Goal: Information Seeking & Learning: Learn about a topic

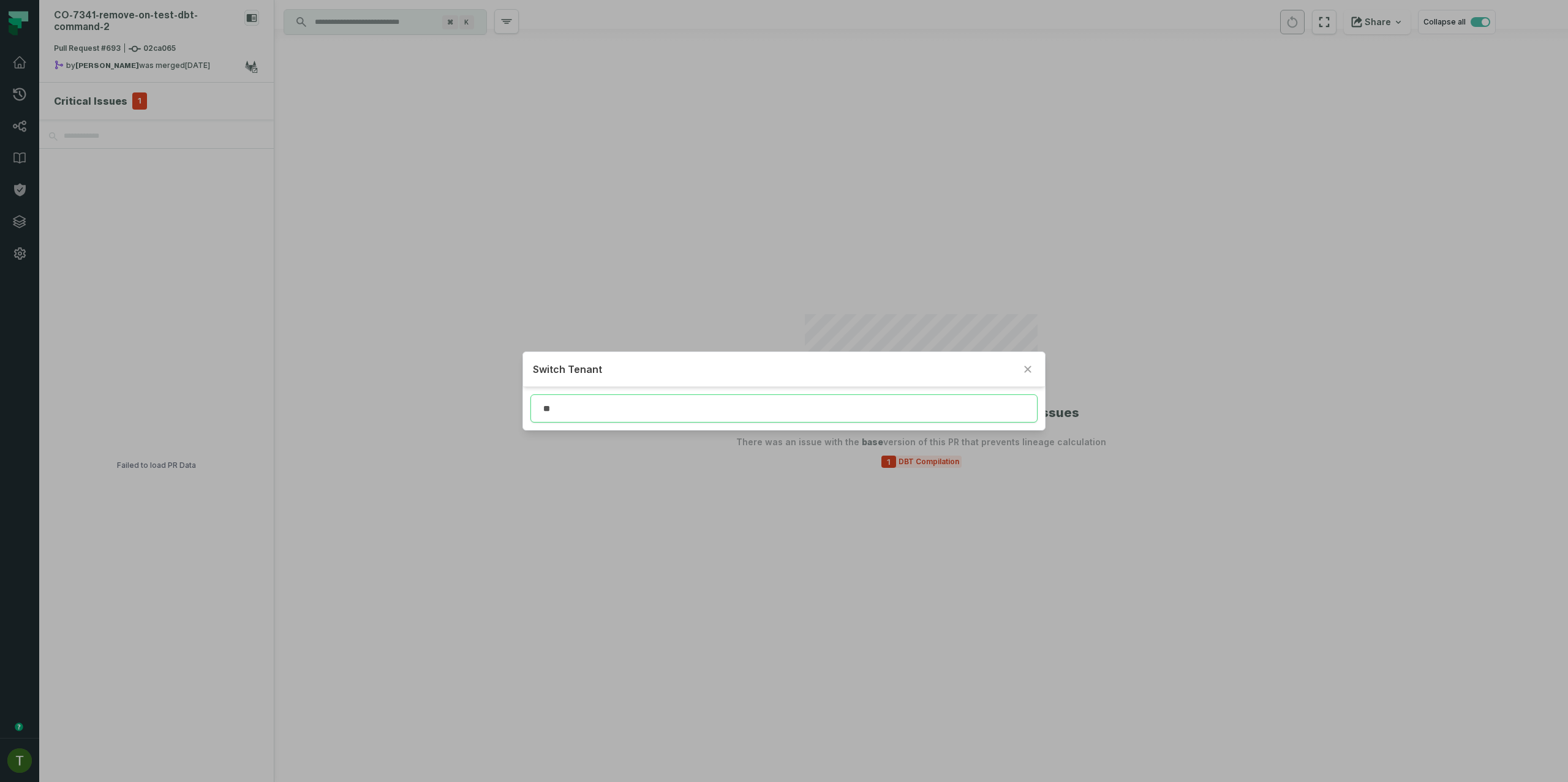
type input "*"
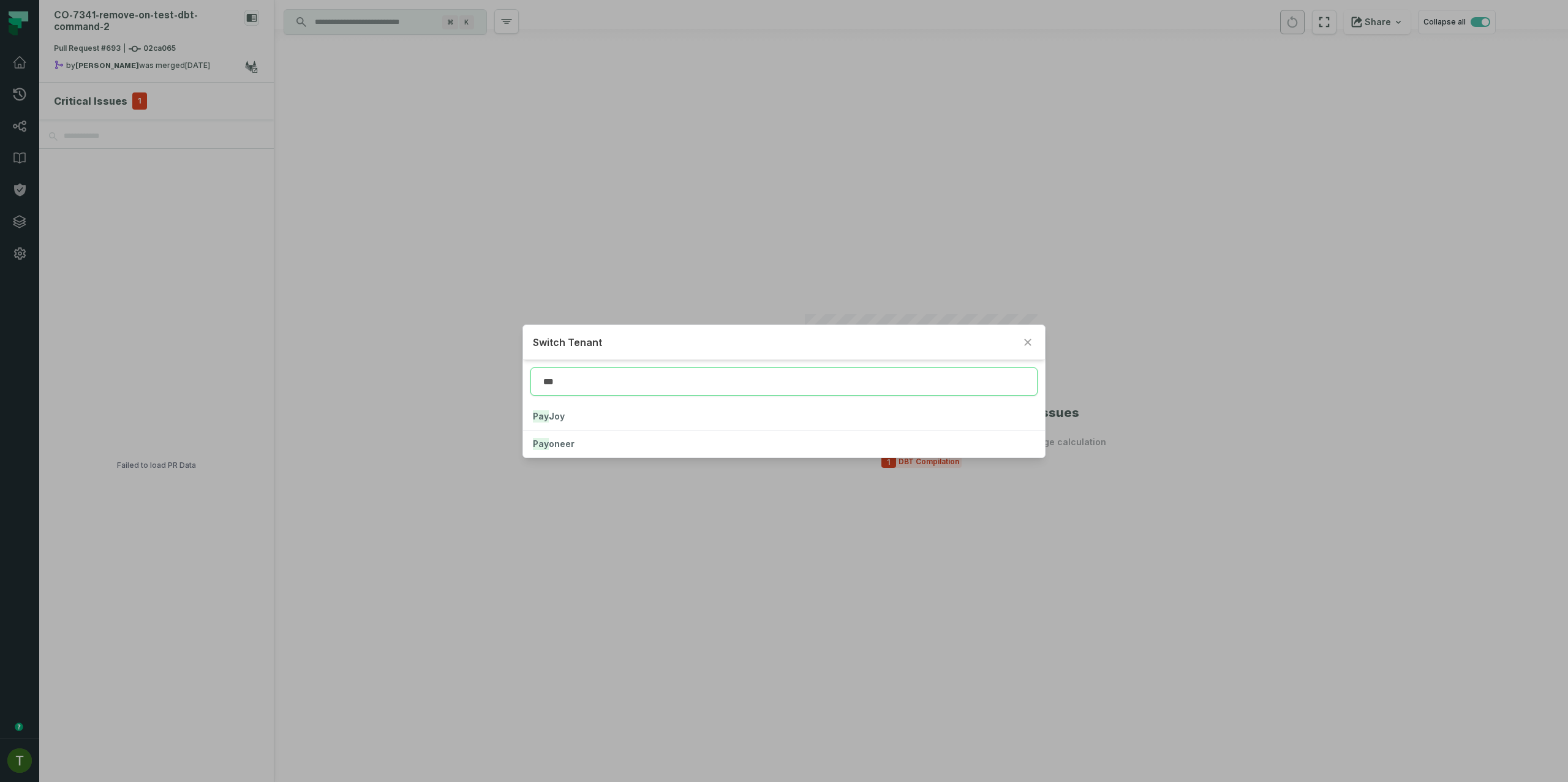
type input "***"
click button "Pay oneer" at bounding box center [783, 444] width 521 height 27
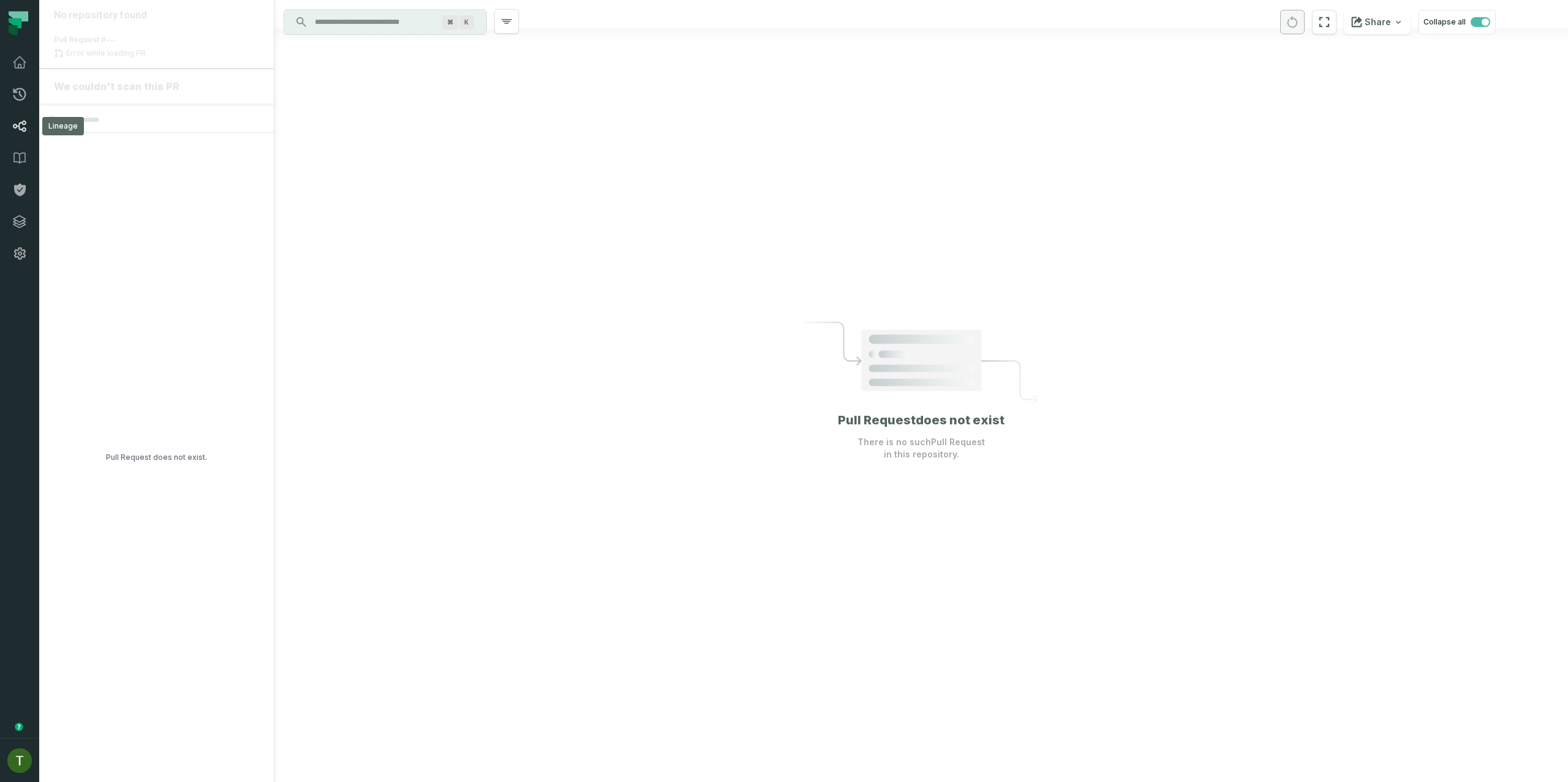
click at [35, 114] on link "Lineage" at bounding box center [19, 126] width 39 height 32
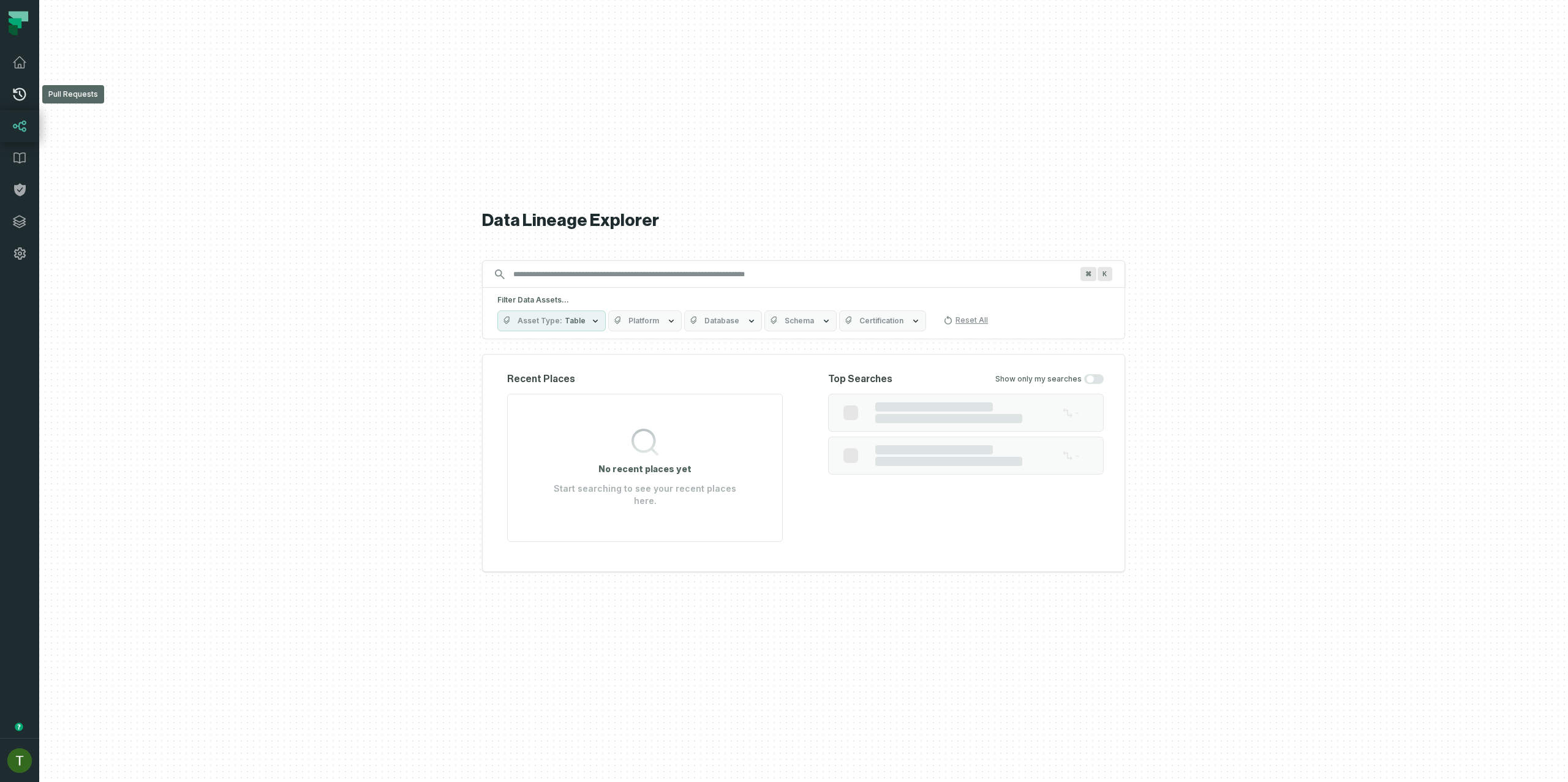
click at [27, 96] on icon at bounding box center [19, 94] width 15 height 15
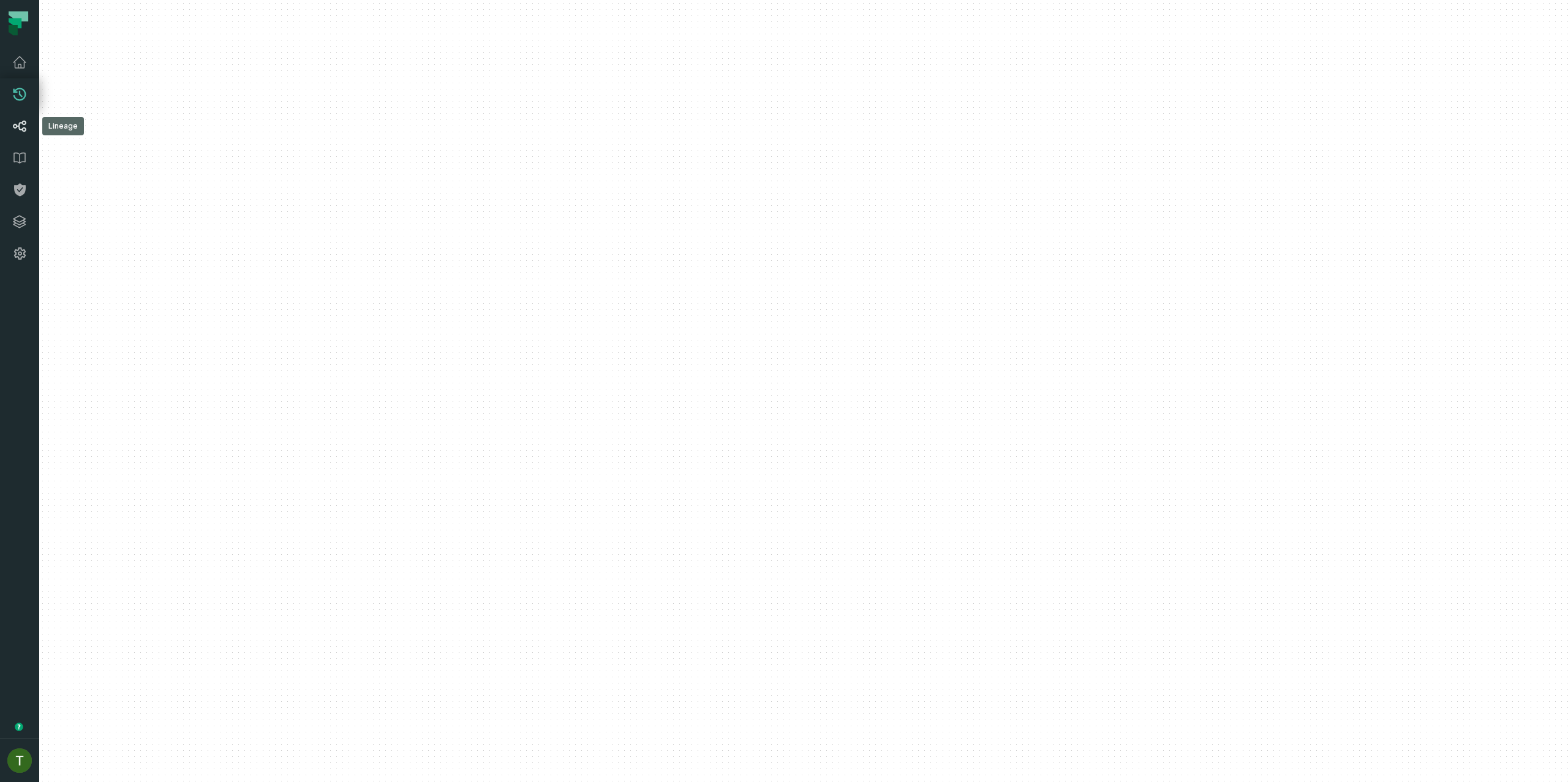
click at [19, 130] on icon at bounding box center [19, 126] width 15 height 15
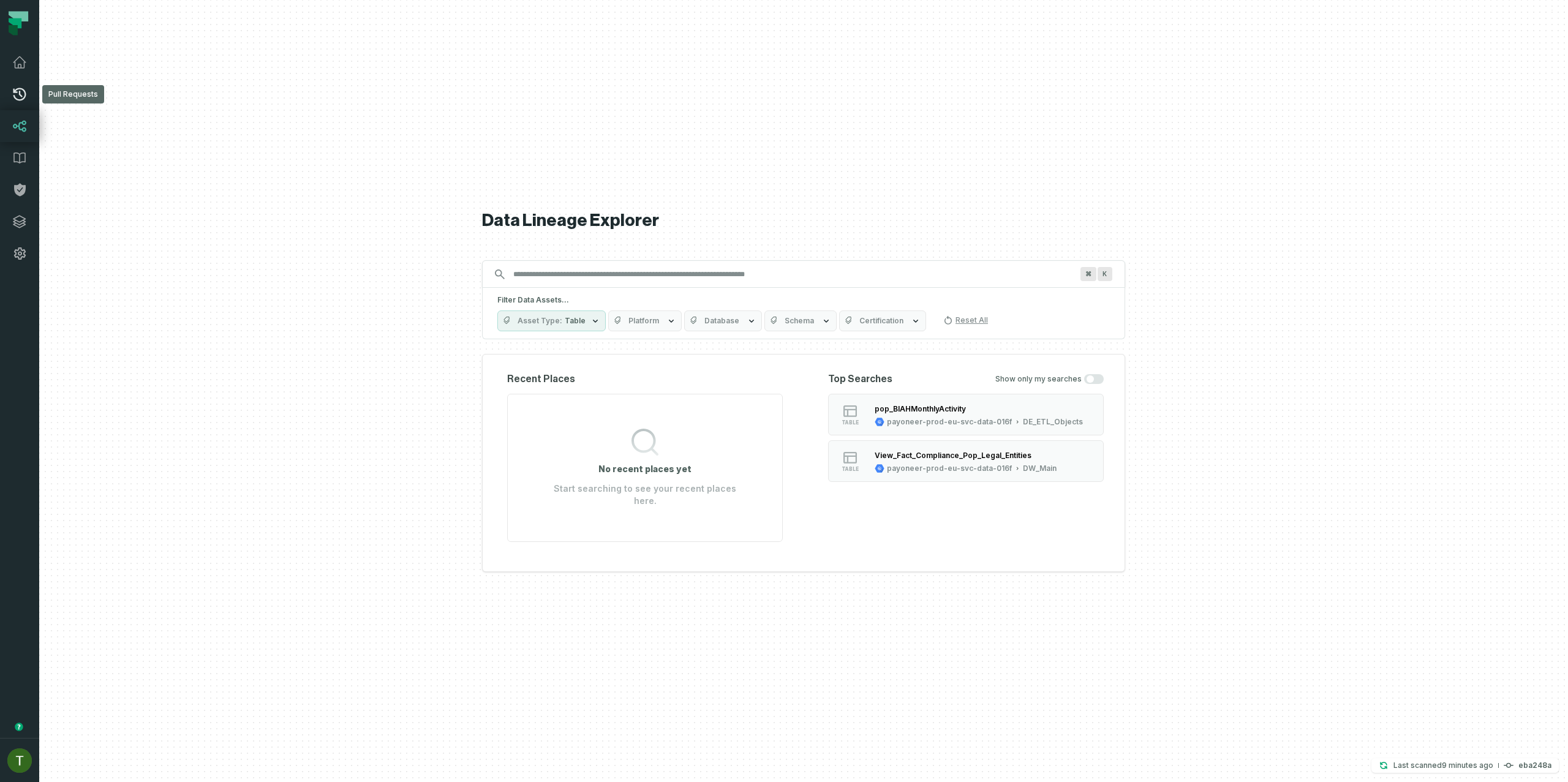
click at [31, 96] on link "Pull Requests" at bounding box center [19, 94] width 39 height 32
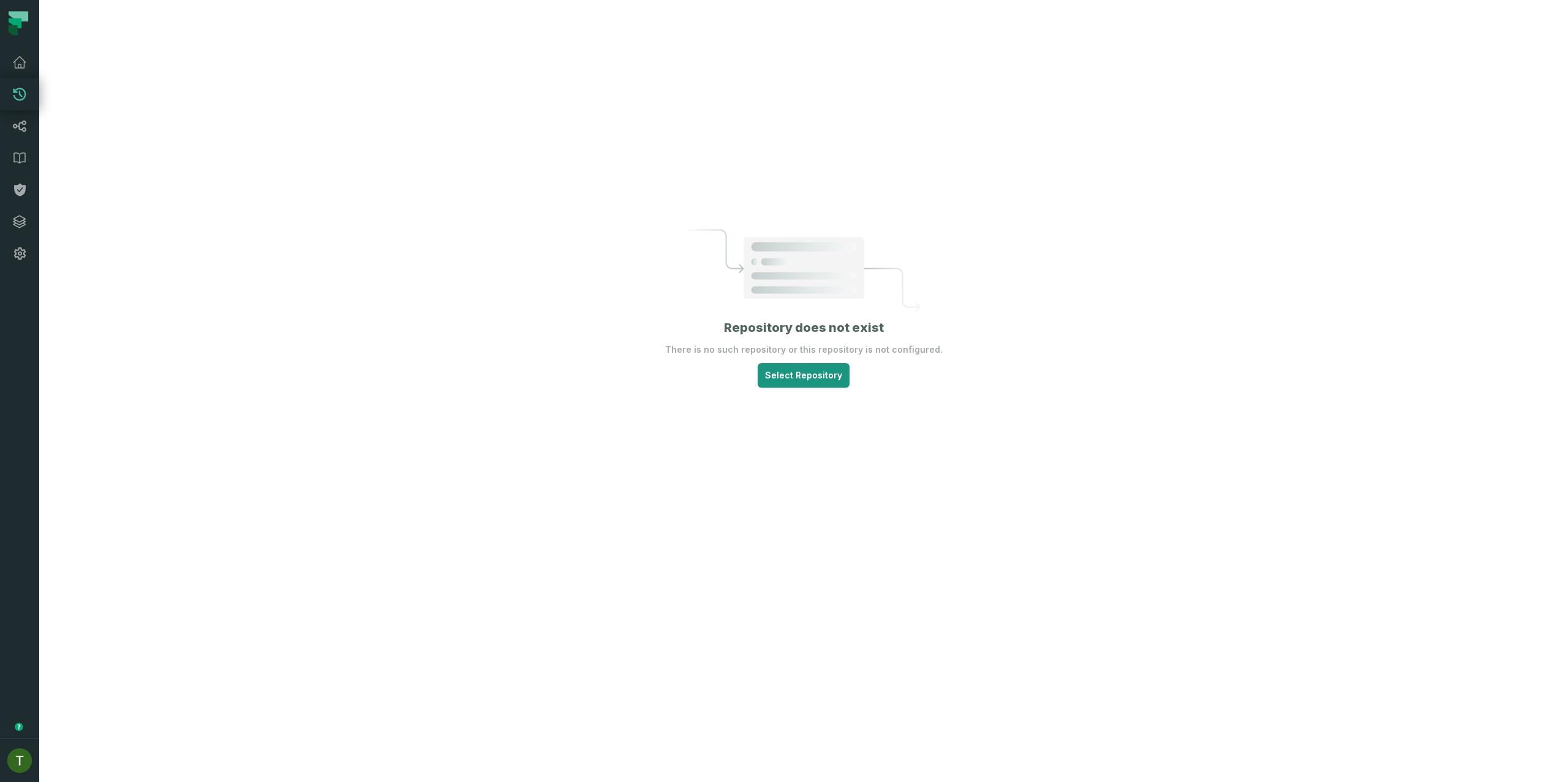
click at [783, 400] on div "Repository does not exist There is no such repository or this repository is not…" at bounding box center [803, 391] width 1528 height 782
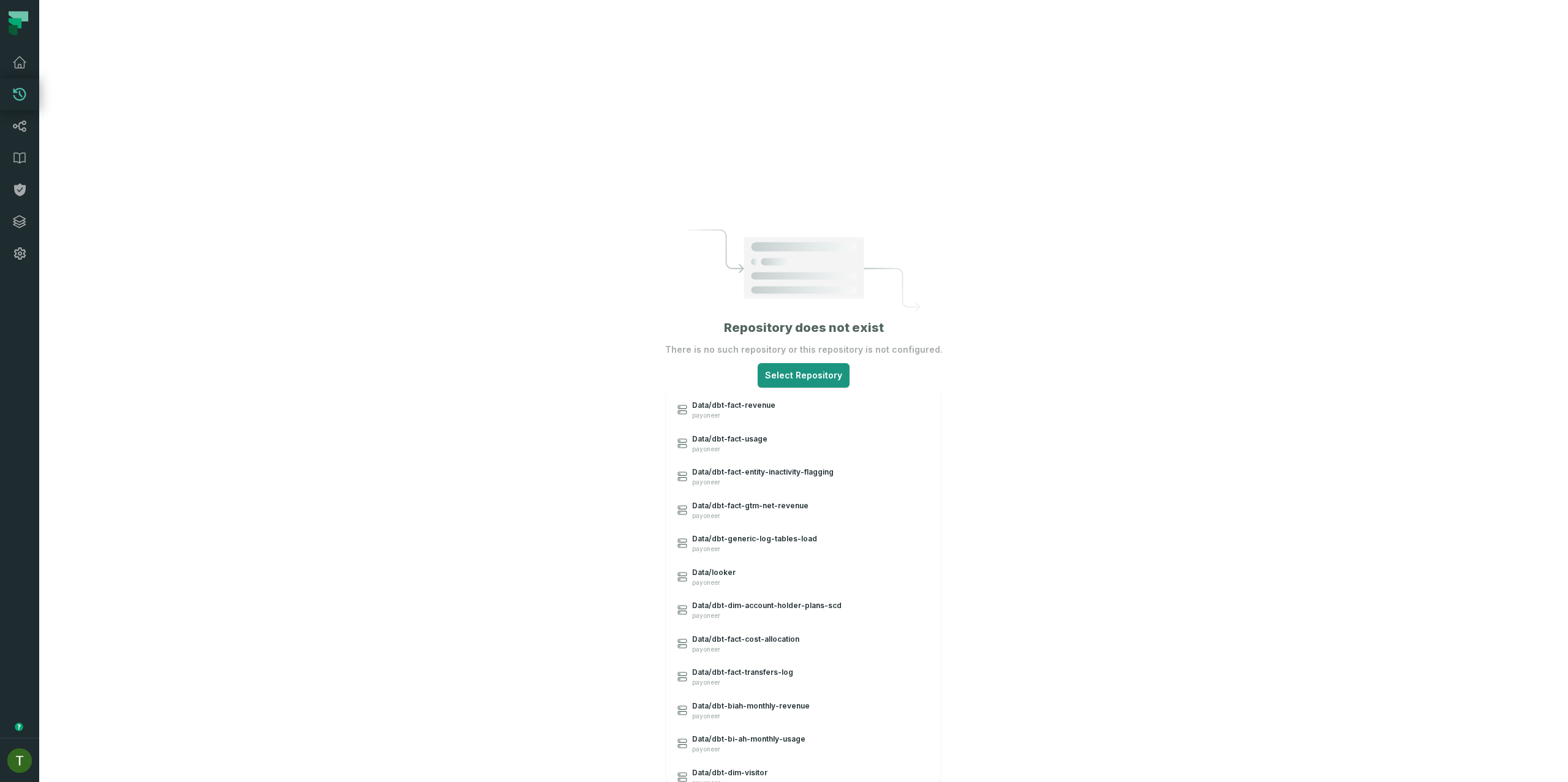
click at [794, 378] on html "Pull Requests Dashboard Lineage Data Catalog Policies Integrations Settings [PE…" at bounding box center [784, 391] width 1568 height 782
click at [756, 567] on link "Data/looker payoneer" at bounding box center [804, 576] width 272 height 34
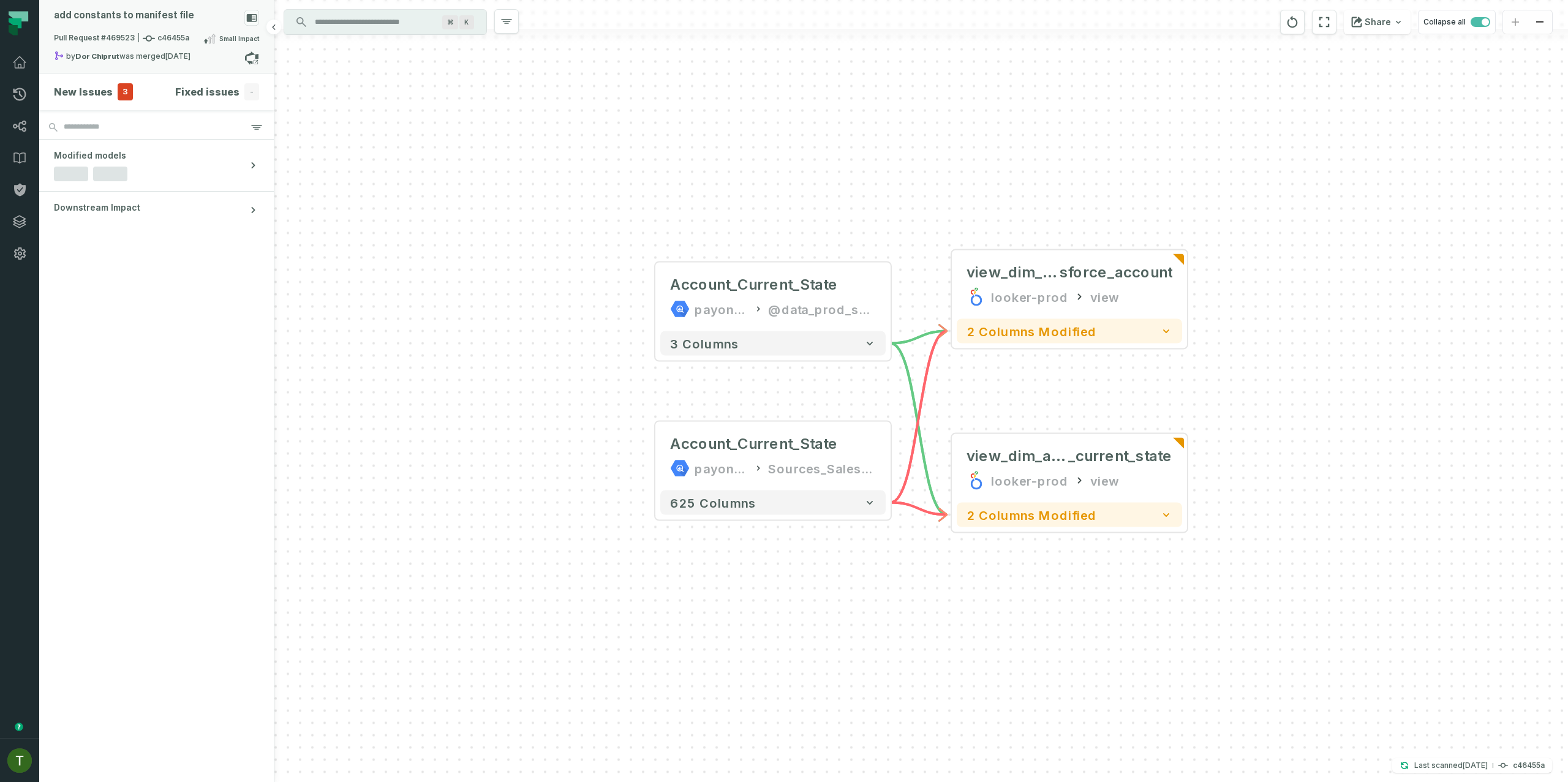
click at [176, 28] on div "add constants to manifest file" at bounding box center [157, 20] width 205 height 22
click at [339, 25] on div "Pull Requests (22)" at bounding box center [391, 17] width 234 height 33
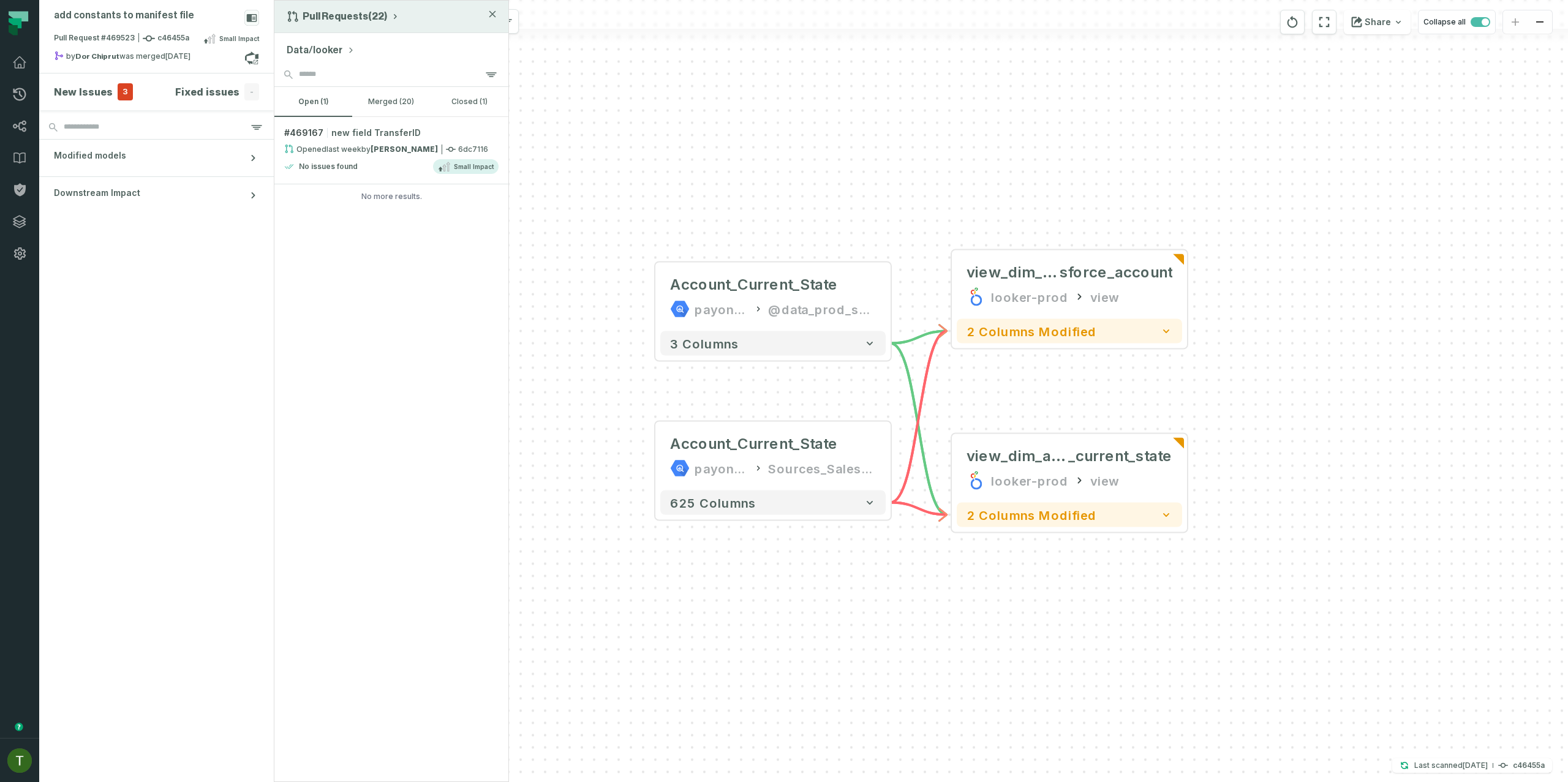
click at [347, 22] on div "Pull Requests (22)" at bounding box center [391, 17] width 234 height 33
click at [336, 43] on button "Data/looker" at bounding box center [320, 50] width 68 height 15
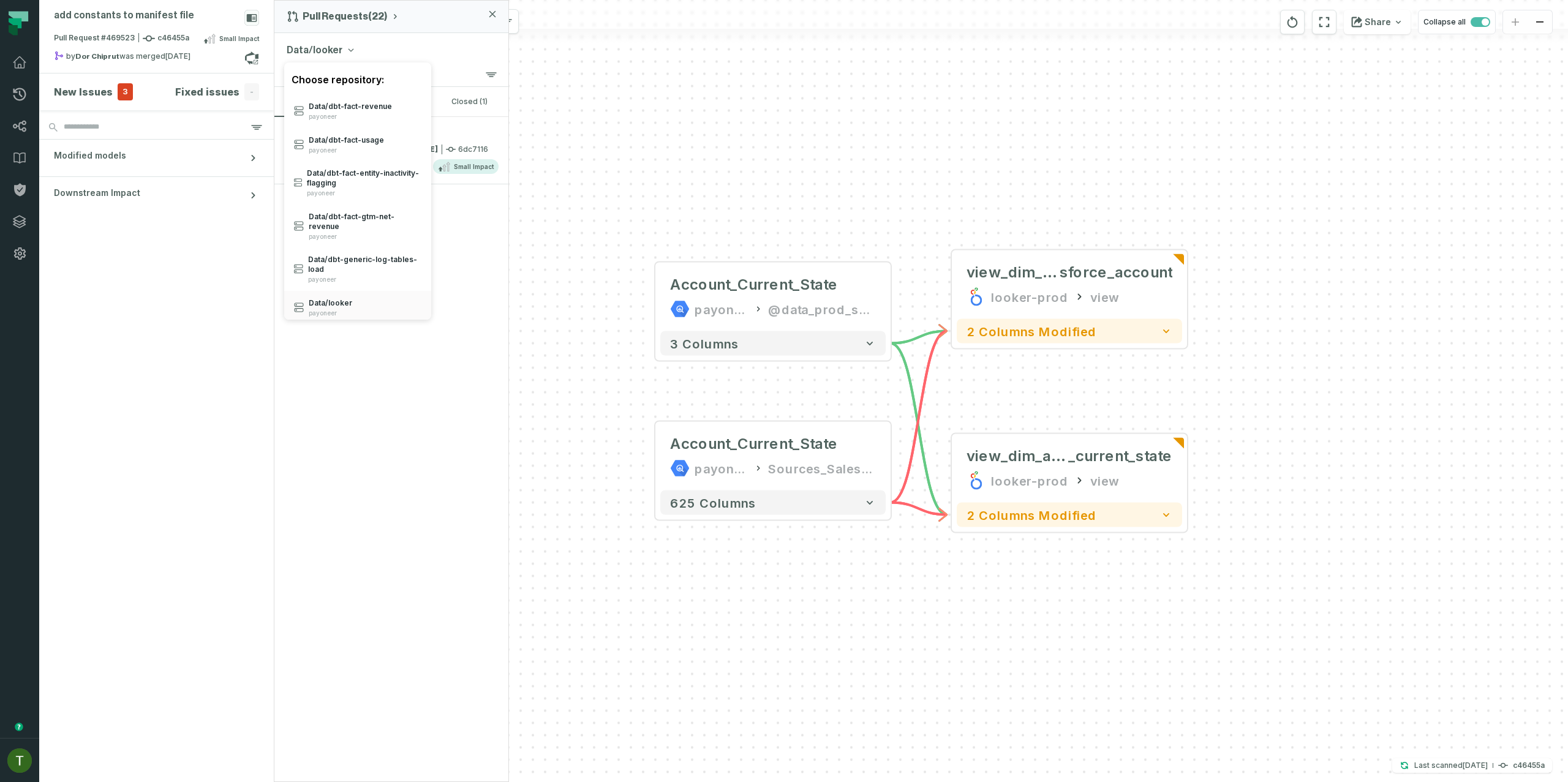
click at [349, 84] on div "Choose repository:" at bounding box center [358, 79] width 147 height 29
click at [350, 84] on div "Choose repository:" at bounding box center [358, 79] width 147 height 29
click at [378, 81] on div "Choose repository:" at bounding box center [358, 79] width 147 height 29
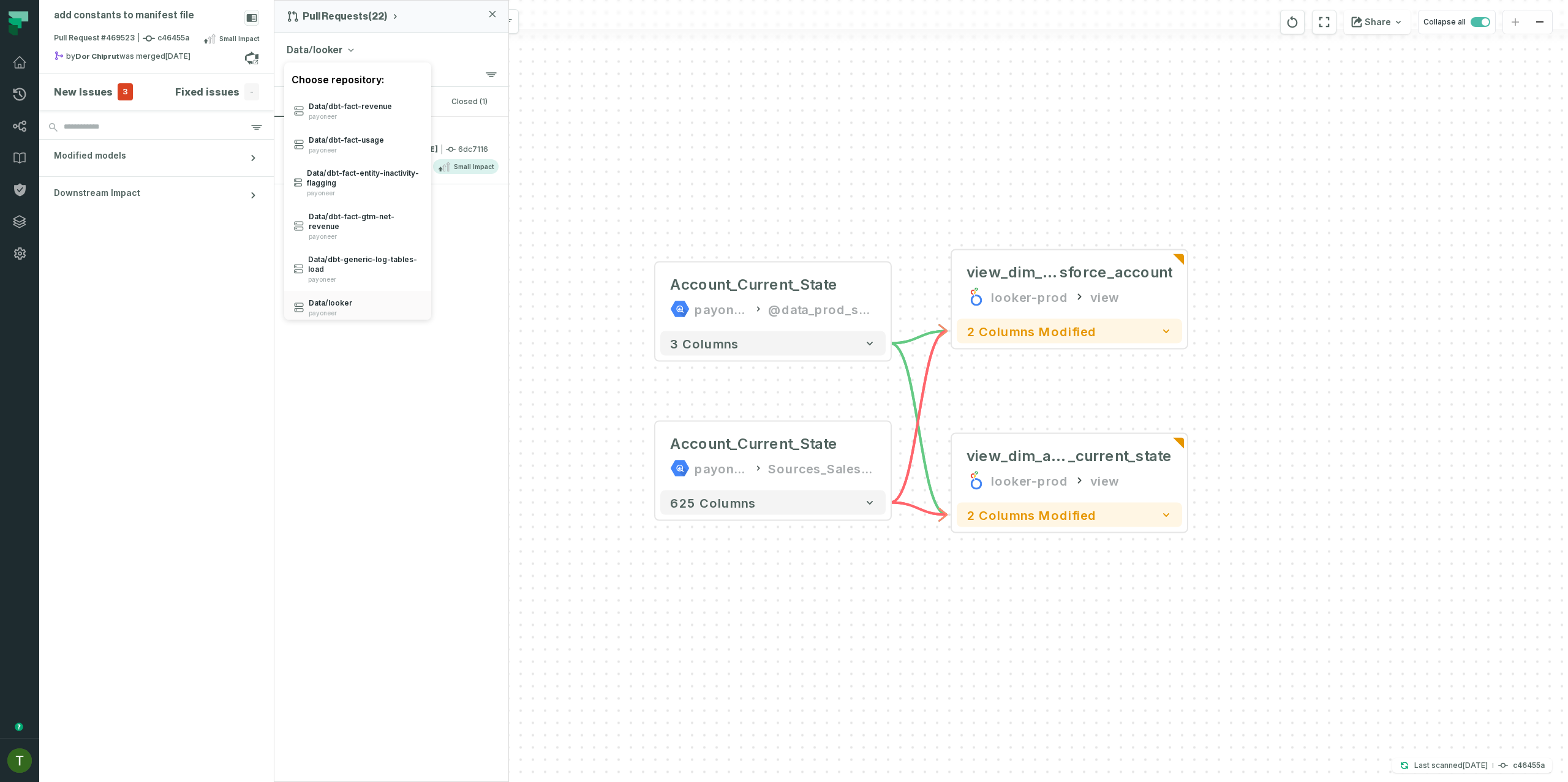
click at [387, 78] on div "Choose repository:" at bounding box center [358, 79] width 147 height 29
click at [376, 78] on div "Choose repository:" at bounding box center [358, 79] width 147 height 29
click at [845, 83] on div "add constants to manifest file Pull Request #469523 c46455a Small Impact by Dor…" at bounding box center [803, 391] width 1528 height 782
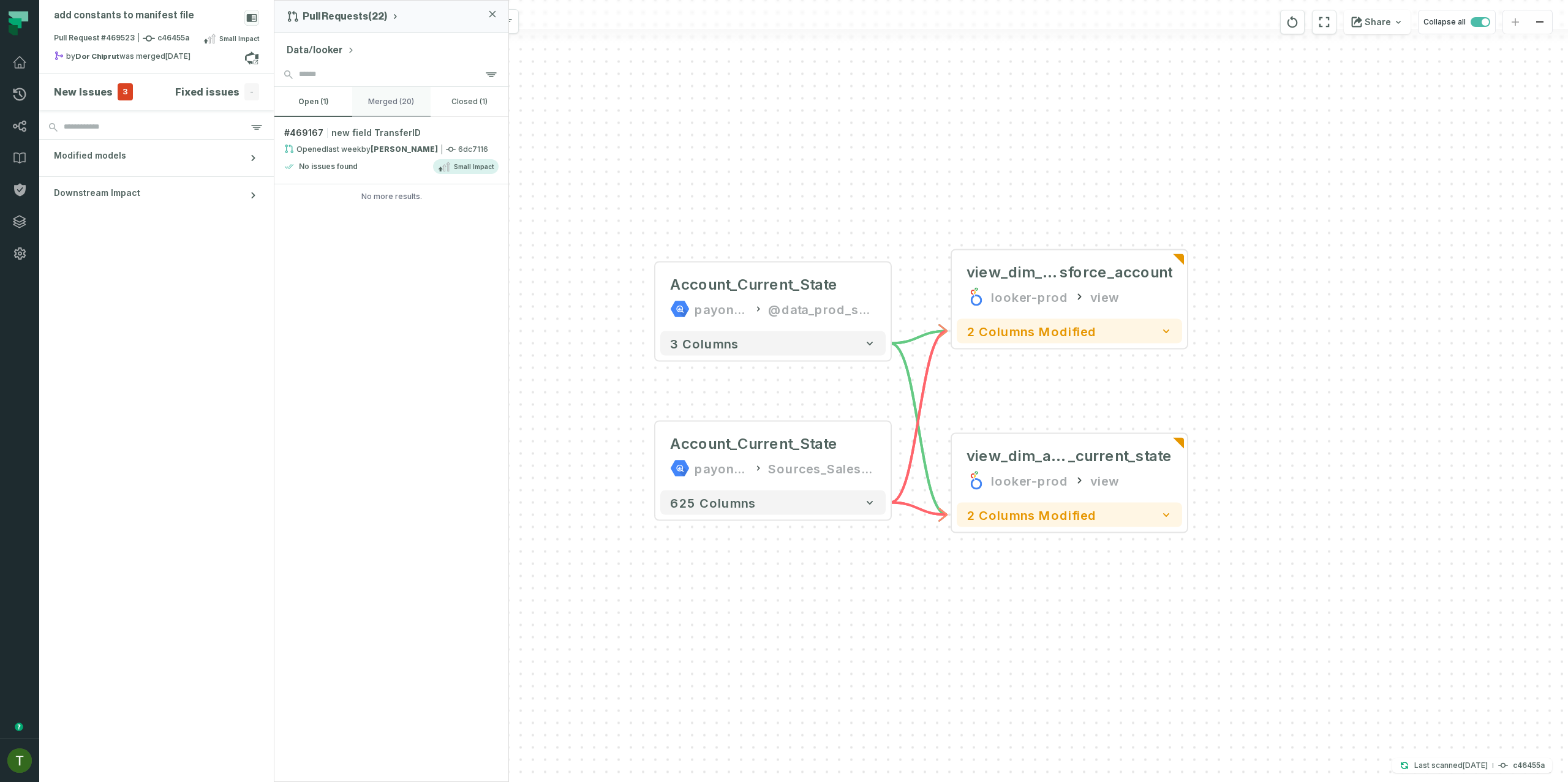
click at [380, 102] on button "merged (20)" at bounding box center [391, 102] width 78 height 29
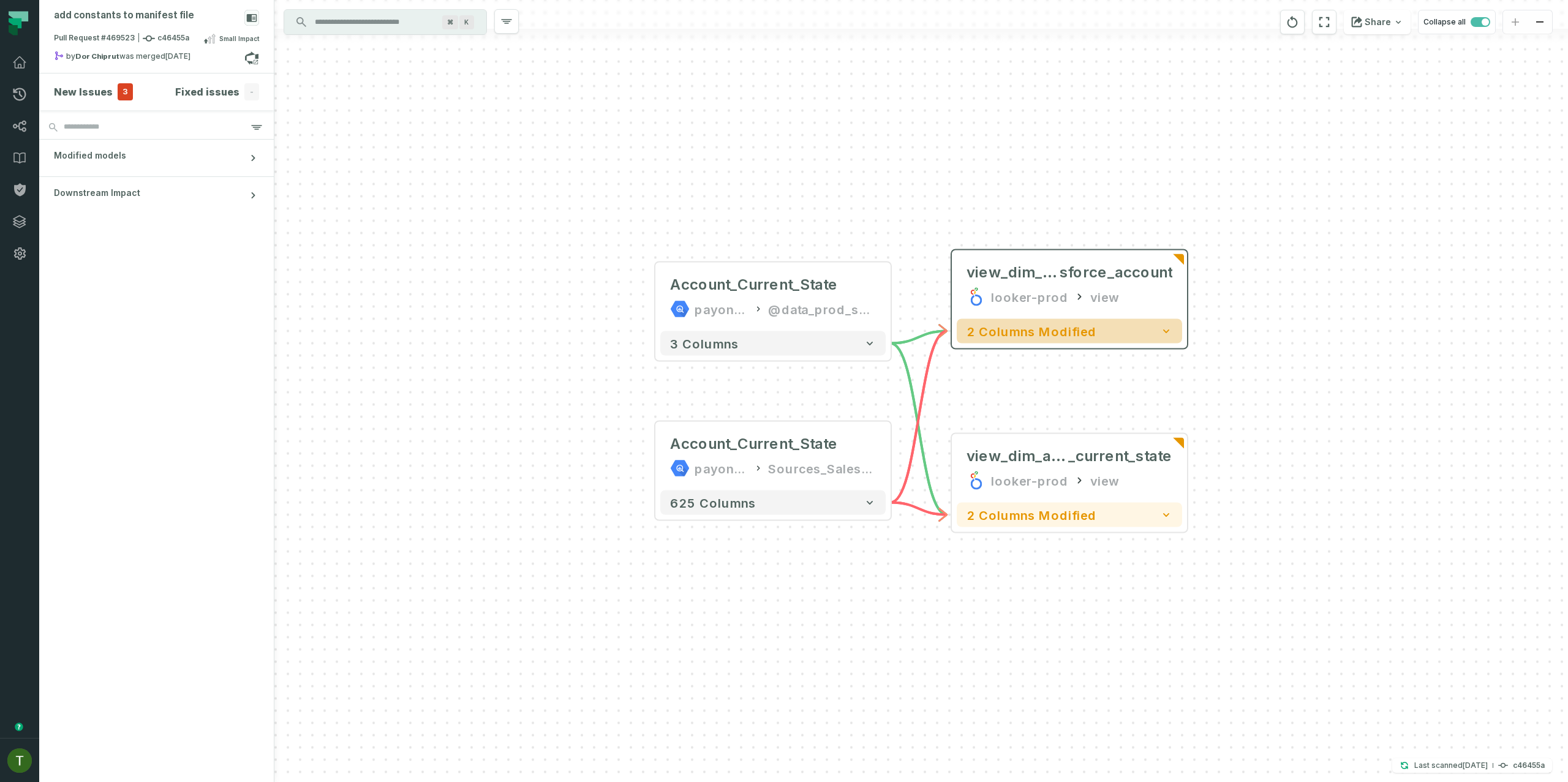
click at [1138, 326] on button "2 columns modified" at bounding box center [1069, 331] width 226 height 24
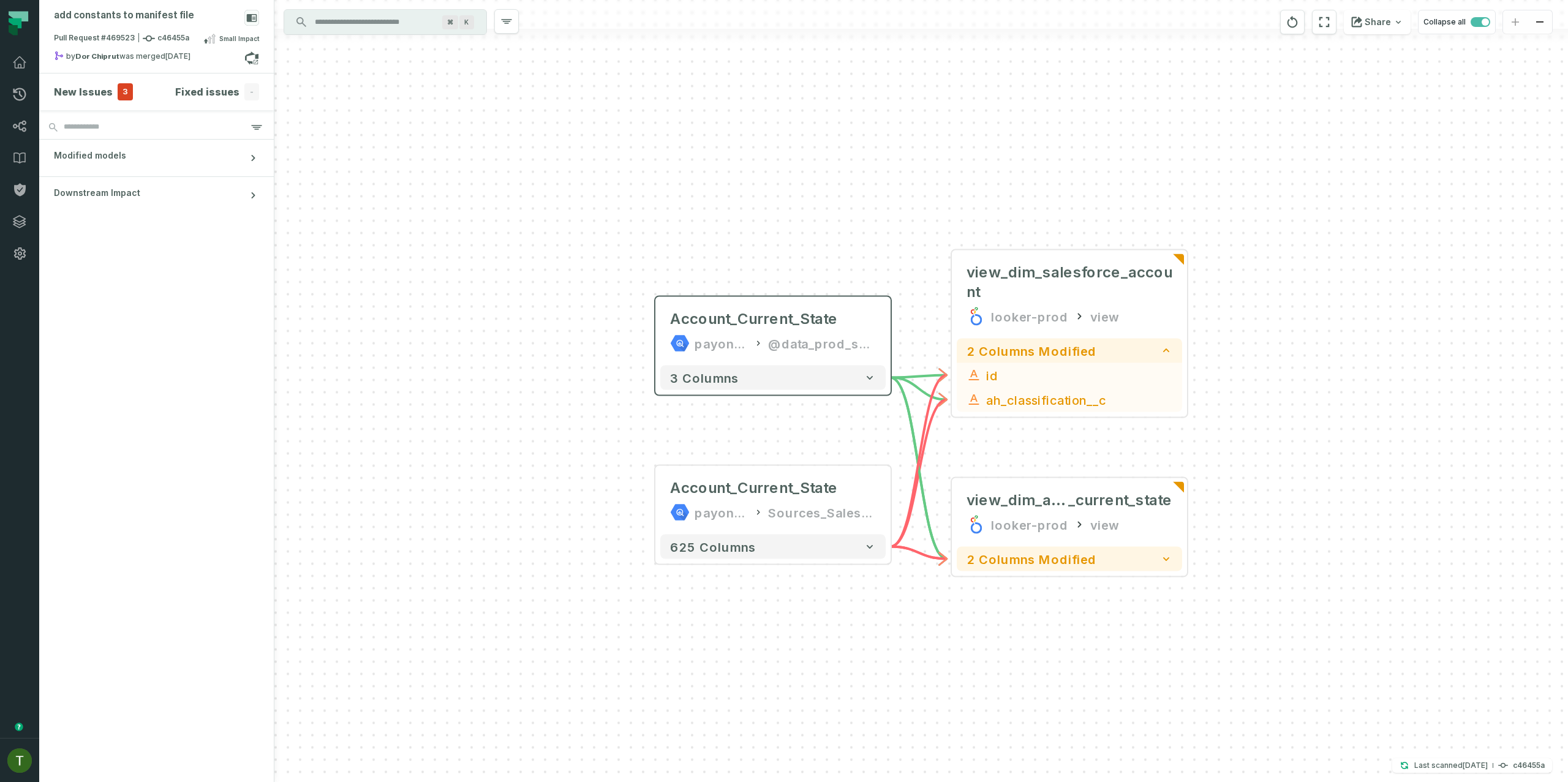
click at [853, 389] on div "3 columns" at bounding box center [773, 378] width 235 height 34
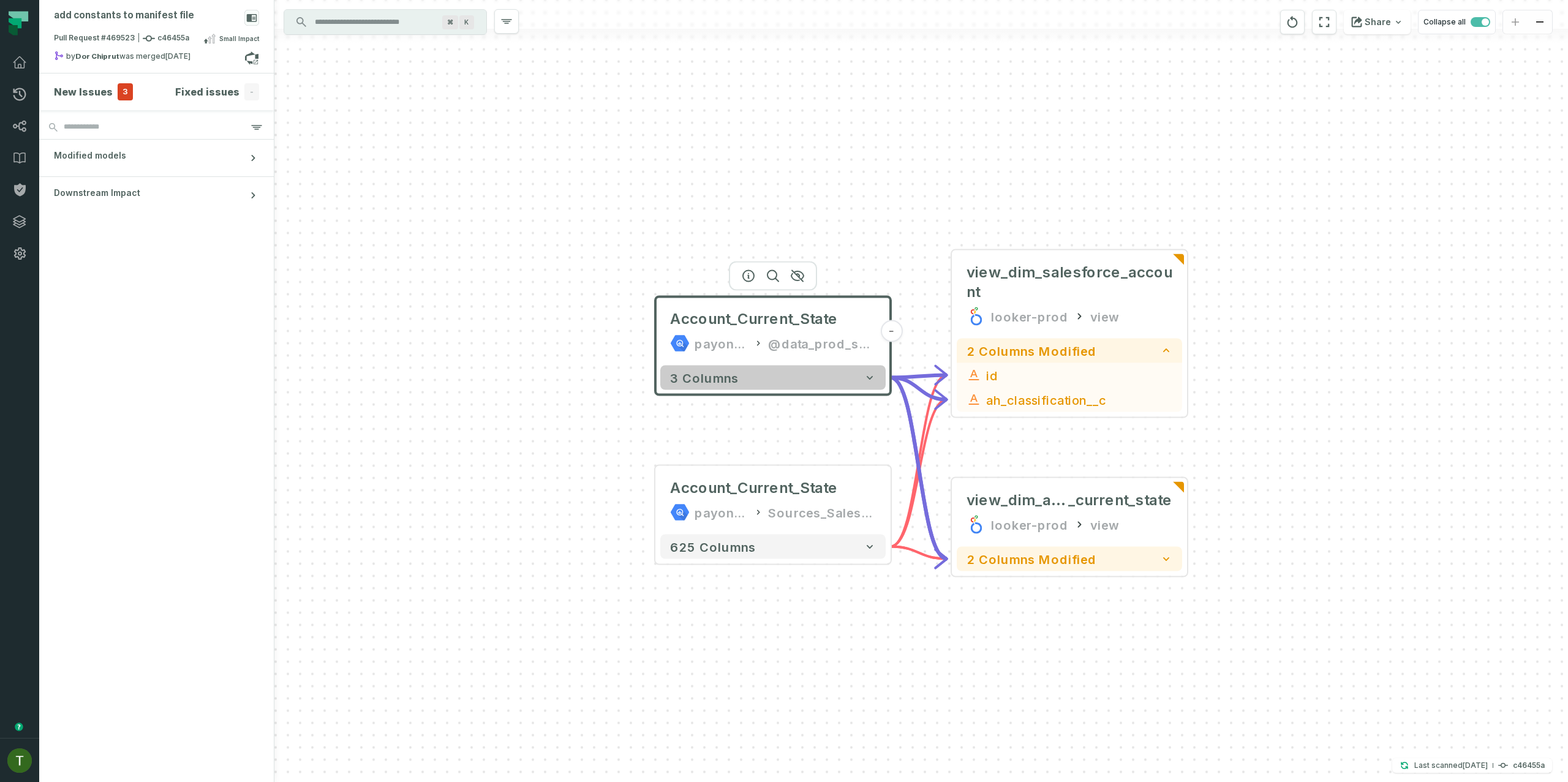
click at [853, 384] on button "3 columns" at bounding box center [773, 377] width 226 height 24
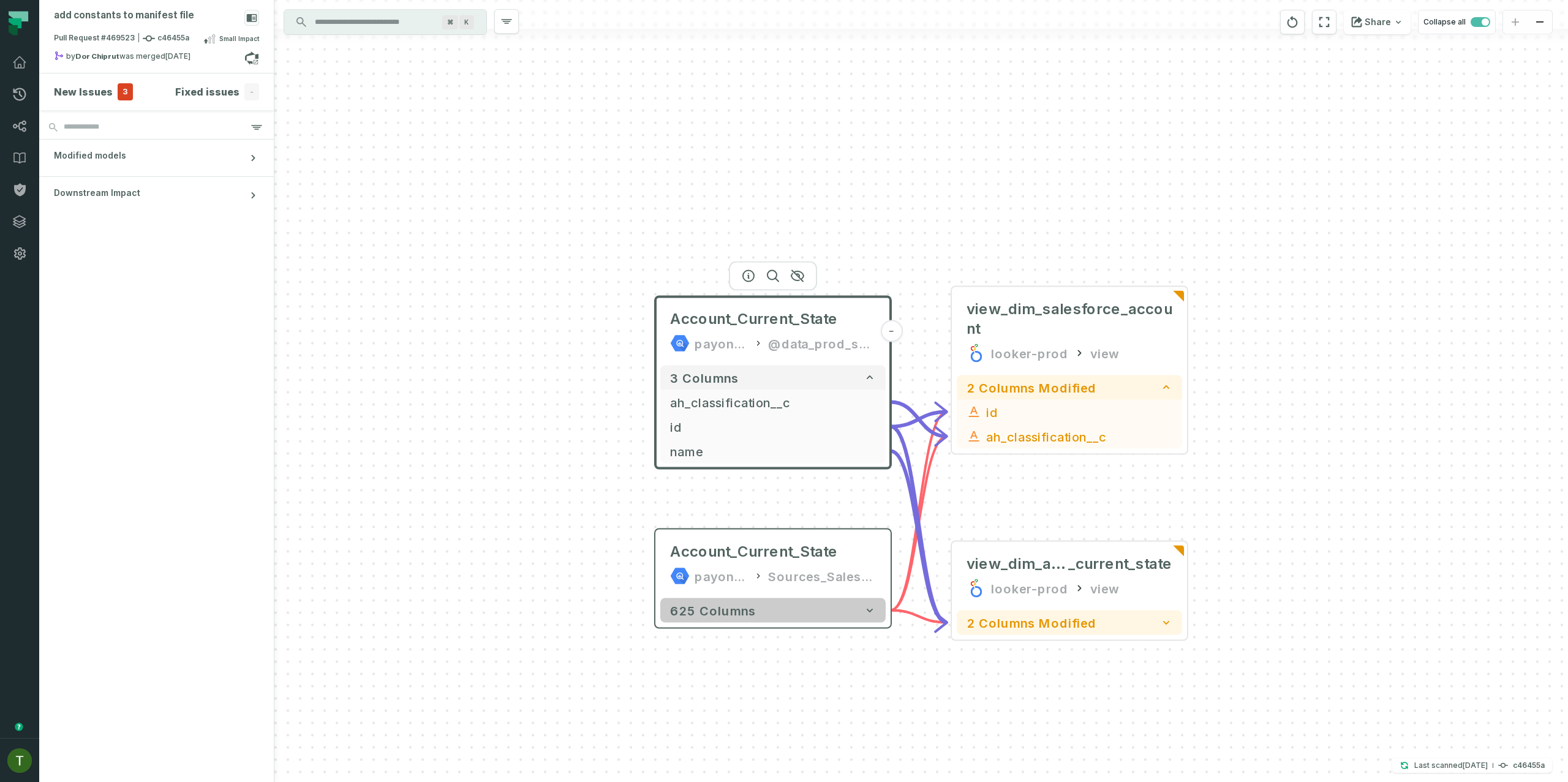
click at [804, 599] on button "625 columns" at bounding box center [773, 611] width 226 height 24
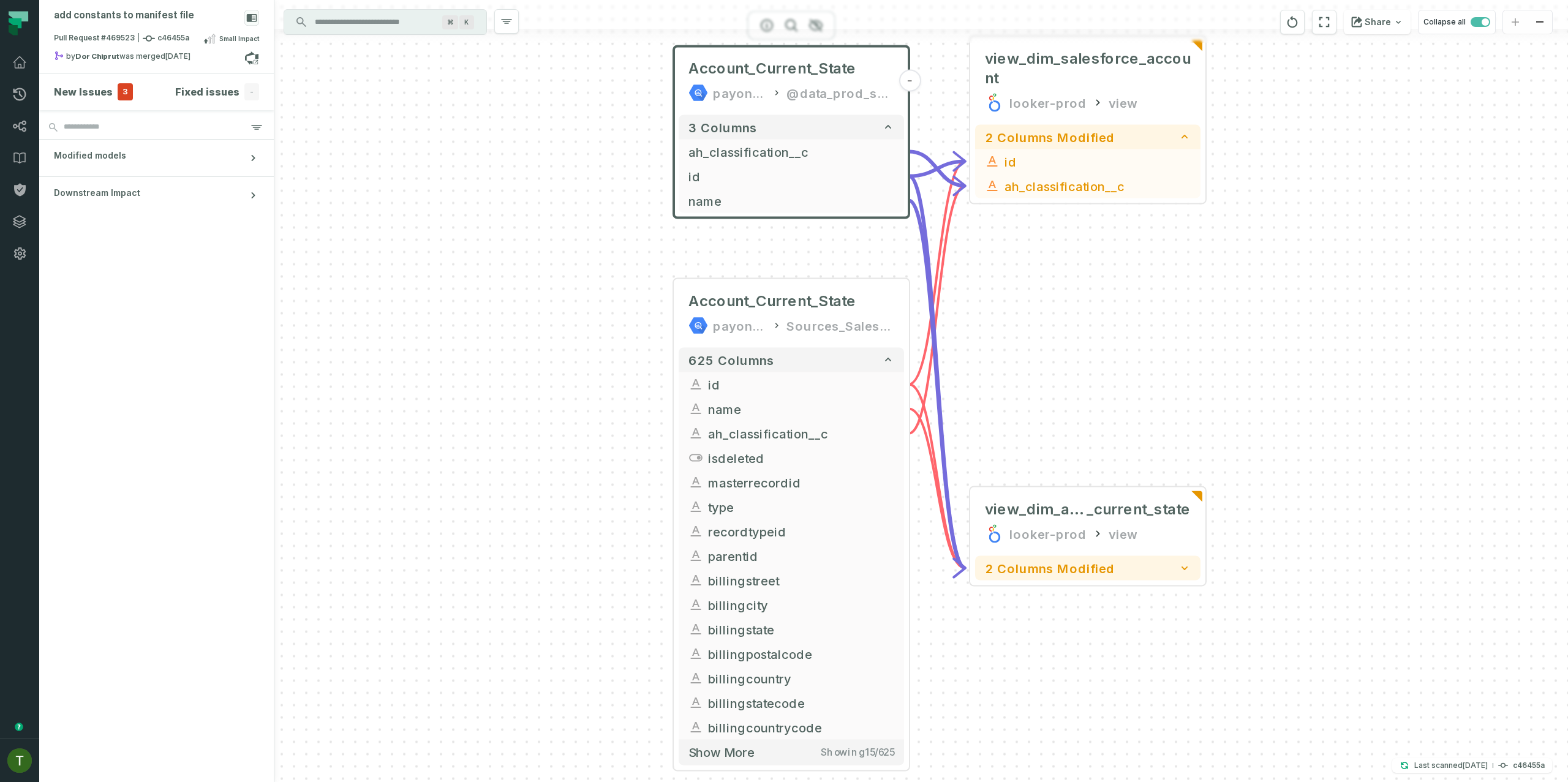
drag, startPoint x: 979, startPoint y: 584, endPoint x: 982, endPoint y: 337, distance: 247.0
click at [997, 330] on div "+ Account_Current_State payoneer-prod-eu-svc-data-016f Sources_Salesforce + 625…" at bounding box center [920, 391] width 1293 height 782
click at [850, 403] on span "name" at bounding box center [801, 406] width 186 height 18
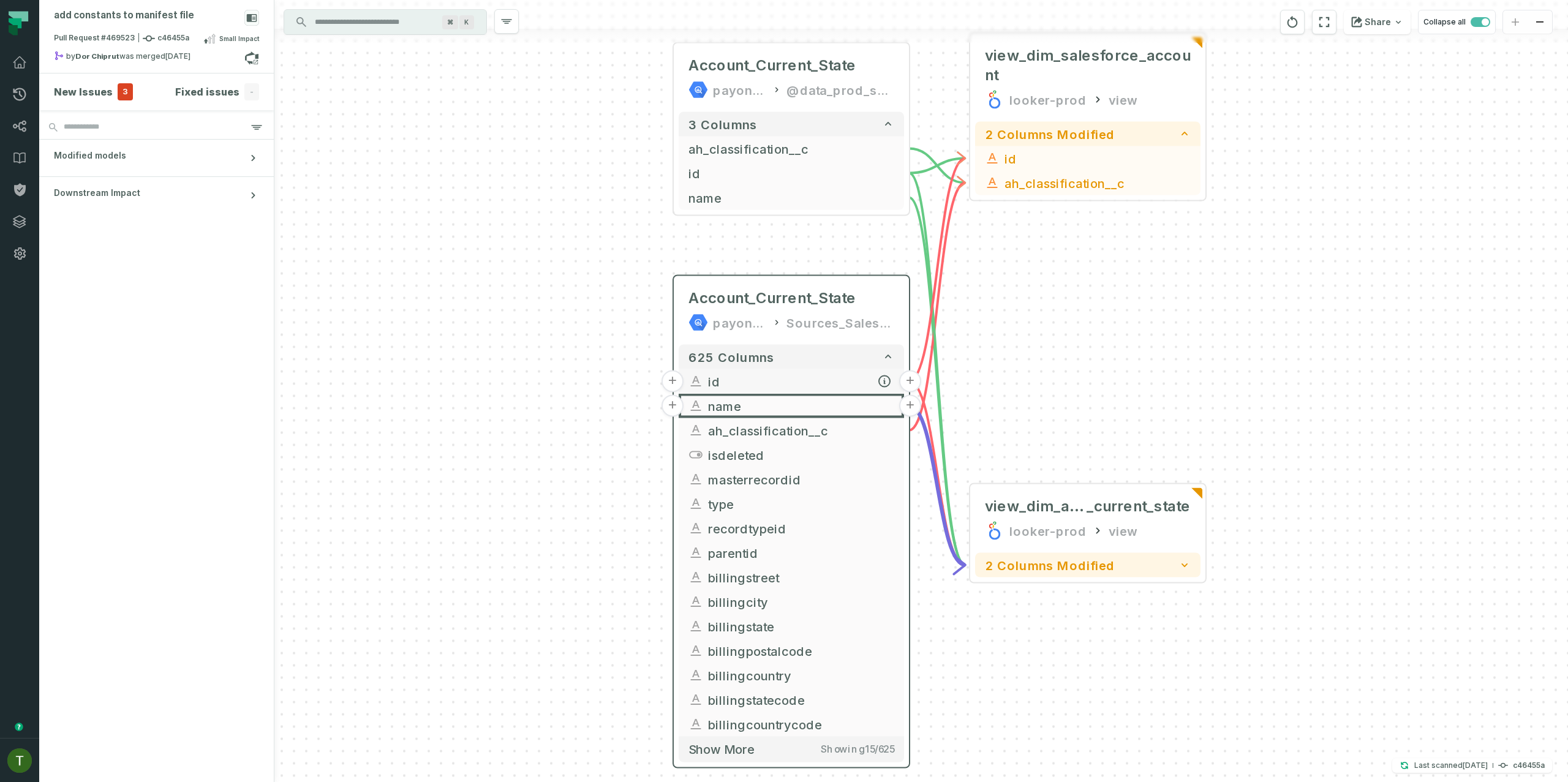
click at [846, 389] on span "id" at bounding box center [801, 381] width 186 height 18
click at [1062, 359] on div "+ Account_Current_State payoneer-prod-eu-svc-data-016f Sources_Salesforce + 625…" at bounding box center [920, 391] width 1293 height 782
click at [66, 92] on h4 "New Issues" at bounding box center [84, 91] width 59 height 15
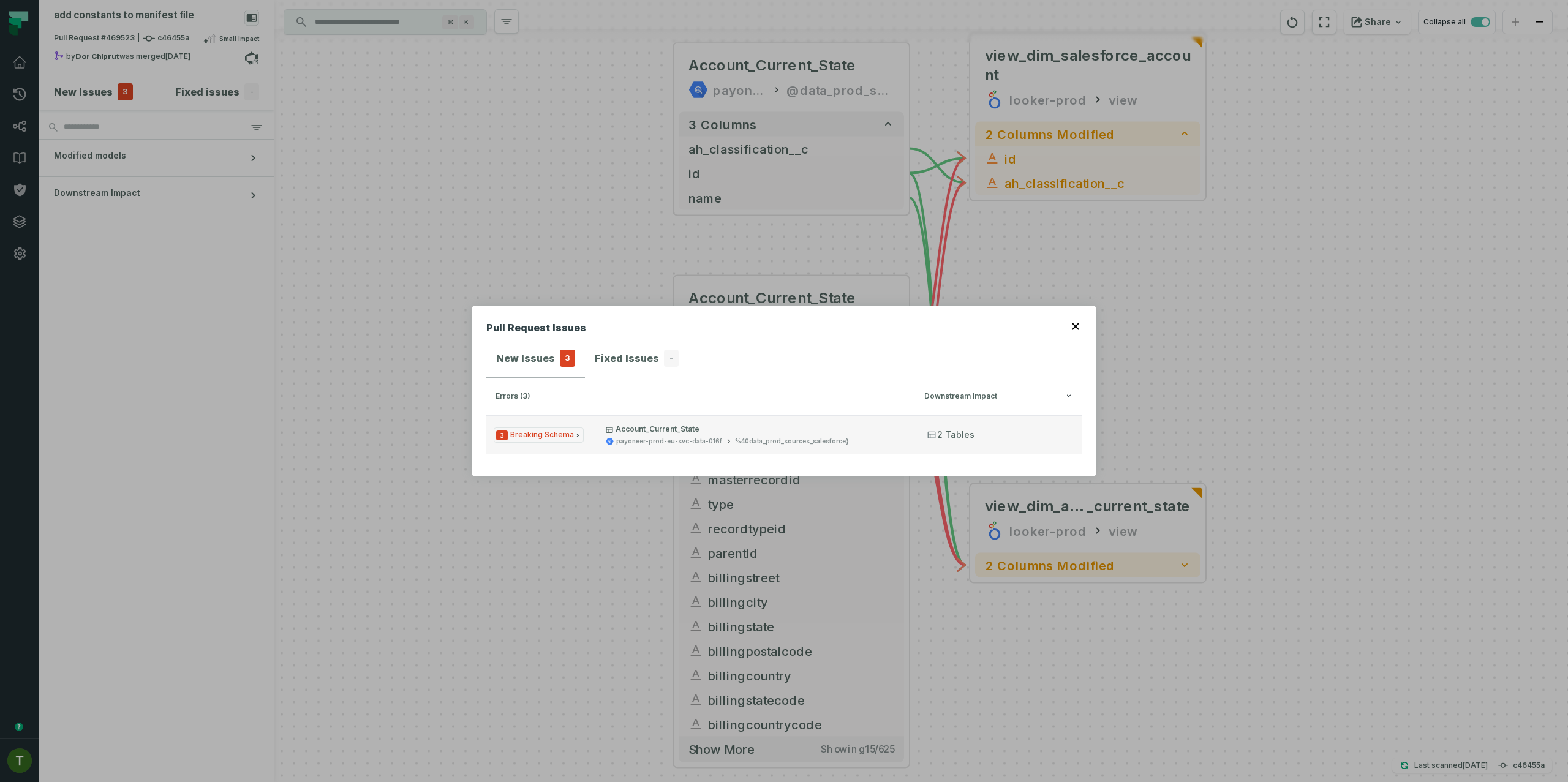
click at [660, 433] on p "Account_Current_State" at bounding box center [756, 429] width 300 height 9
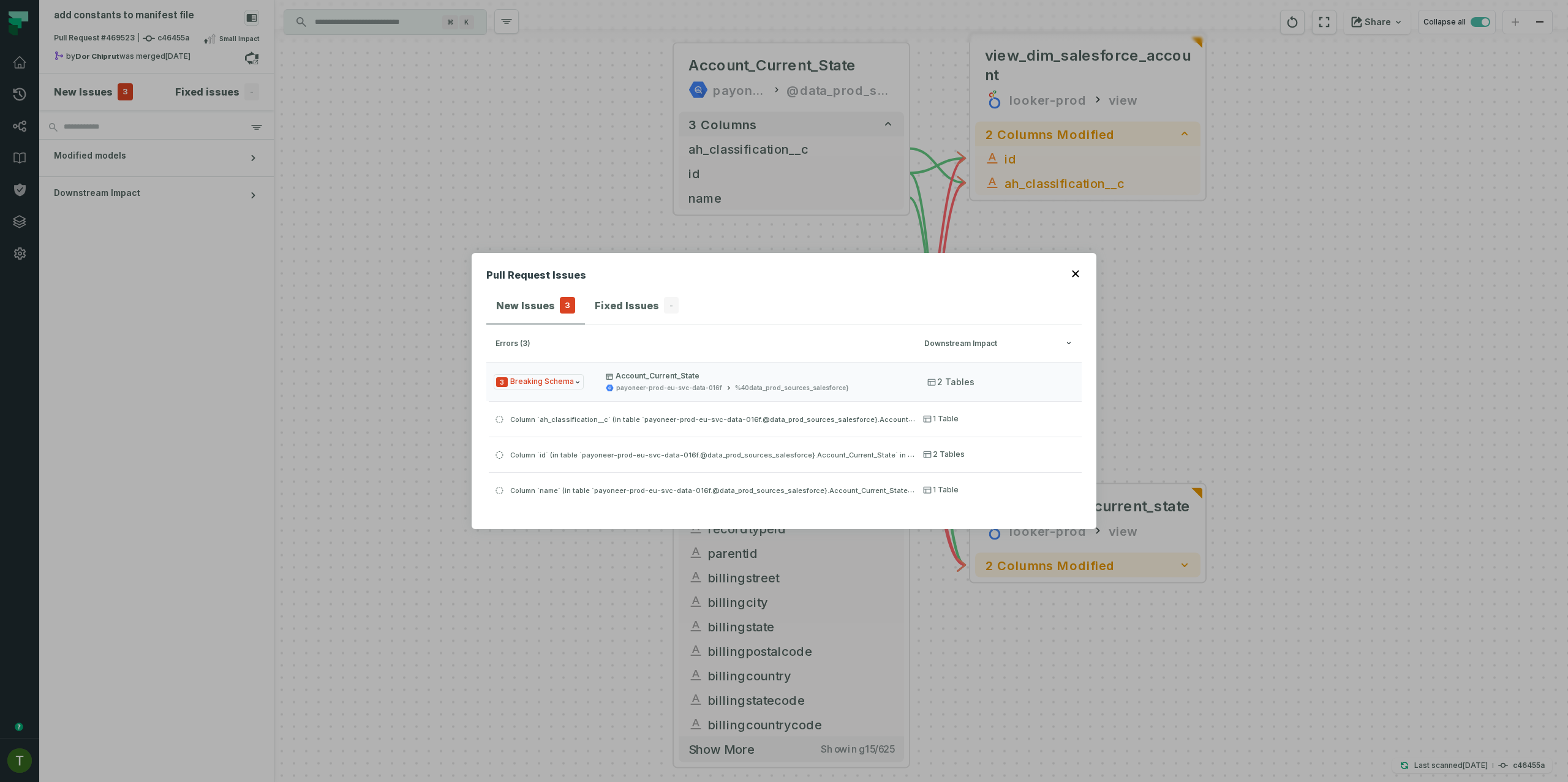
click at [1033, 238] on div "Pull Request Issues New Issues 3 Fixed Issues - errors (3) Downstream Impact 3 …" at bounding box center [784, 391] width 1568 height 782
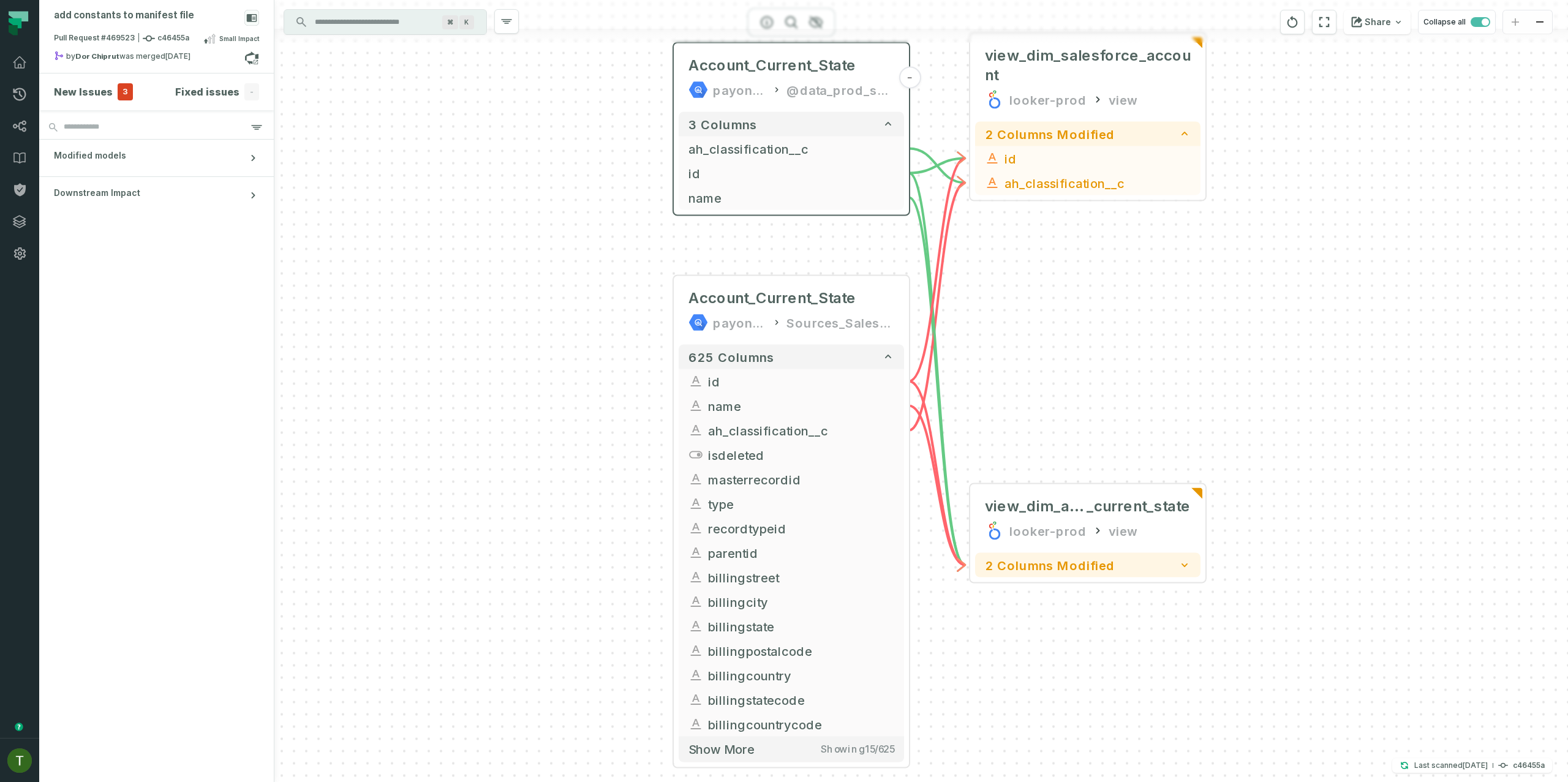
click at [855, 96] on div "@data_prod_sources_salesforce}" at bounding box center [840, 90] width 108 height 20
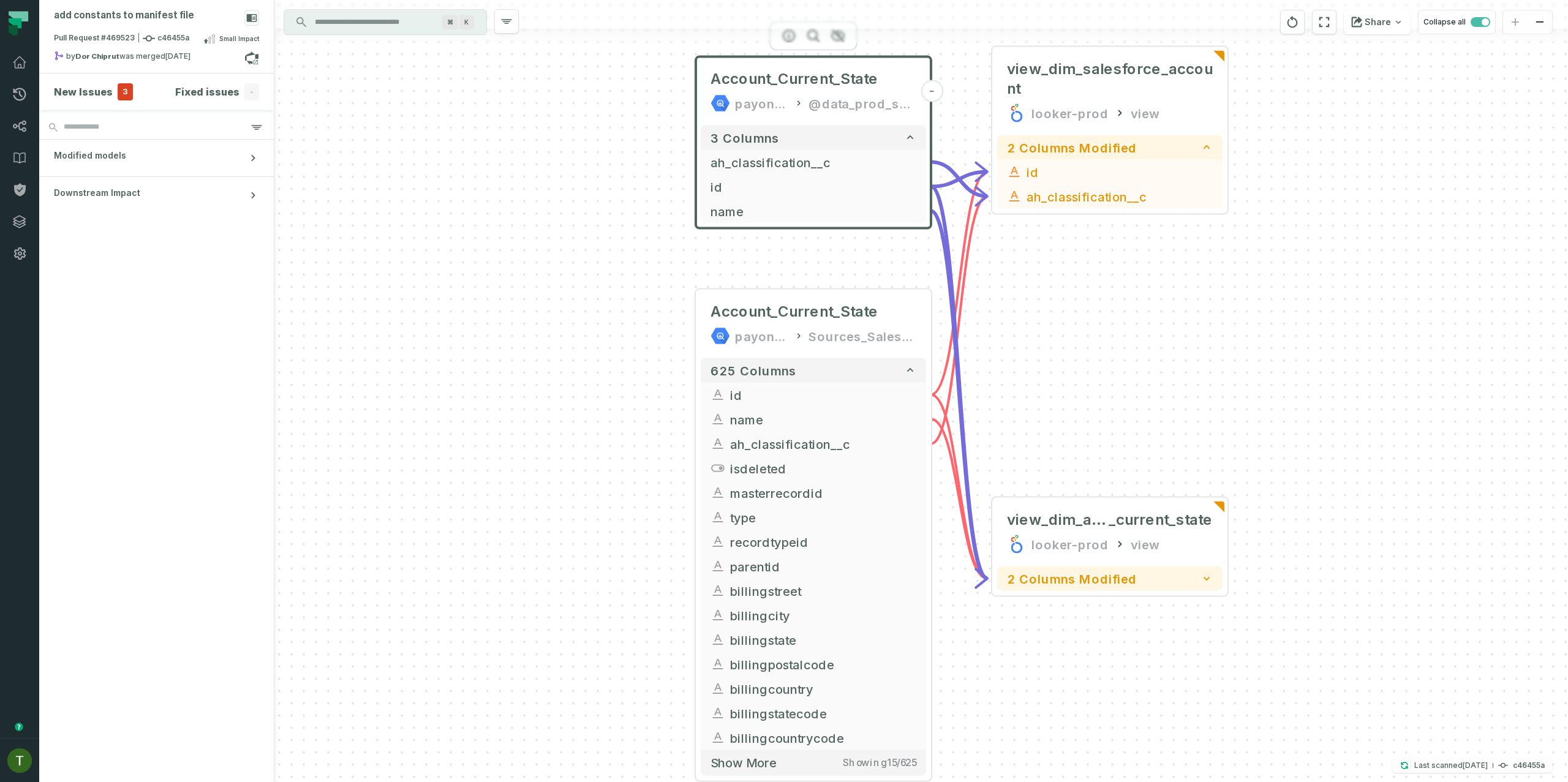
drag, startPoint x: 984, startPoint y: 328, endPoint x: 1005, endPoint y: 342, distance: 25.2
click at [1005, 342] on div "+ Account_Current_State payoneer-prod-eu-svc-data-016f Sources_Salesforce + 625…" at bounding box center [920, 391] width 1293 height 782
click at [824, 142] on button "3 columns" at bounding box center [813, 138] width 226 height 24
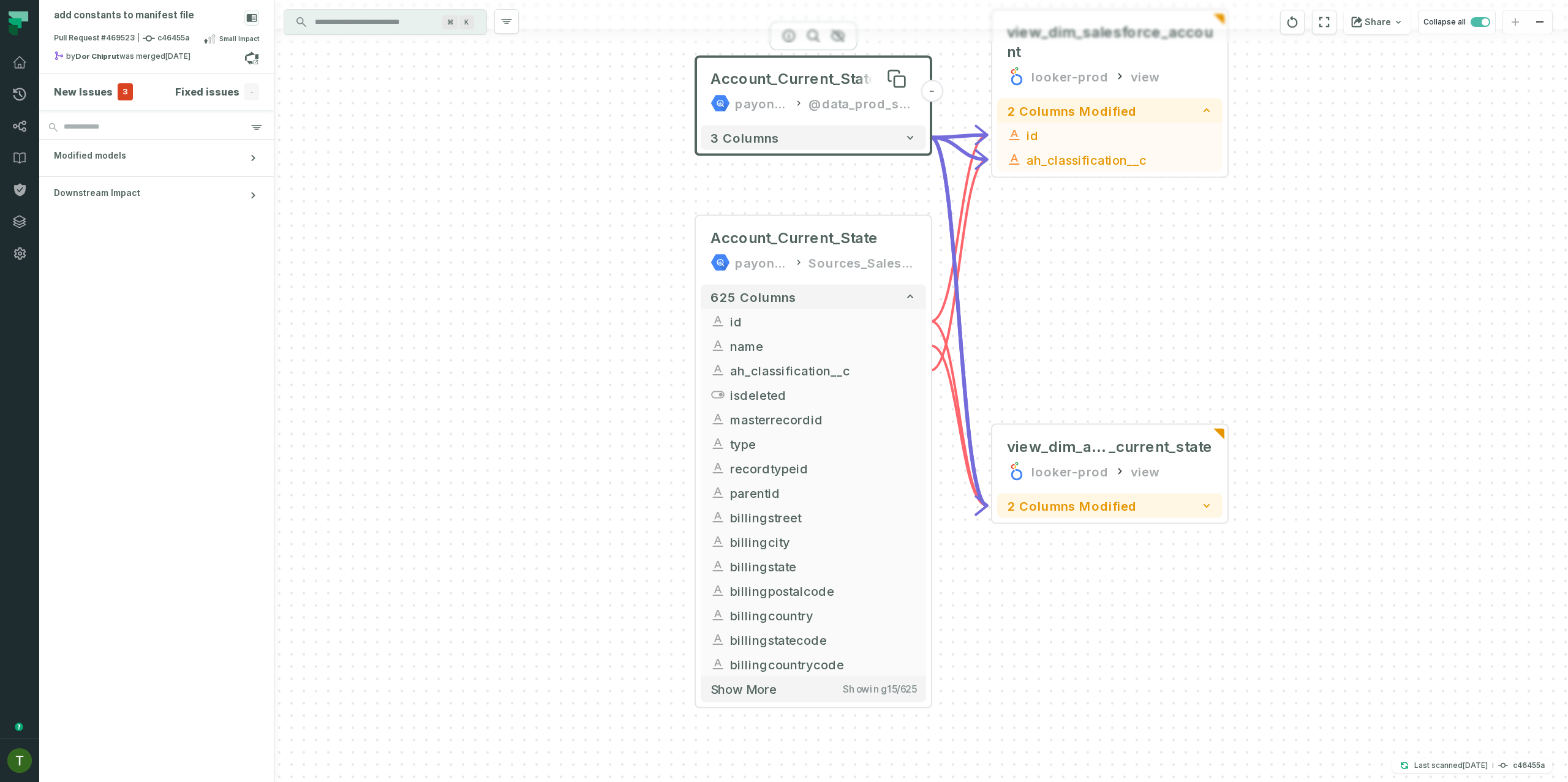
click at [834, 86] on span "Account_Current_State" at bounding box center [794, 78] width 168 height 20
click at [853, 141] on button "3 columns" at bounding box center [813, 138] width 226 height 24
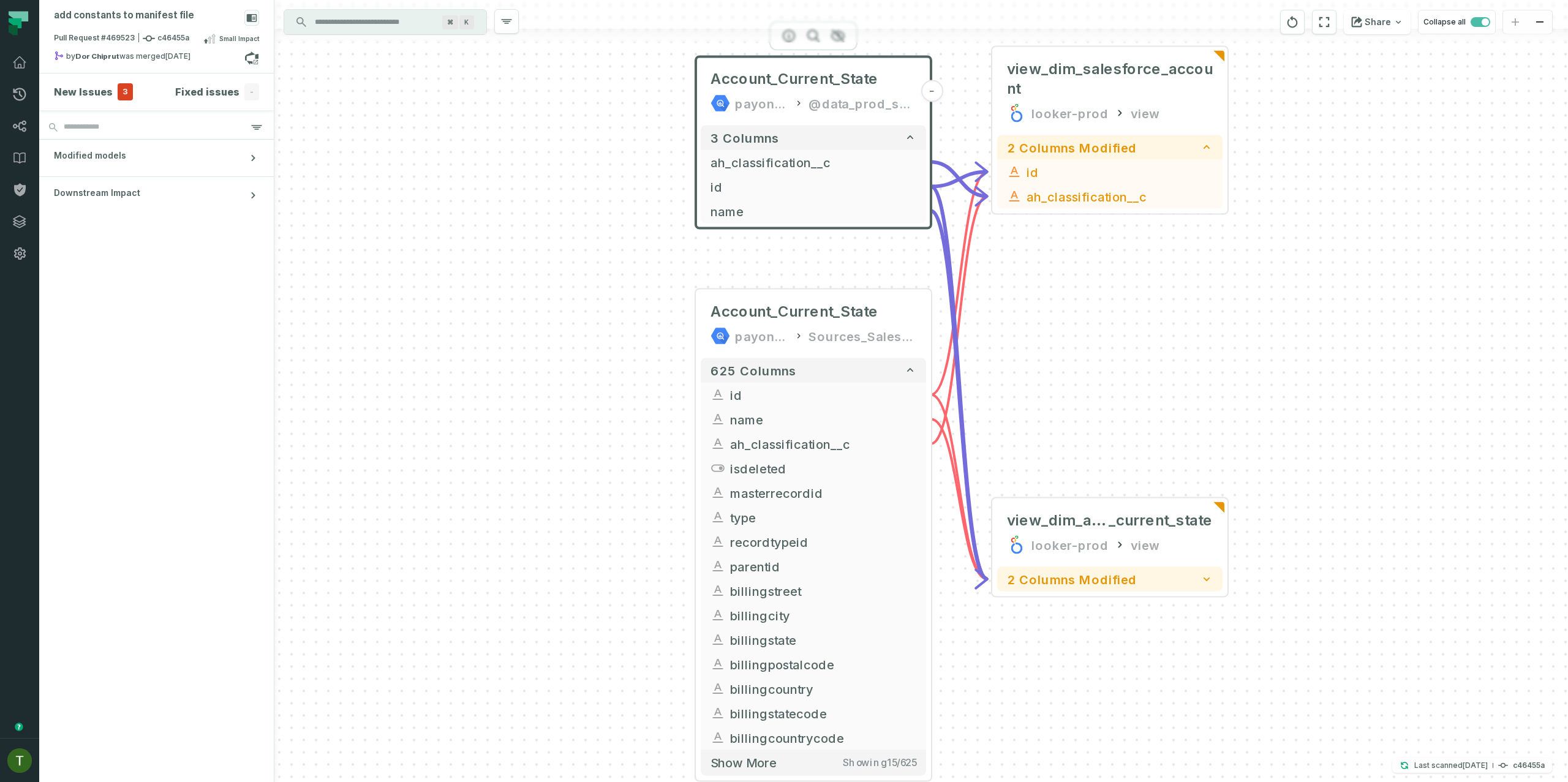
click at [787, 37] on div at bounding box center [920, 35] width 1293 height 14
drag, startPoint x: 638, startPoint y: 101, endPoint x: 640, endPoint y: 204, distance: 103.0
click at [640, 204] on div "+ Account_Current_State payoneer-prod-eu-svc-data-016f Sources_Salesforce + 625…" at bounding box center [920, 391] width 1293 height 782
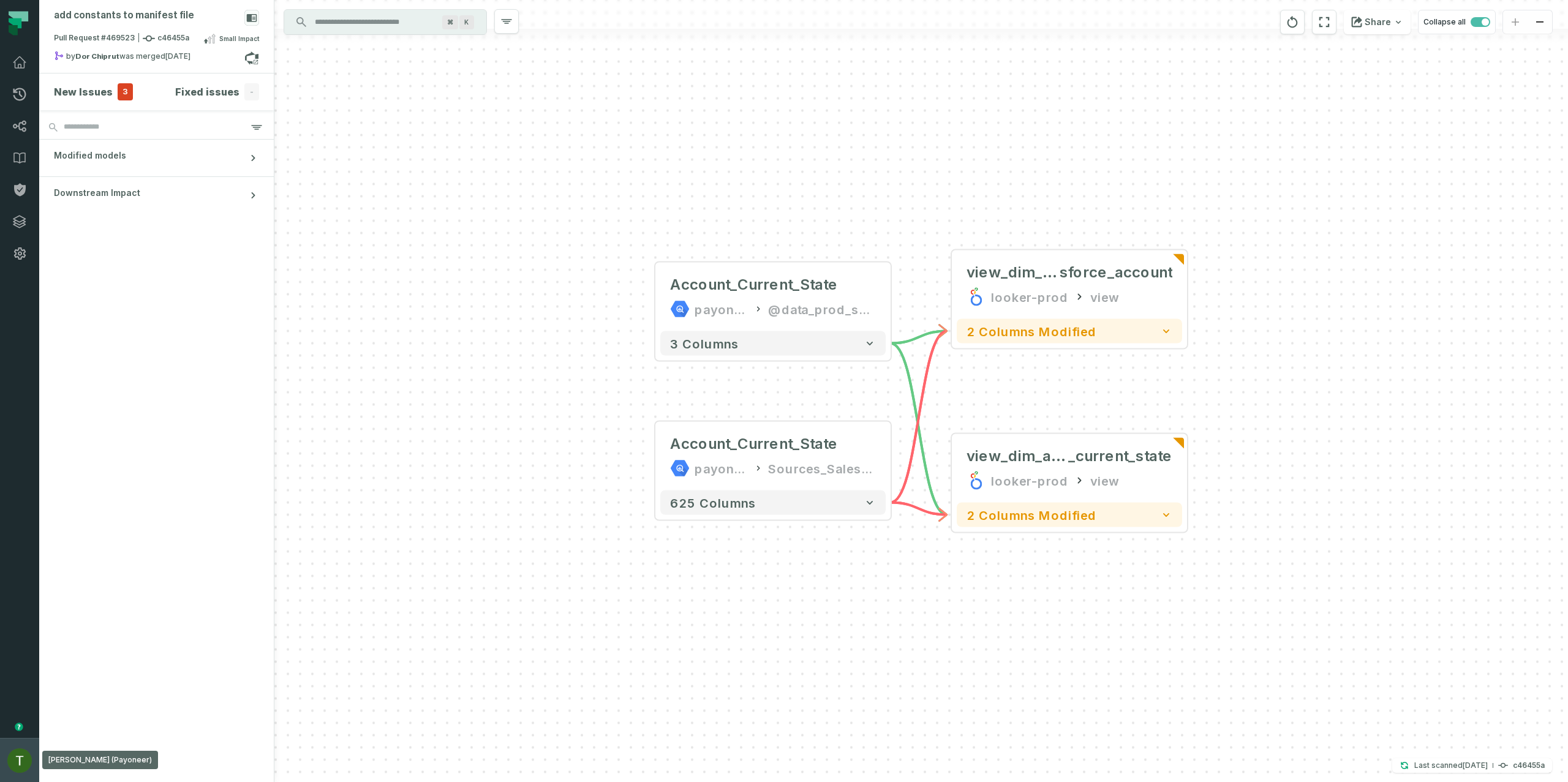
click at [16, 766] on img "button" at bounding box center [20, 760] width 24 height 24
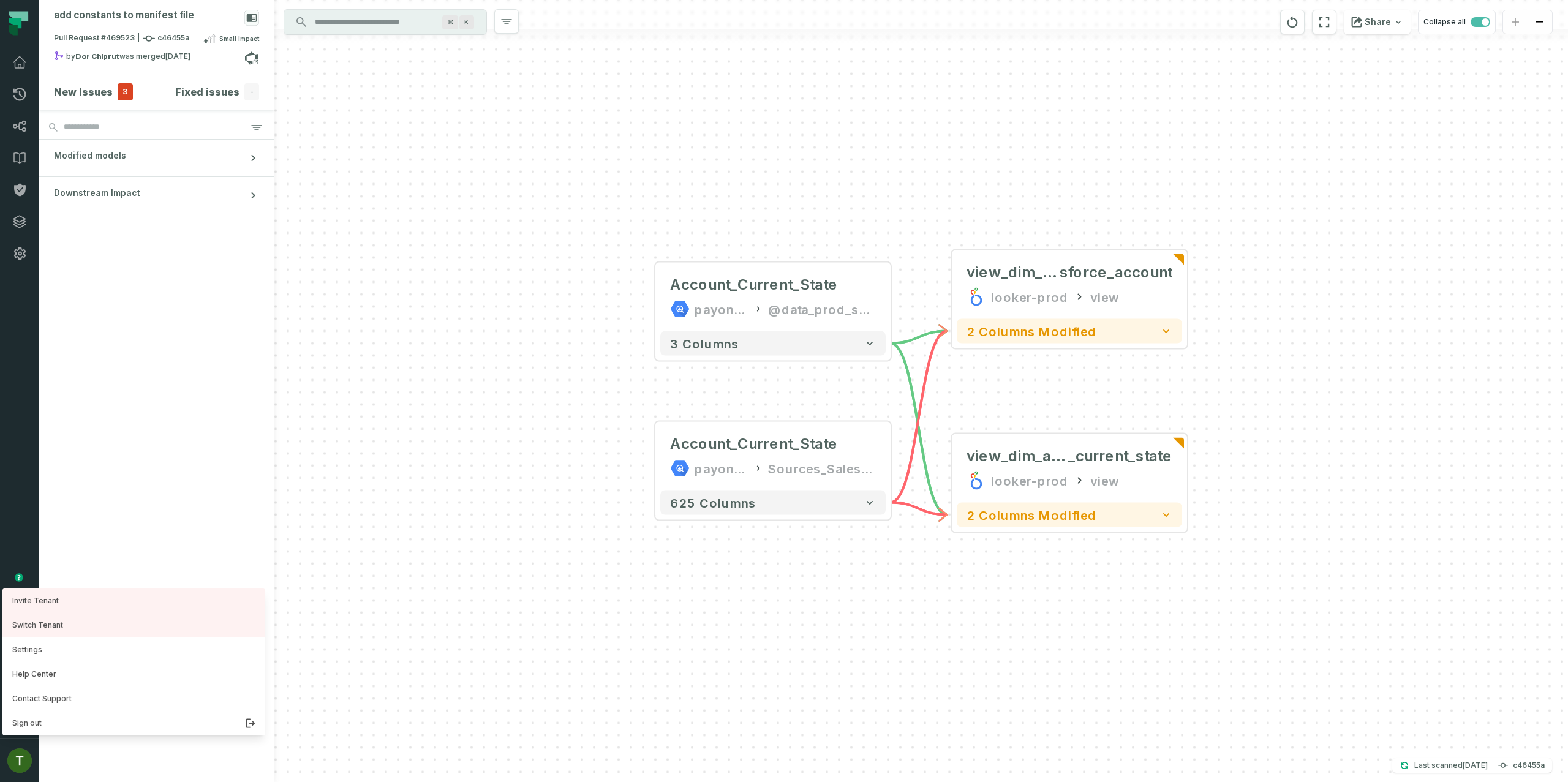
click at [650, 214] on div "Account_Current_State payoneer-prod-eu-svc-data-016f @data_prod_sources_salesfo…" at bounding box center [920, 391] width 1293 height 782
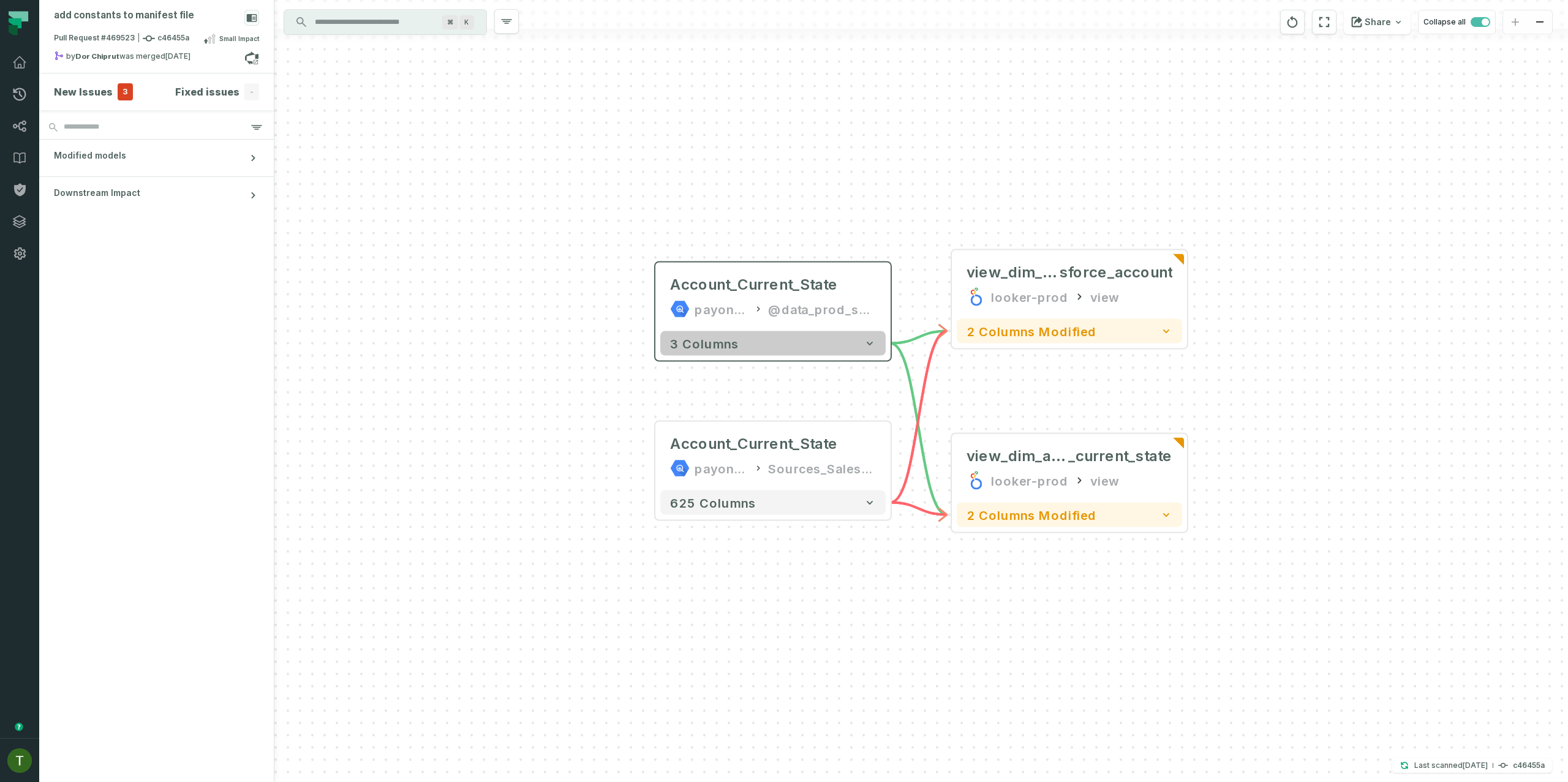
click at [846, 334] on button "3 columns" at bounding box center [773, 344] width 226 height 24
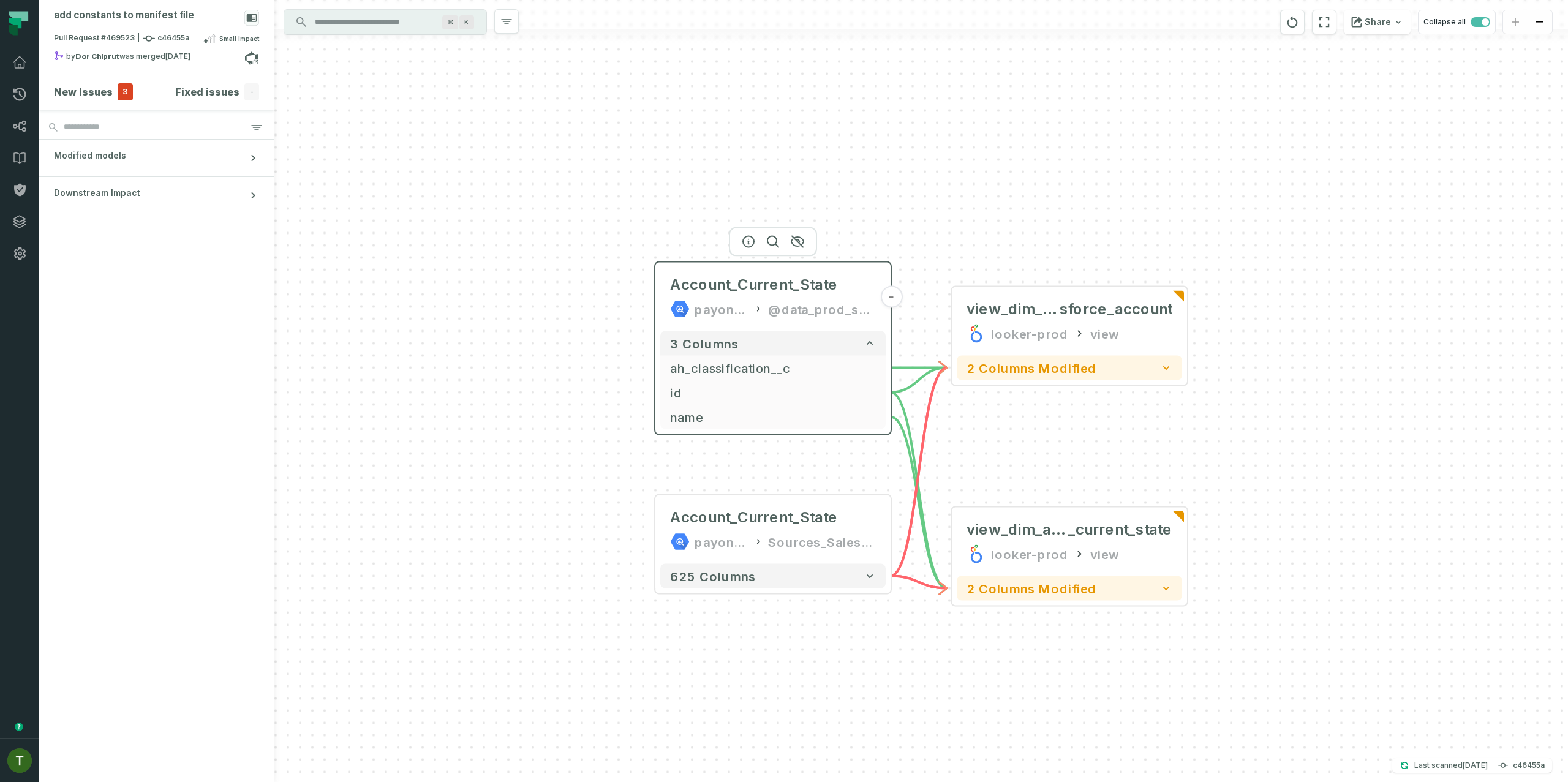
click at [823, 307] on div "@data_prod_sources_salesforce}" at bounding box center [821, 309] width 108 height 20
click at [789, 312] on div "@data_prod_sources_salesforce}" at bounding box center [821, 309] width 108 height 20
click at [1164, 446] on div "Account_Current_State payoneer-prod-eu-svc-data-016f @data_prod_sources_salesfo…" at bounding box center [920, 391] width 1293 height 782
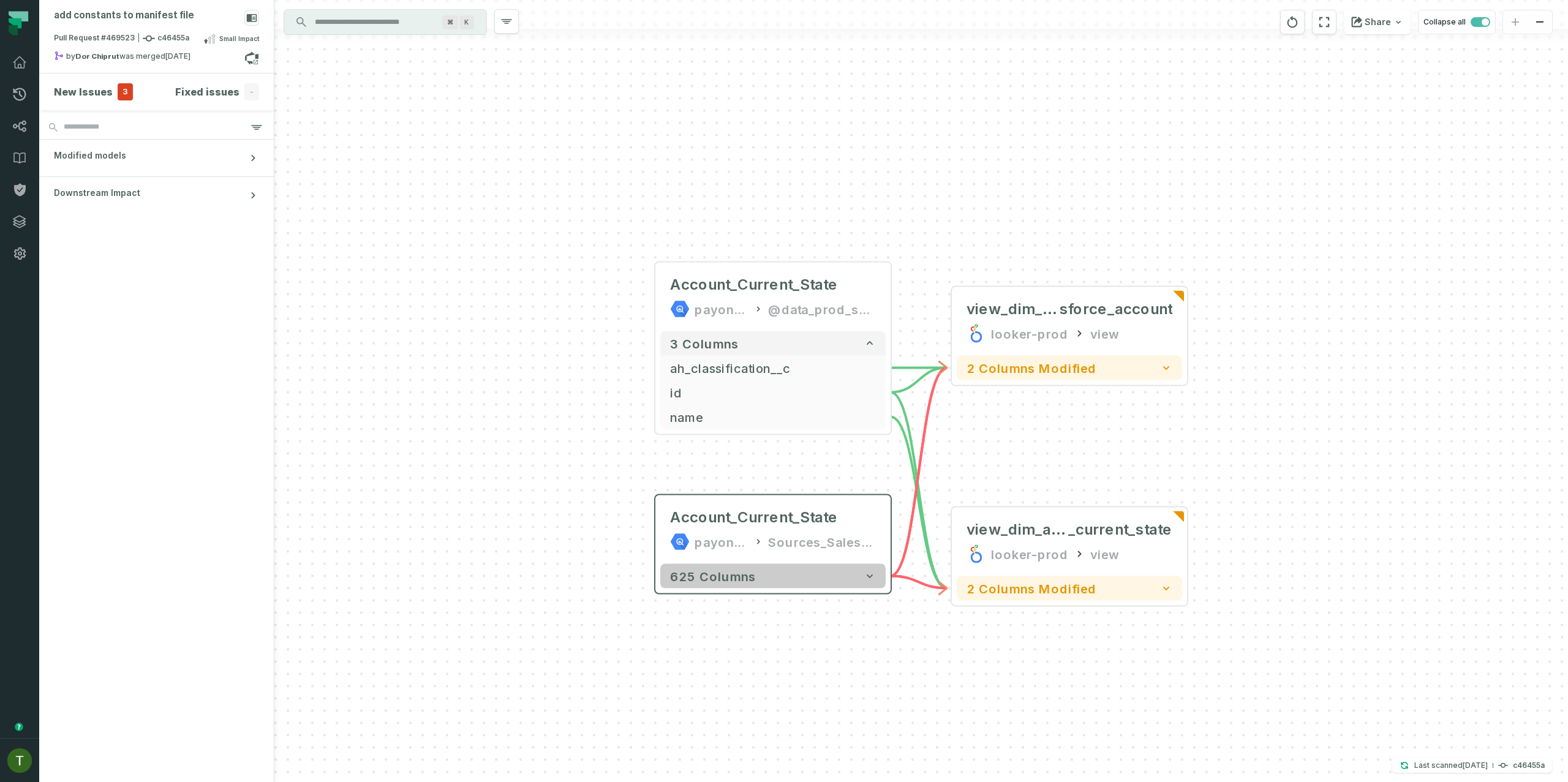
click at [843, 574] on button "625 columns" at bounding box center [773, 576] width 226 height 24
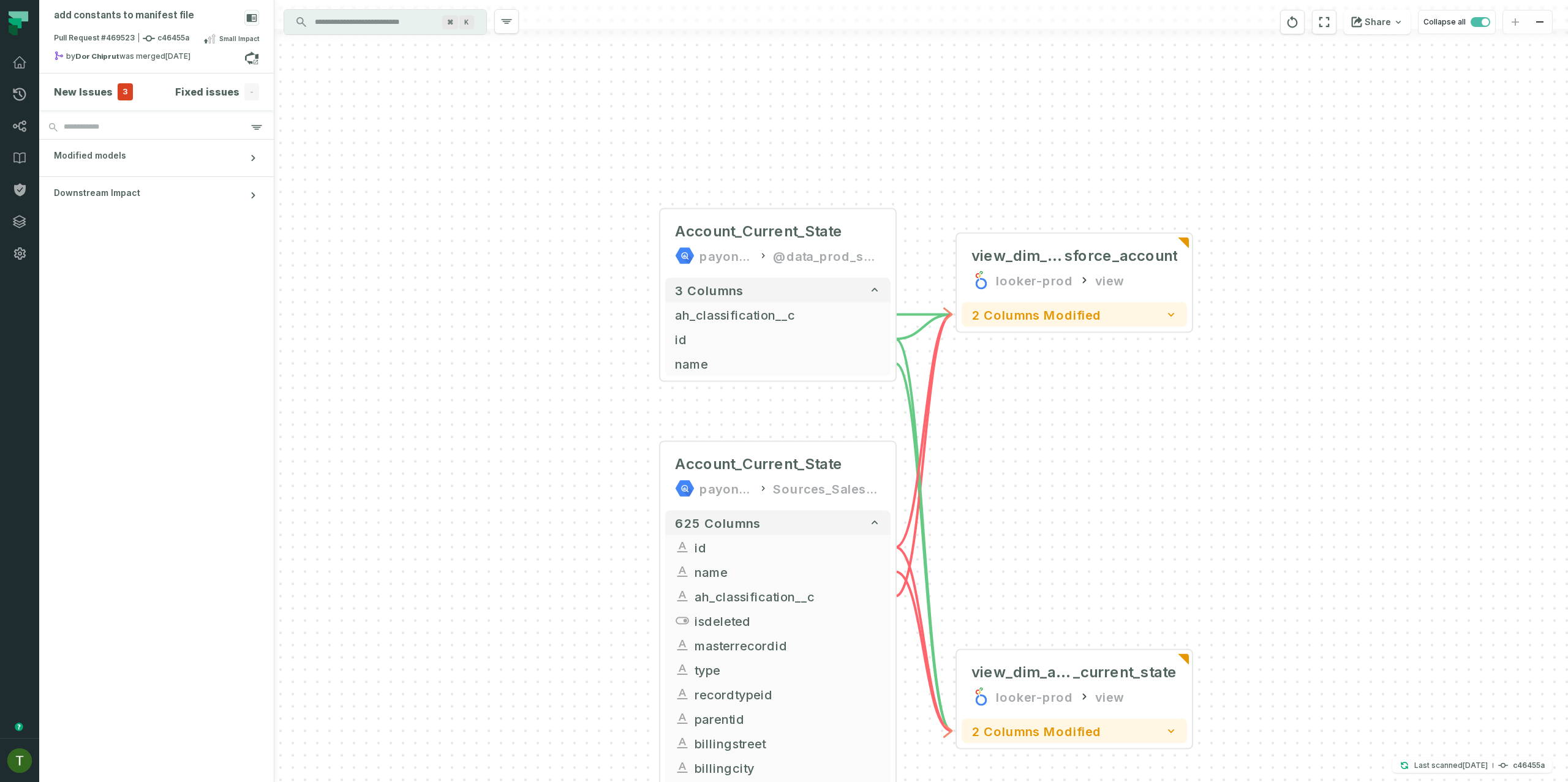
drag, startPoint x: 1091, startPoint y: 580, endPoint x: 1052, endPoint y: 425, distance: 159.8
click at [1054, 424] on div "Account_Current_State payoneer-prod-eu-svc-data-016f @data_prod_sources_salesfo…" at bounding box center [920, 391] width 1293 height 782
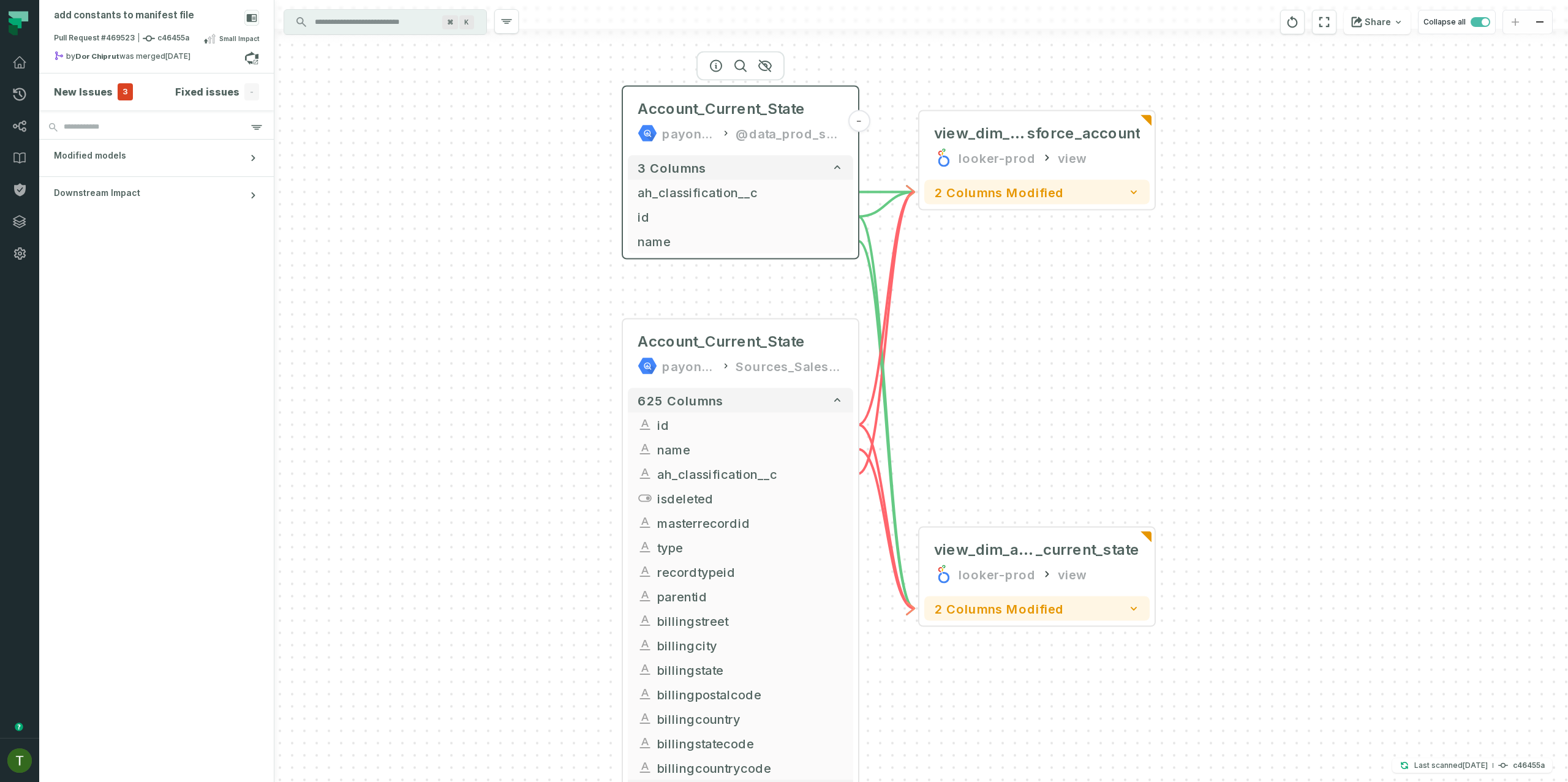
click at [783, 131] on div "@data_prod_sources_salesforce}" at bounding box center [789, 133] width 108 height 20
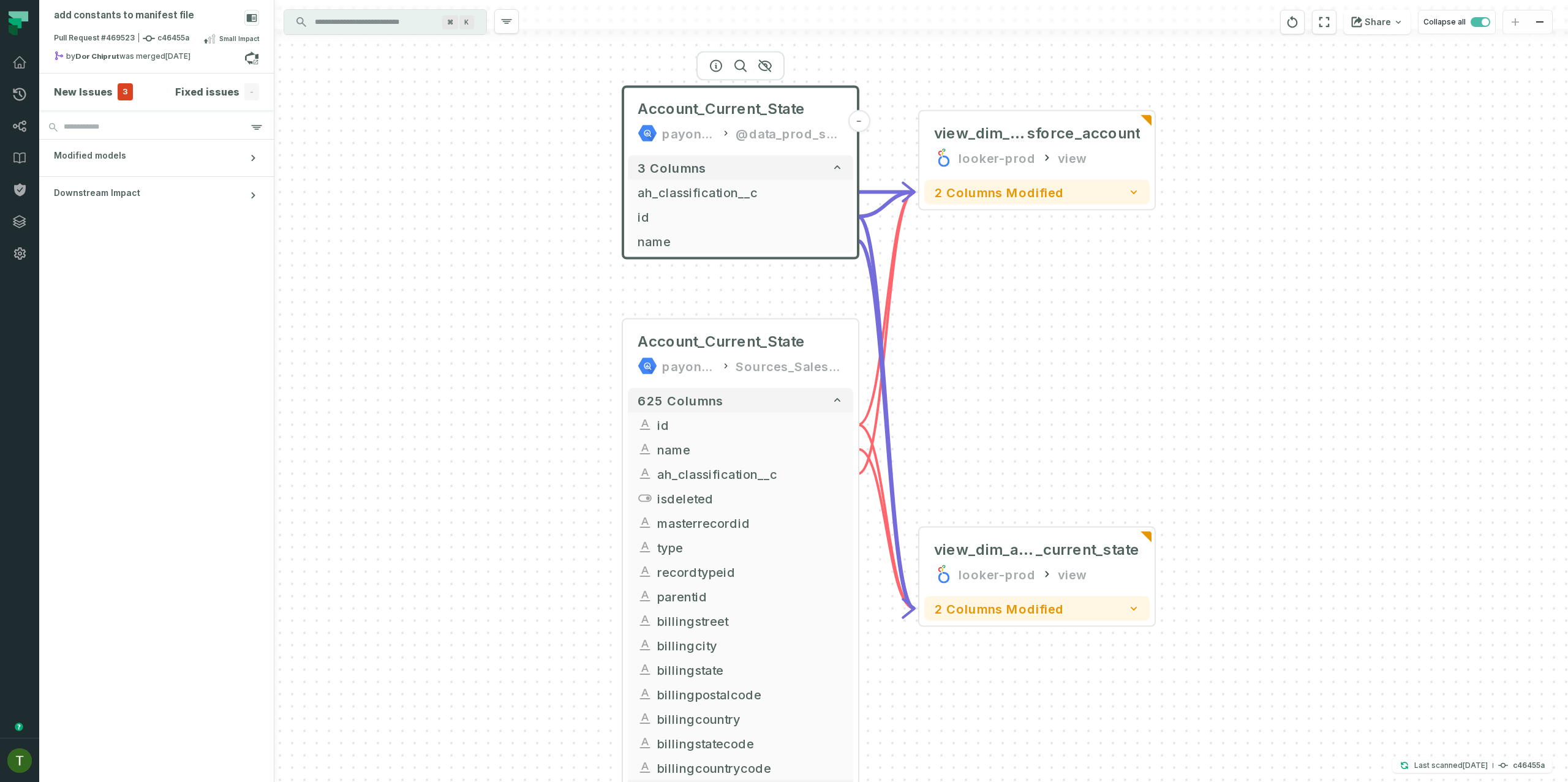
click at [613, 239] on div "Account_Current_State payoneer-prod-eu-svc-data-016f @data_prod_sources_salesfo…" at bounding box center [920, 391] width 1293 height 782
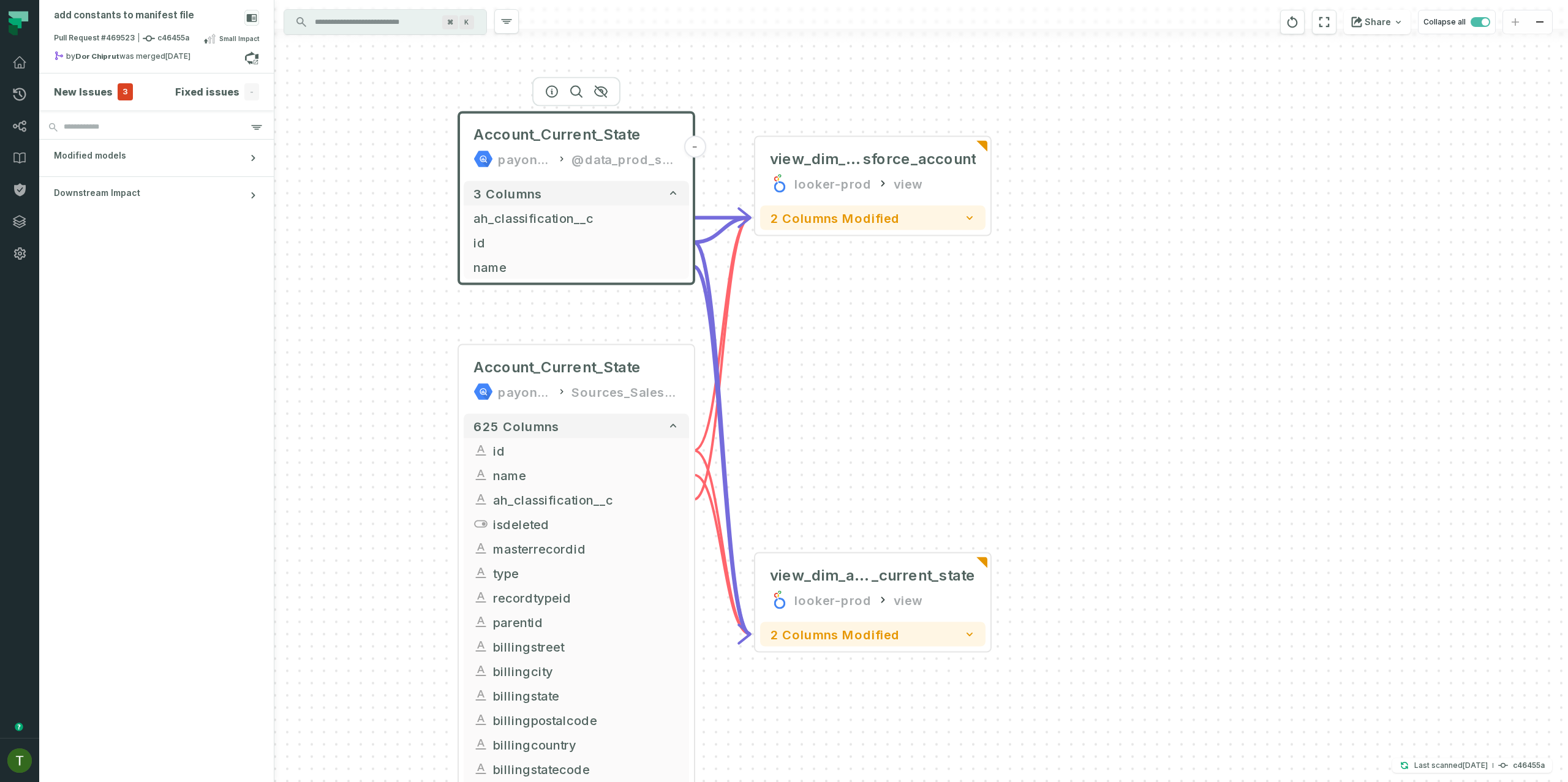
drag, startPoint x: 1061, startPoint y: 334, endPoint x: 870, endPoint y: 349, distance: 191.6
click at [876, 354] on div "Account_Current_State payoneer-prod-eu-svc-data-016f @data_prod_sources_salesfo…" at bounding box center [920, 391] width 1293 height 782
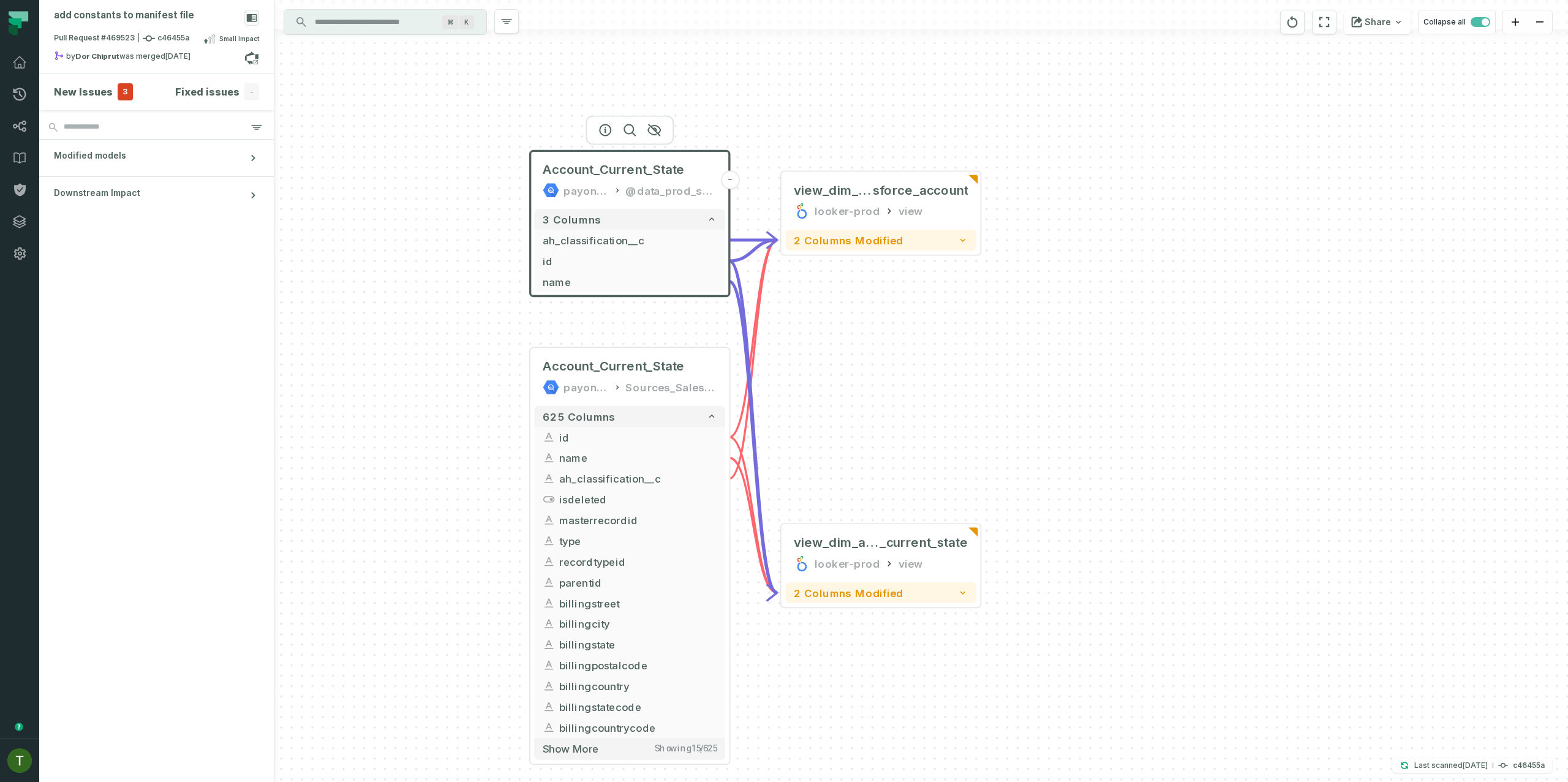
drag, startPoint x: 868, startPoint y: 342, endPoint x: 922, endPoint y: 359, distance: 56.6
click at [909, 357] on div "Account_Current_State payoneer-prod-eu-svc-data-016f @data_prod_sources_salesfo…" at bounding box center [920, 391] width 1293 height 782
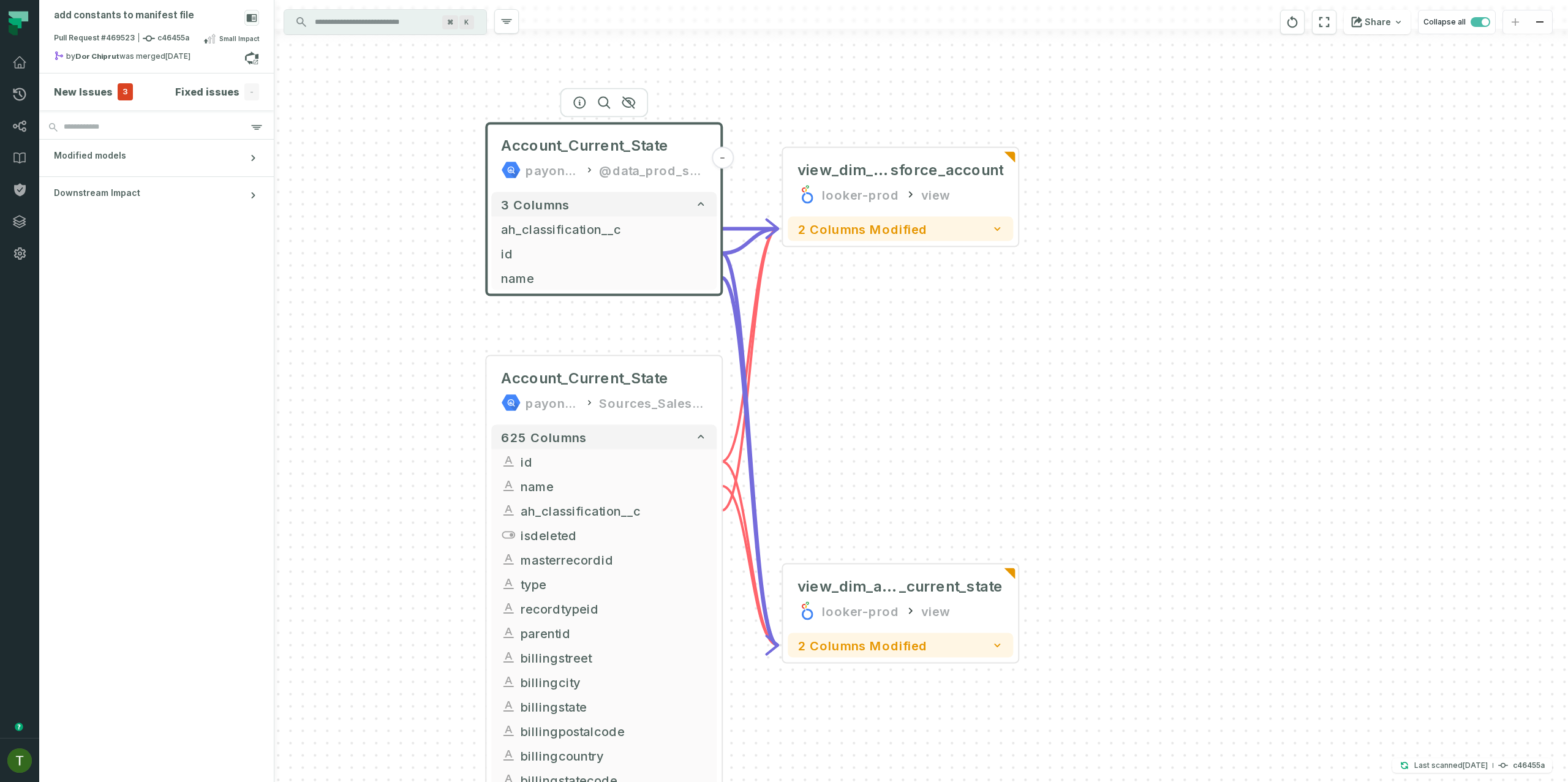
drag, startPoint x: 753, startPoint y: 333, endPoint x: 807, endPoint y: 369, distance: 64.9
click at [807, 369] on div "Account_Current_State payoneer-prod-eu-svc-data-016f @data_prod_sources_salesfo…" at bounding box center [920, 391] width 1293 height 782
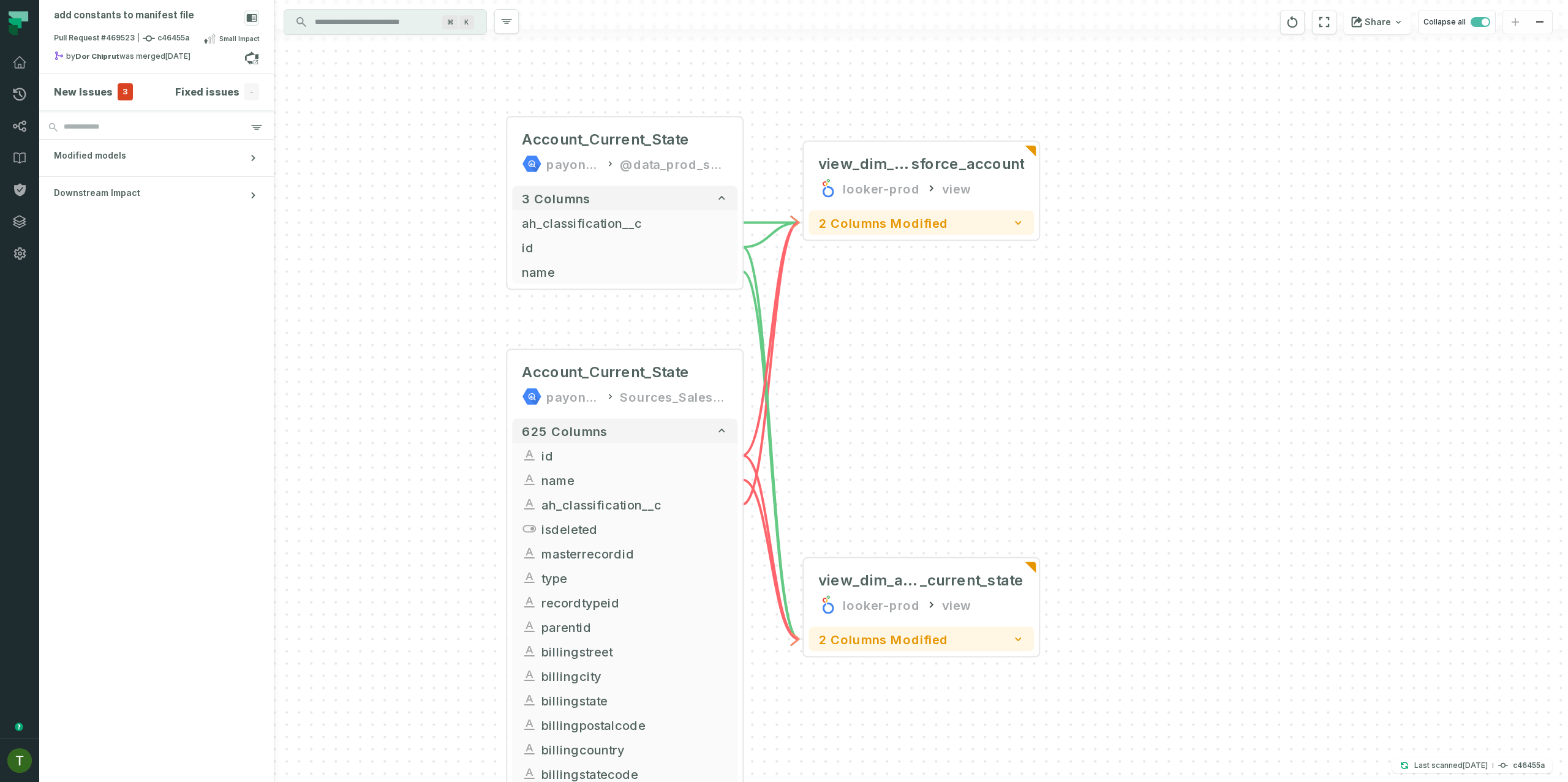
drag, startPoint x: 823, startPoint y: 372, endPoint x: 844, endPoint y: 366, distance: 21.8
click at [844, 366] on div "Account_Current_State payoneer-prod-eu-svc-data-016f @data_prod_sources_salesfo…" at bounding box center [920, 391] width 1293 height 782
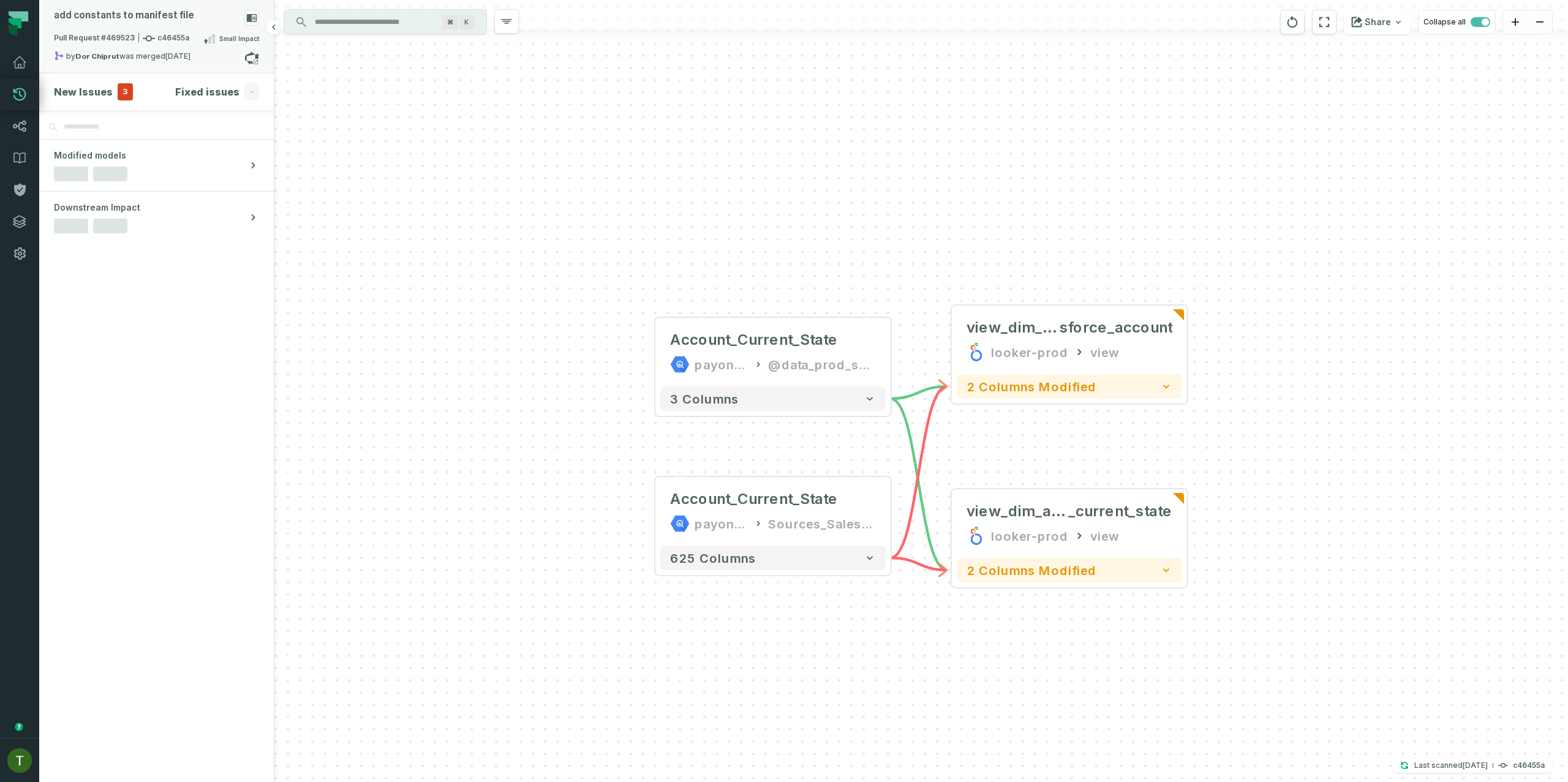
click at [165, 38] on span "Pull Request #469523 c46455a" at bounding box center [121, 39] width 135 height 12
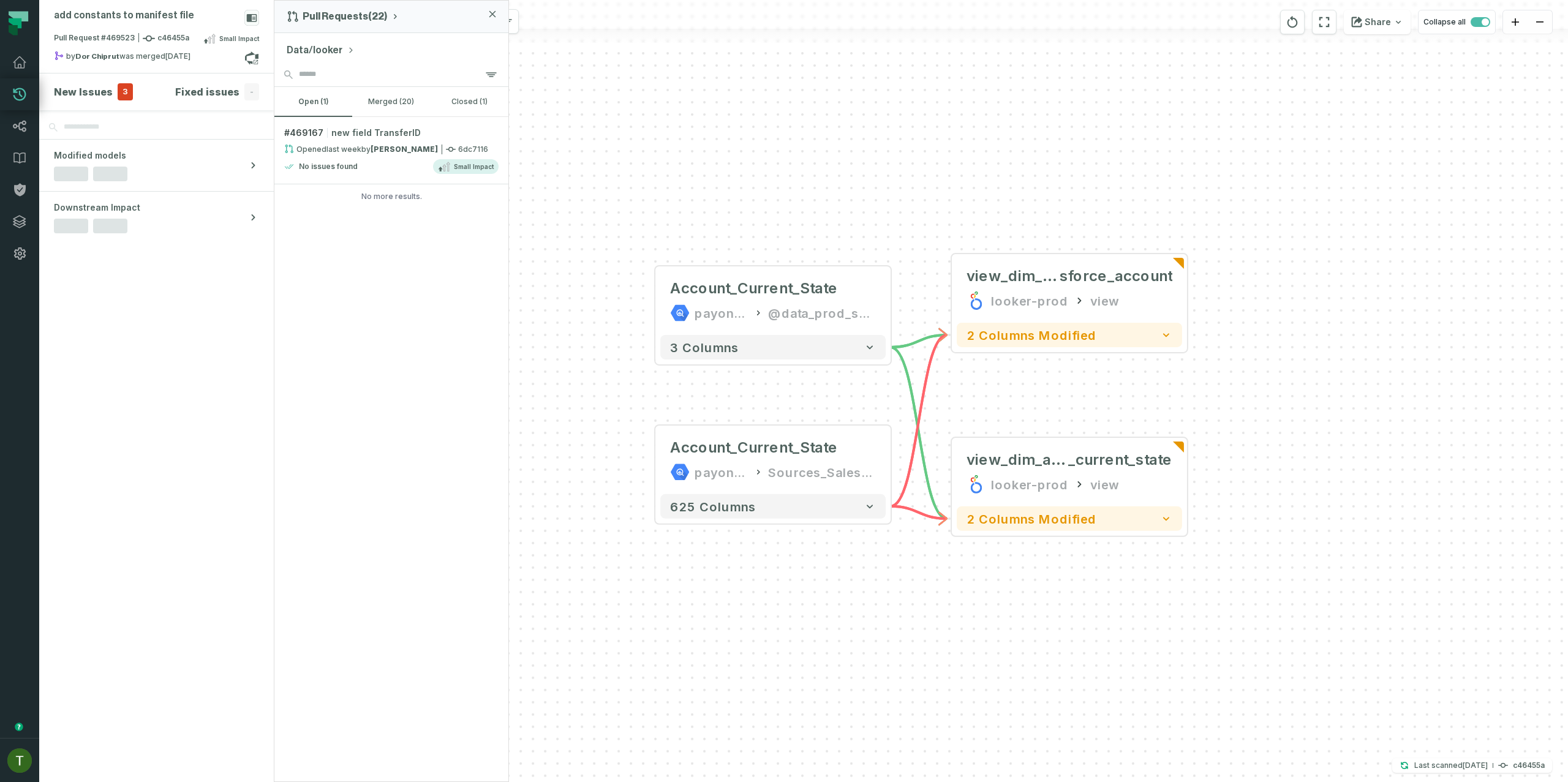
click at [327, 46] on button "Data/looker" at bounding box center [320, 50] width 68 height 15
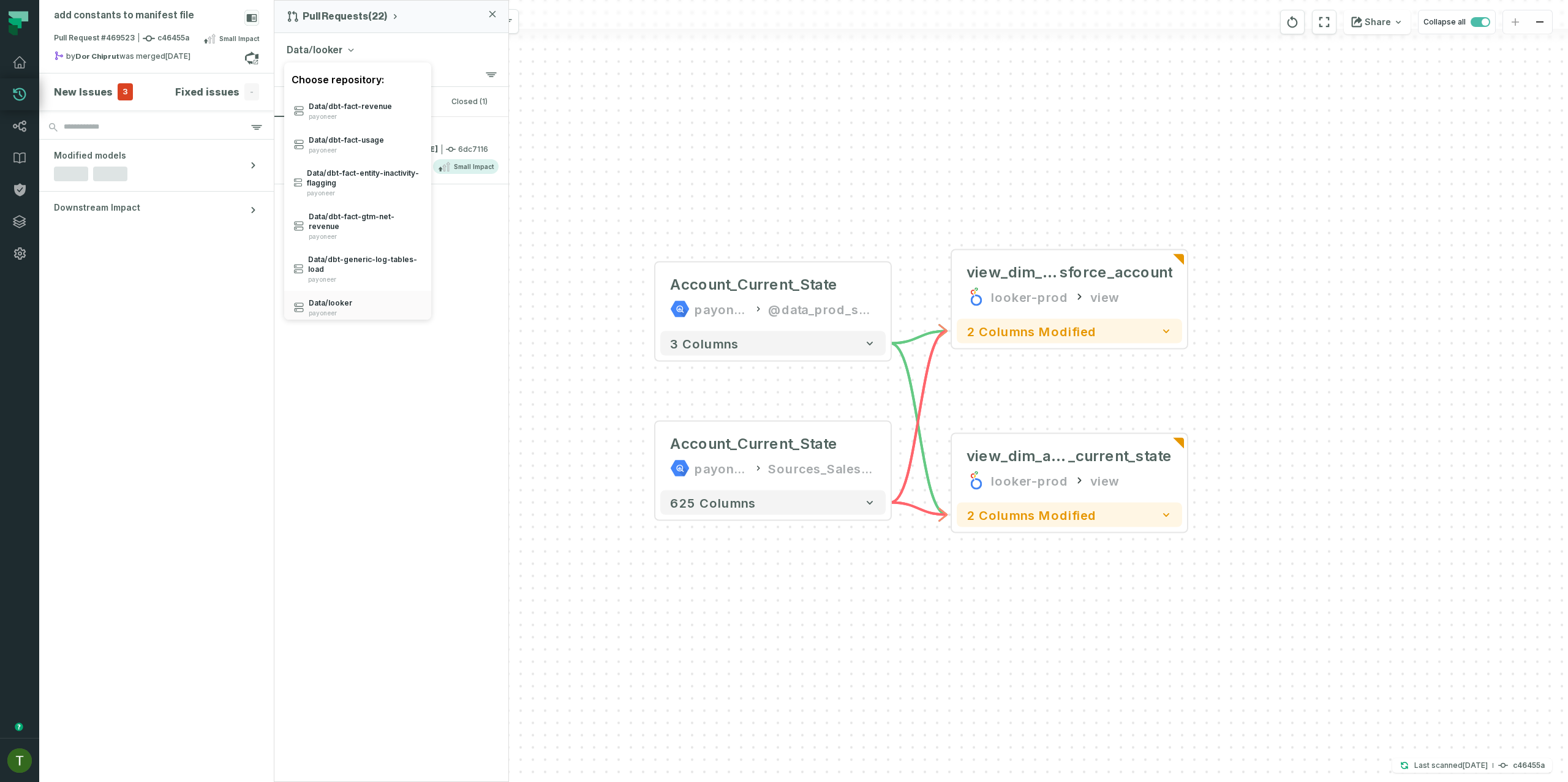
click at [345, 84] on div "Choose repository:" at bounding box center [358, 79] width 147 height 29
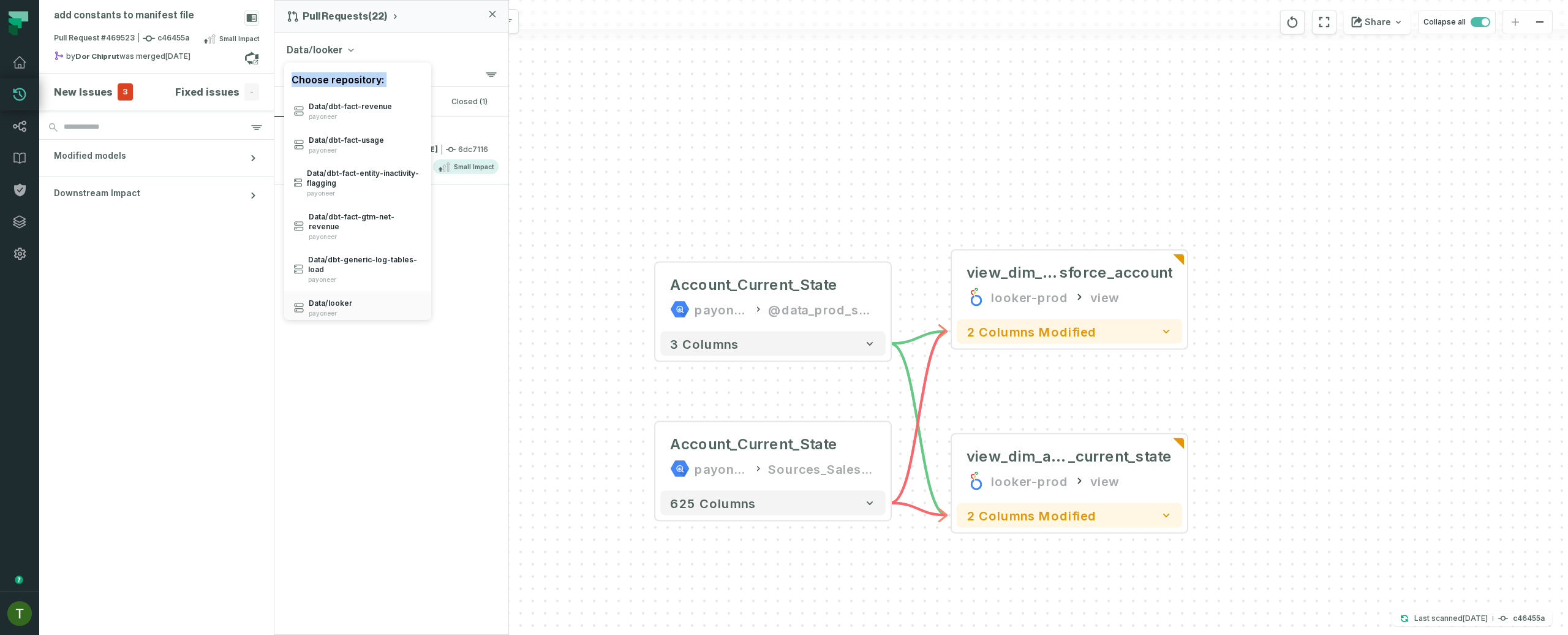
click at [383, 90] on div "Choose repository:" at bounding box center [358, 79] width 147 height 29
click at [380, 81] on div "Choose repository:" at bounding box center [358, 79] width 147 height 29
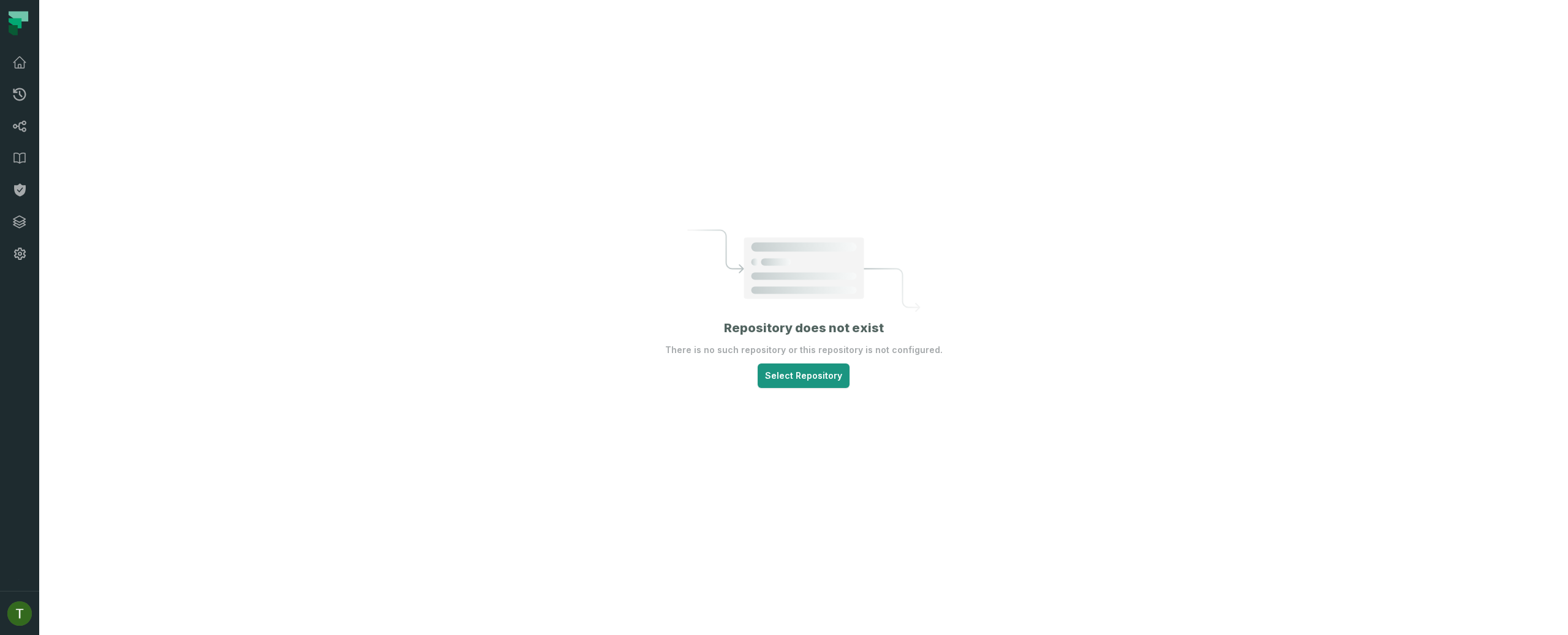
click at [821, 380] on html "Pull Requests Dashboard Lineage Data Catalog Policies Integrations Settings [PE…" at bounding box center [784, 317] width 1568 height 635
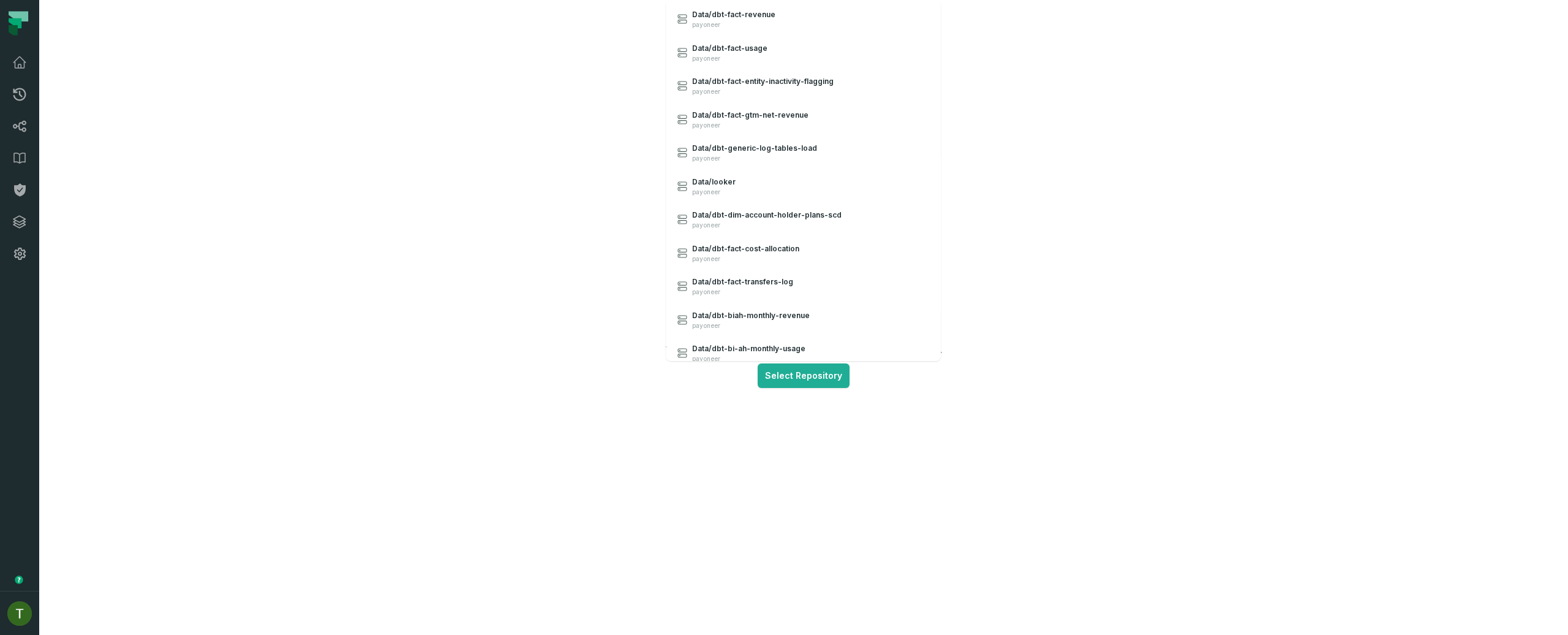
click at [821, 380] on html "Pull Requests Dashboard Lineage Data Catalog Policies Integrations Settings [PE…" at bounding box center [784, 317] width 1568 height 635
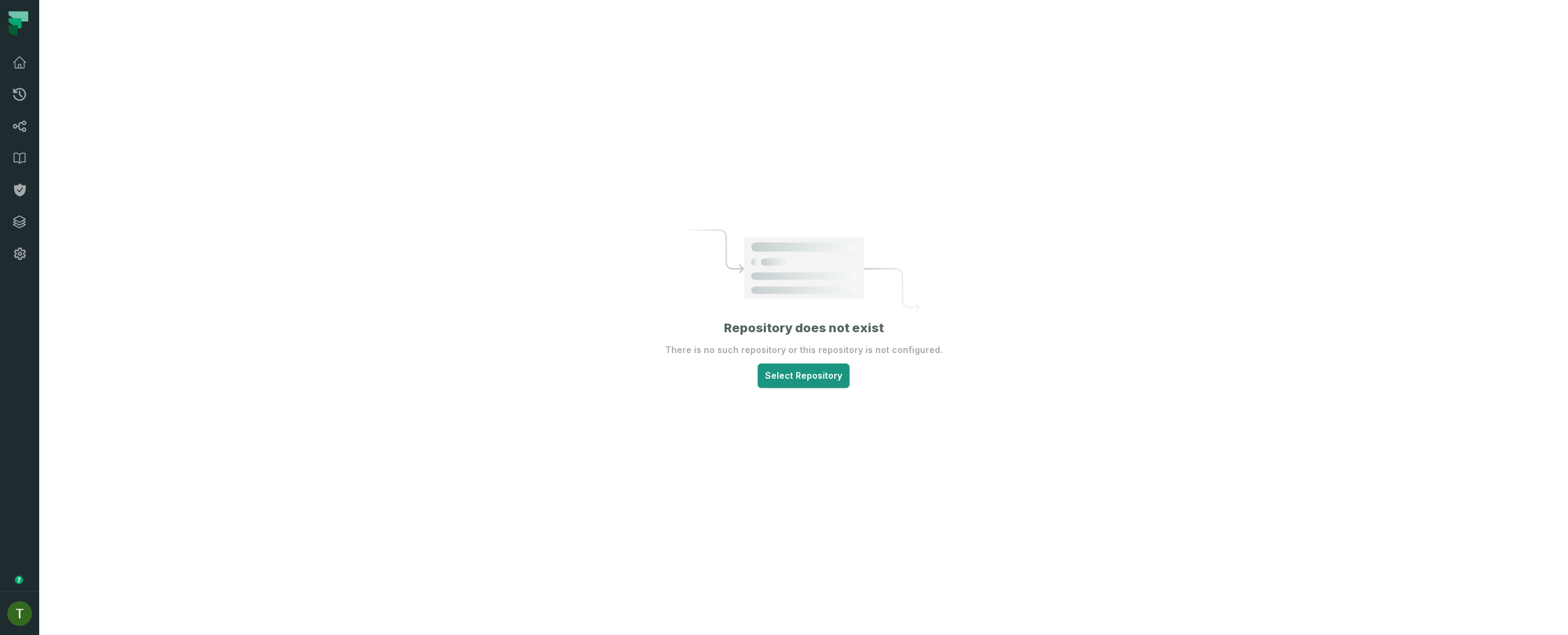
click at [821, 378] on html "Pull Requests Dashboard Lineage Data Catalog Policies Integrations Settings [PE…" at bounding box center [784, 317] width 1568 height 635
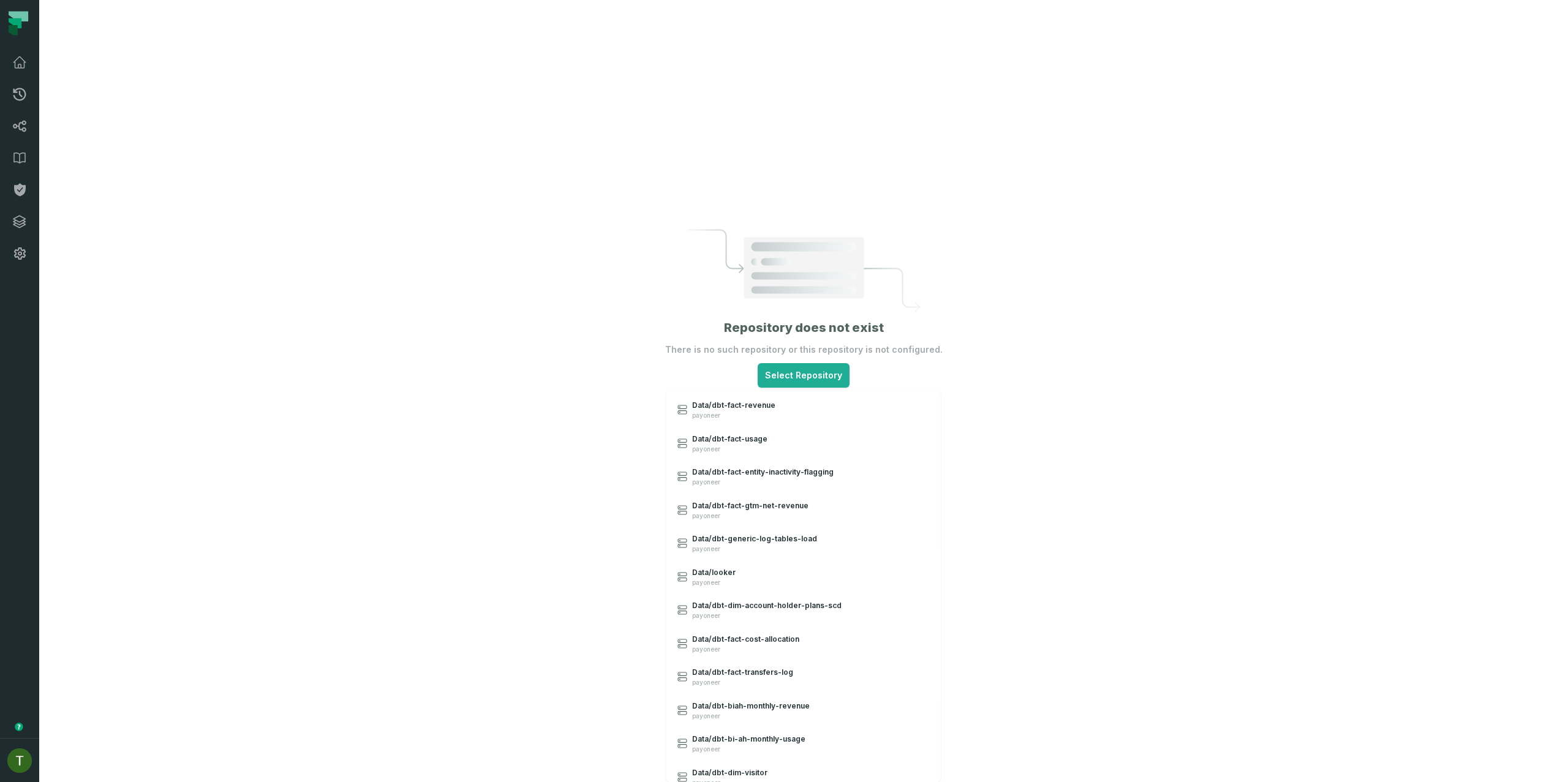
click at [1005, 314] on html "Pull Requests Dashboard Lineage Data Catalog Policies Integrations Settings [PE…" at bounding box center [784, 391] width 1568 height 782
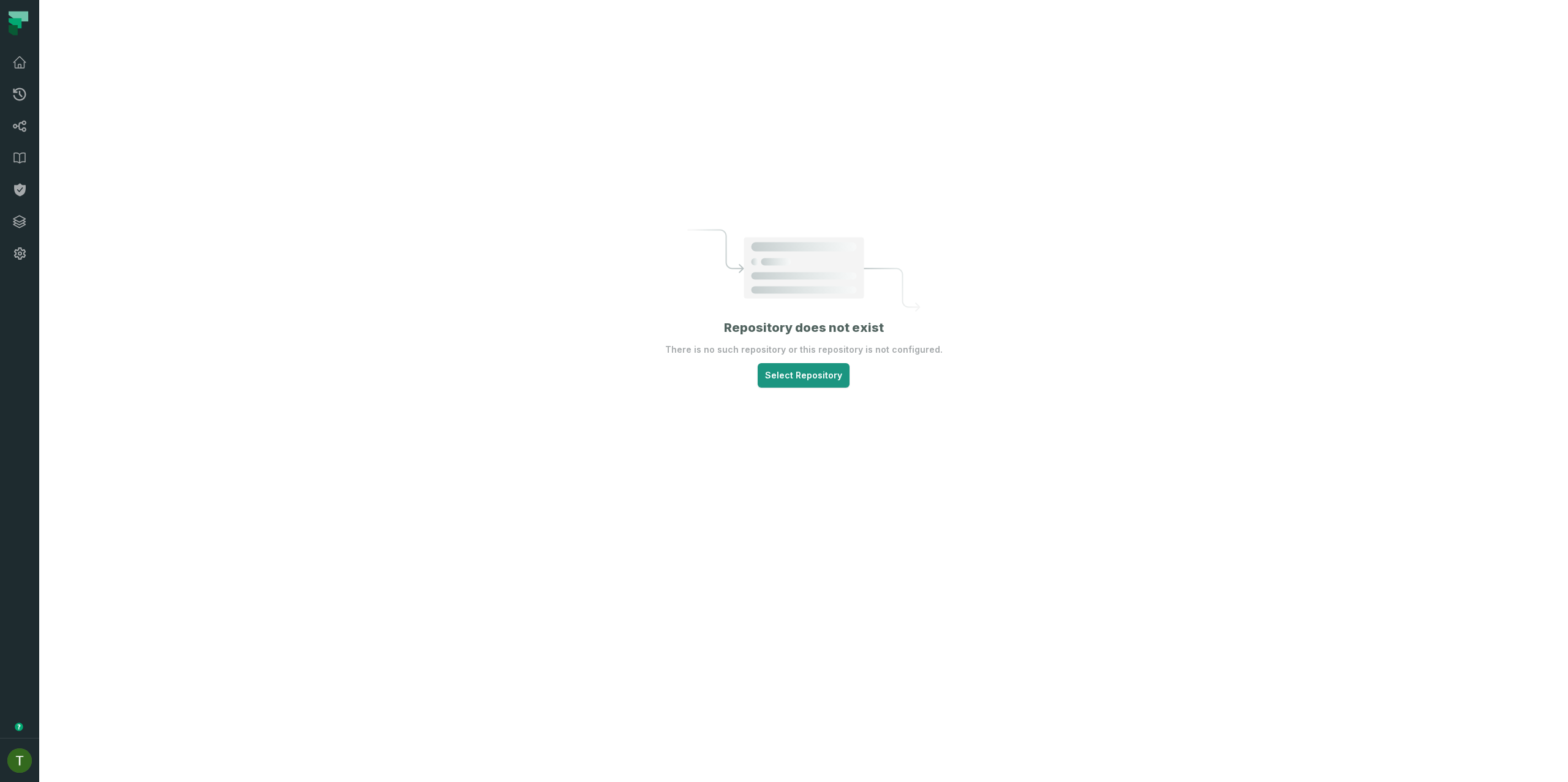
click at [803, 371] on html "Pull Requests Dashboard Lineage Data Catalog Policies Integrations Settings [PE…" at bounding box center [784, 391] width 1568 height 782
click at [1014, 450] on html "Pull Requests Dashboard Lineage Data Catalog Policies Integrations Settings [PE…" at bounding box center [784, 391] width 1568 height 782
click at [849, 379] on section "Repository does not exist There is no such repository or this repository is not…" at bounding box center [804, 308] width 277 height 158
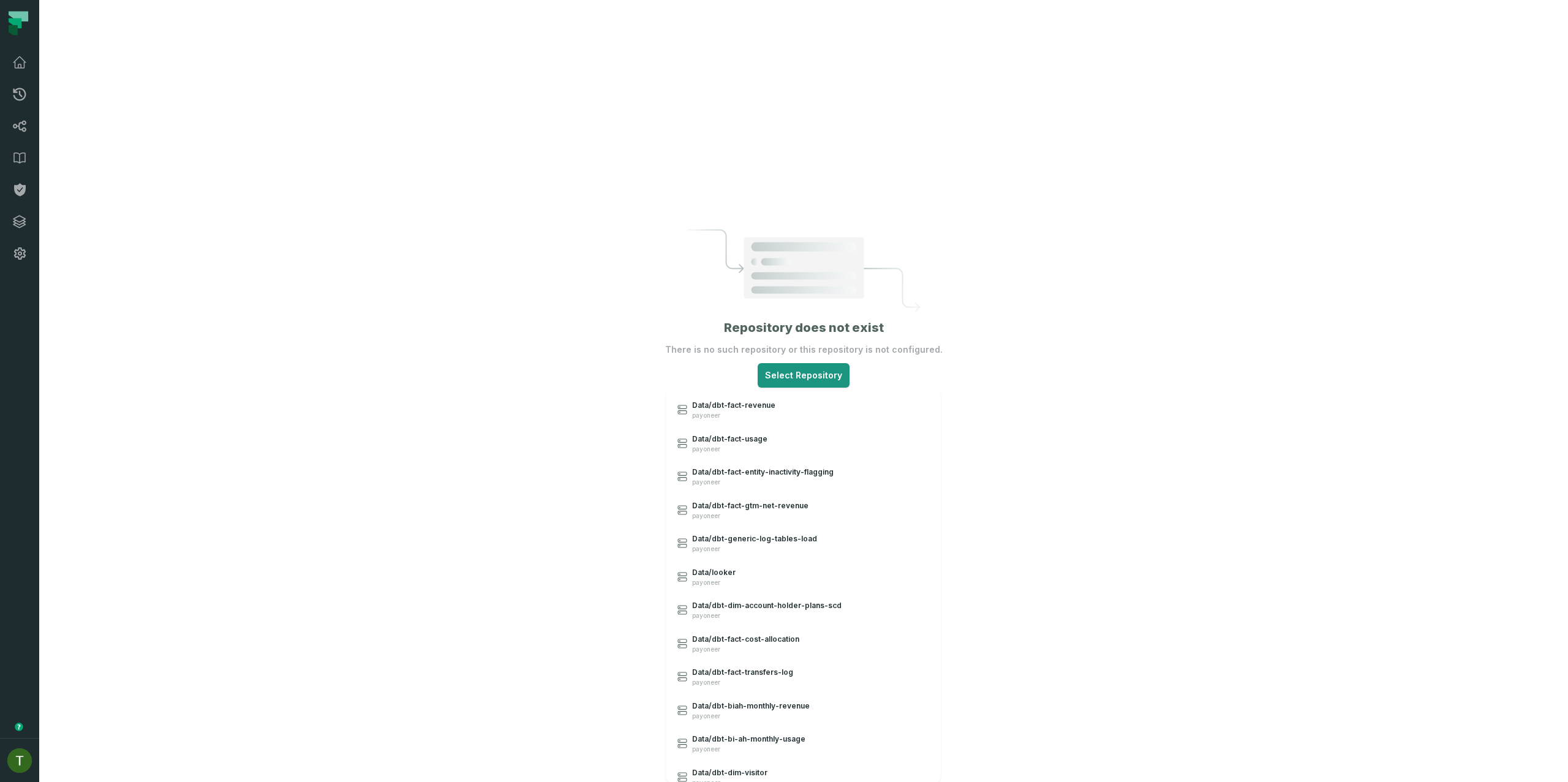
click at [826, 380] on html "Pull Requests Dashboard Lineage Data Catalog Policies Integrations Settings Tom…" at bounding box center [784, 391] width 1568 height 782
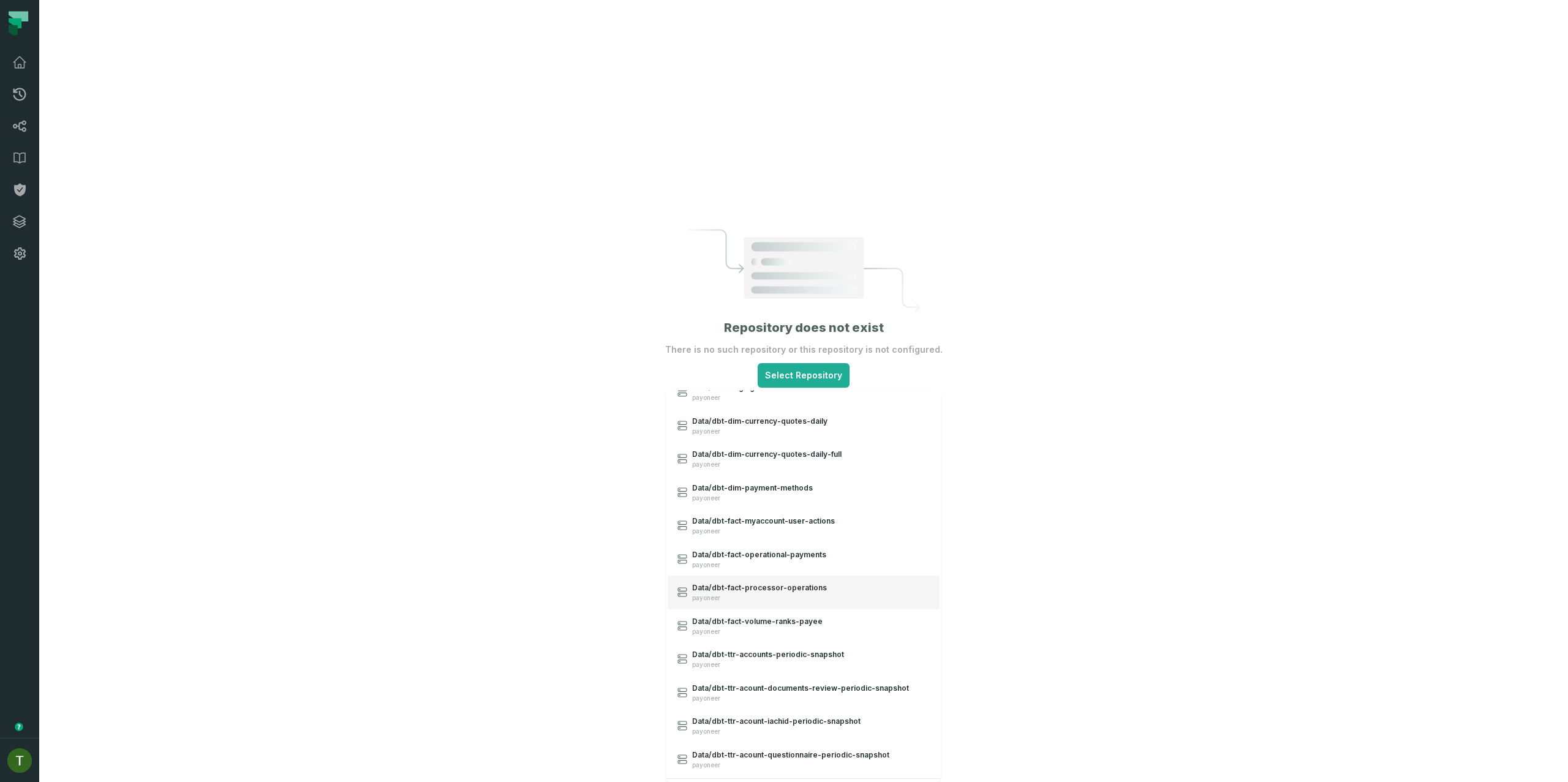
scroll to position [2312, 0]
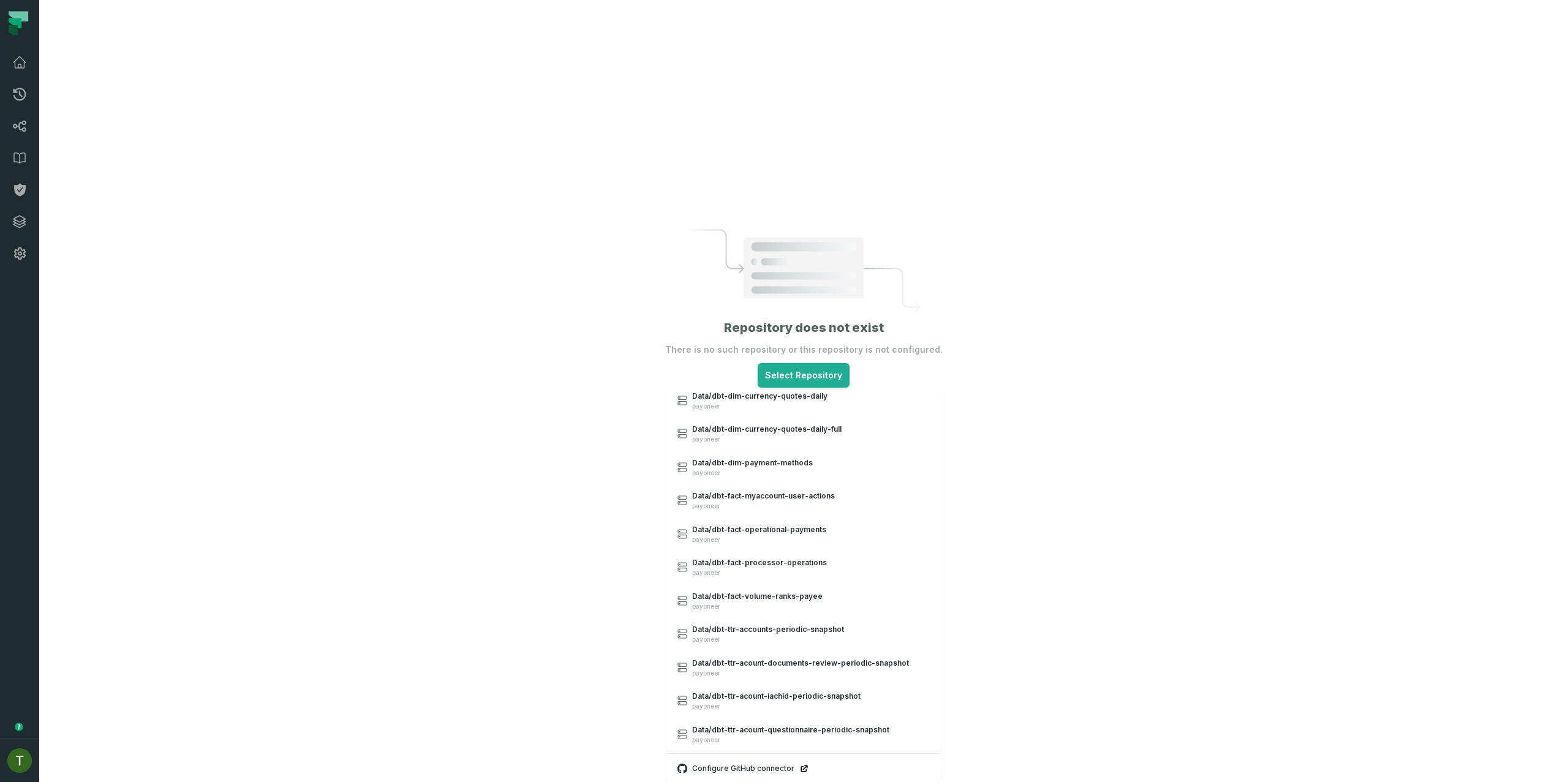
click at [816, 366] on html "Pull Requests Dashboard Lineage Data Catalog Policies Integrations Settings Tom…" at bounding box center [784, 391] width 1568 height 782
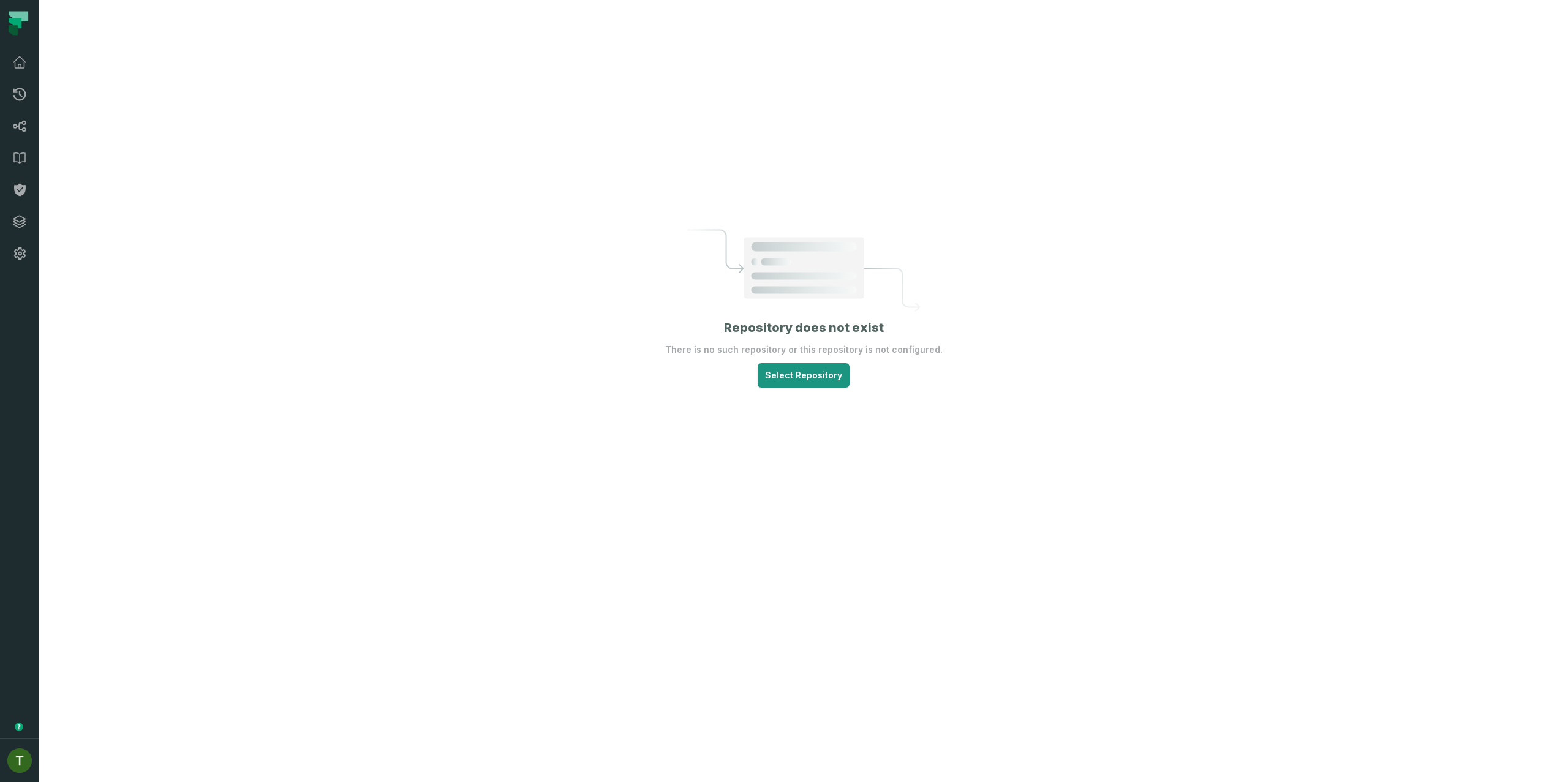
click at [824, 378] on html "Pull Requests Dashboard Lineage Data Catalog Policies Integrations Settings Tom…" at bounding box center [784, 391] width 1568 height 782
click at [818, 377] on html "Pull Requests Dashboard Lineage Data Catalog Policies Integrations Settings Tom…" at bounding box center [784, 391] width 1568 height 782
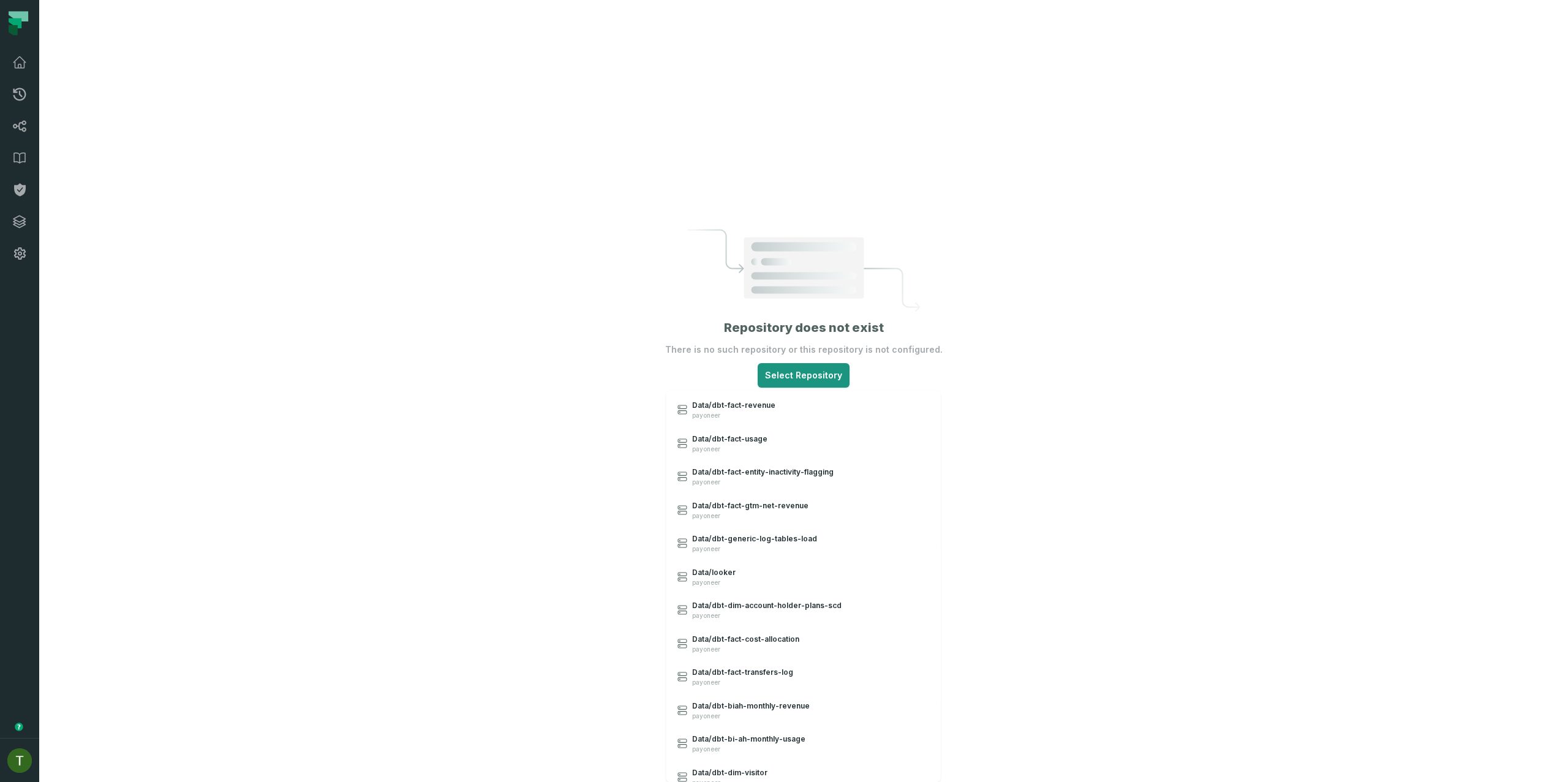
click at [806, 365] on html "Pull Requests Dashboard Lineage Data Catalog Policies Integrations Settings Tom…" at bounding box center [784, 391] width 1568 height 782
click at [805, 303] on html "Pull Requests Dashboard Lineage Data Catalog Policies Integrations Settings Tom…" at bounding box center [784, 391] width 1568 height 782
click at [833, 388] on html "Pull Requests Dashboard Lineage Data Catalog Policies Integrations Settings Tom…" at bounding box center [784, 391] width 1568 height 782
click at [864, 380] on html "Pull Requests Dashboard Lineage Data Catalog Policies Integrations Settings Tom…" at bounding box center [784, 391] width 1568 height 782
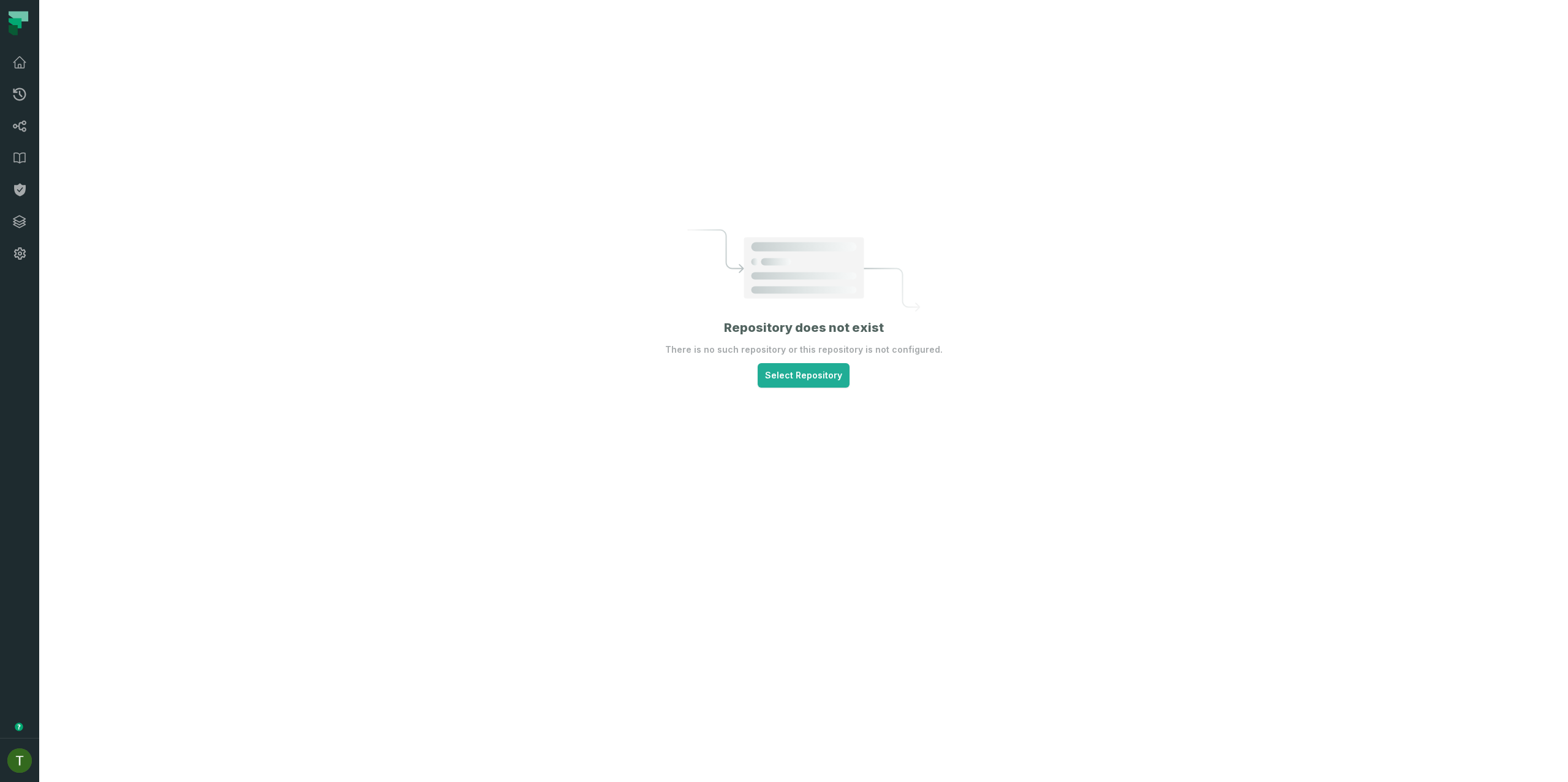
click at [849, 378] on section "Repository does not exist There is no such repository or this repository is not…" at bounding box center [804, 308] width 277 height 158
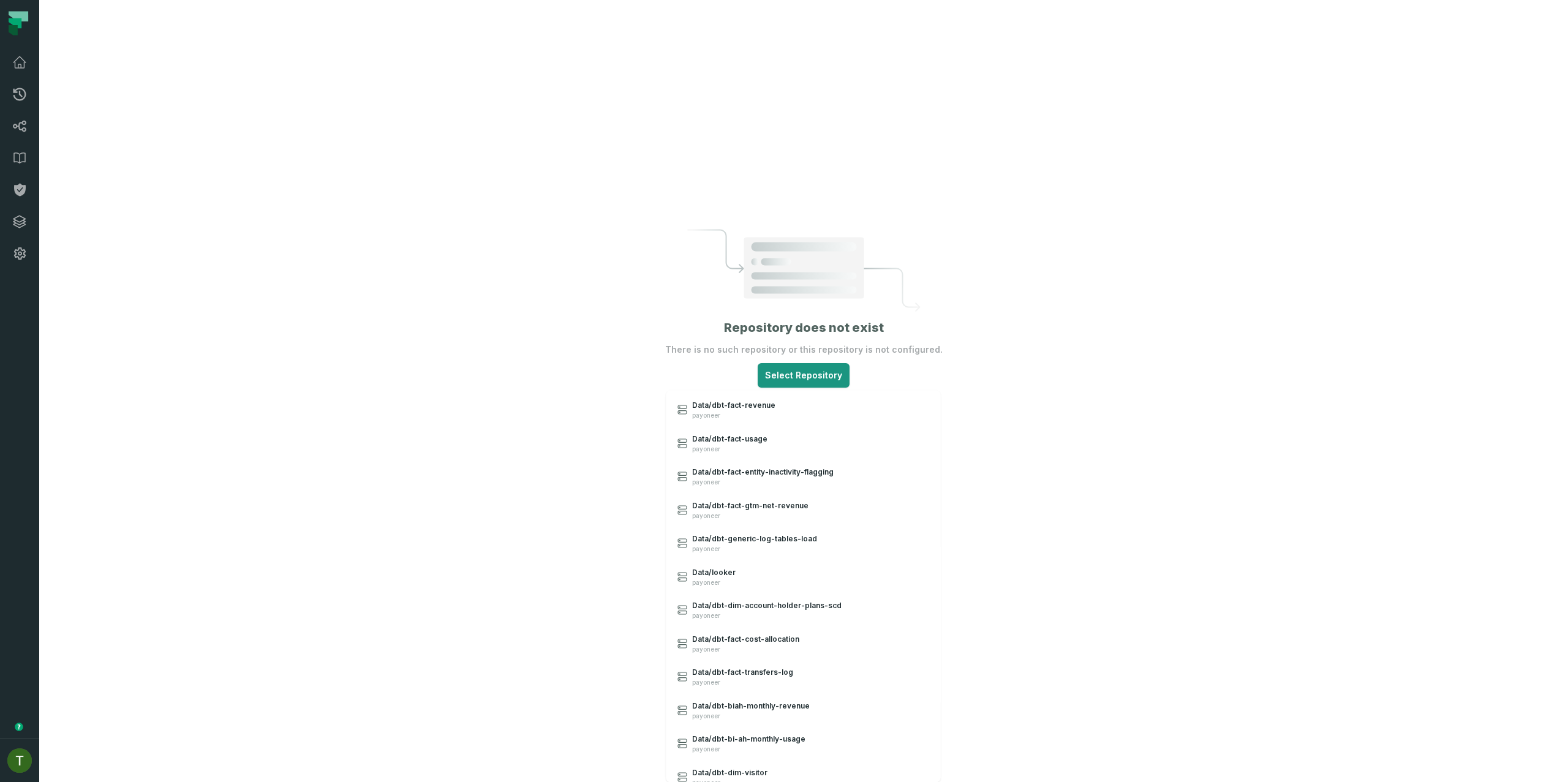
click at [842, 377] on html "Pull Requests Dashboard Lineage Data Catalog Policies Integrations Settings Tom…" at bounding box center [784, 391] width 1568 height 782
click at [662, 185] on html "Pull Requests Dashboard Lineage Data Catalog Policies Integrations Settings Tom…" at bounding box center [784, 391] width 1568 height 782
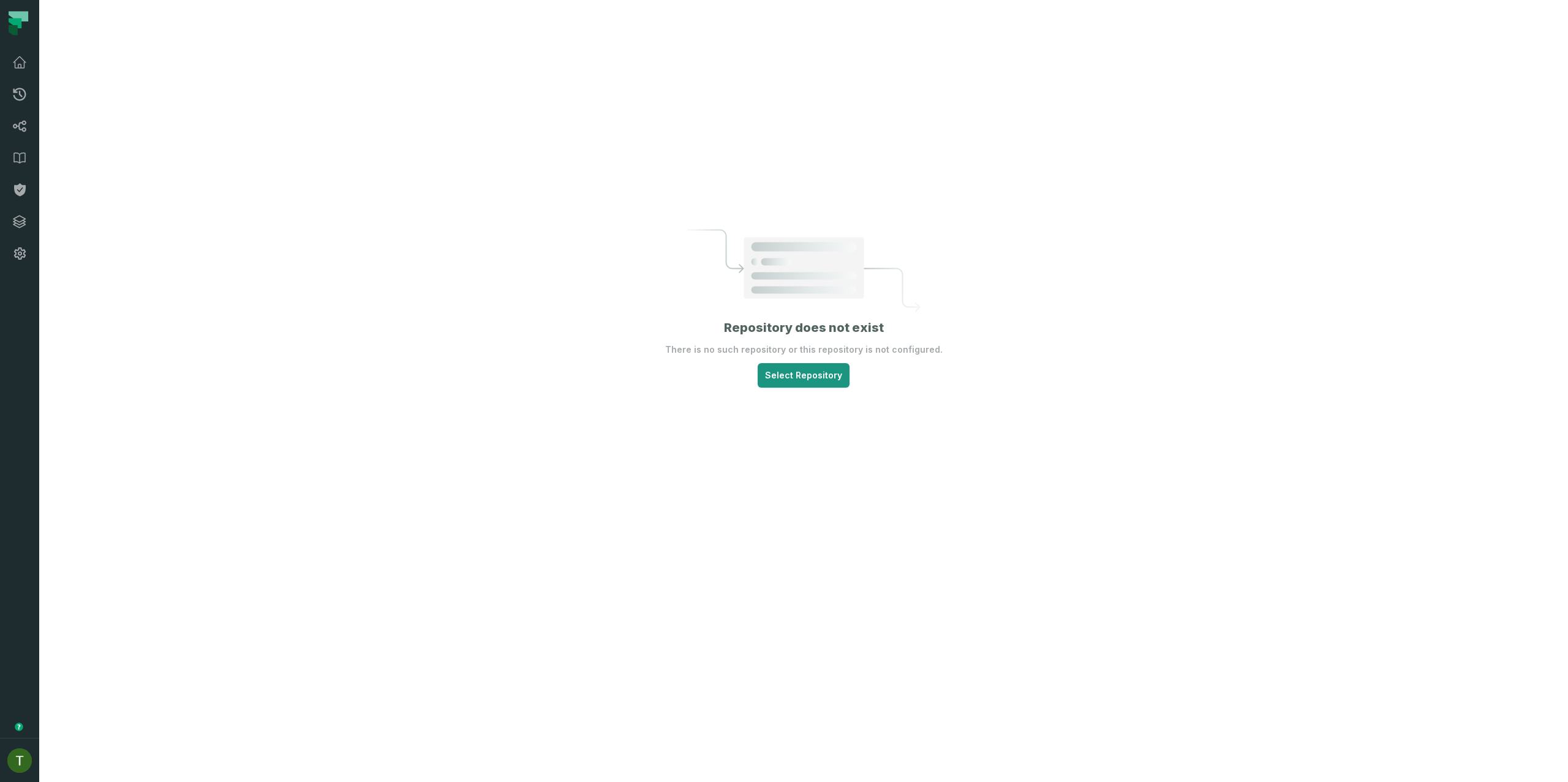
drag, startPoint x: 856, startPoint y: 367, endPoint x: 830, endPoint y: 375, distance: 27.2
click at [856, 368] on section "Repository does not exist There is no such repository or this repository is not…" at bounding box center [804, 308] width 277 height 158
click at [827, 376] on html "Pull Requests Dashboard Lineage Data Catalog Policies Integrations Settings Tom…" at bounding box center [784, 391] width 1568 height 782
click at [668, 317] on html "Pull Requests Dashboard Lineage Data Catalog Policies Integrations Settings Tom…" at bounding box center [784, 391] width 1568 height 782
click at [10, 96] on link "Pull Requests" at bounding box center [19, 94] width 39 height 32
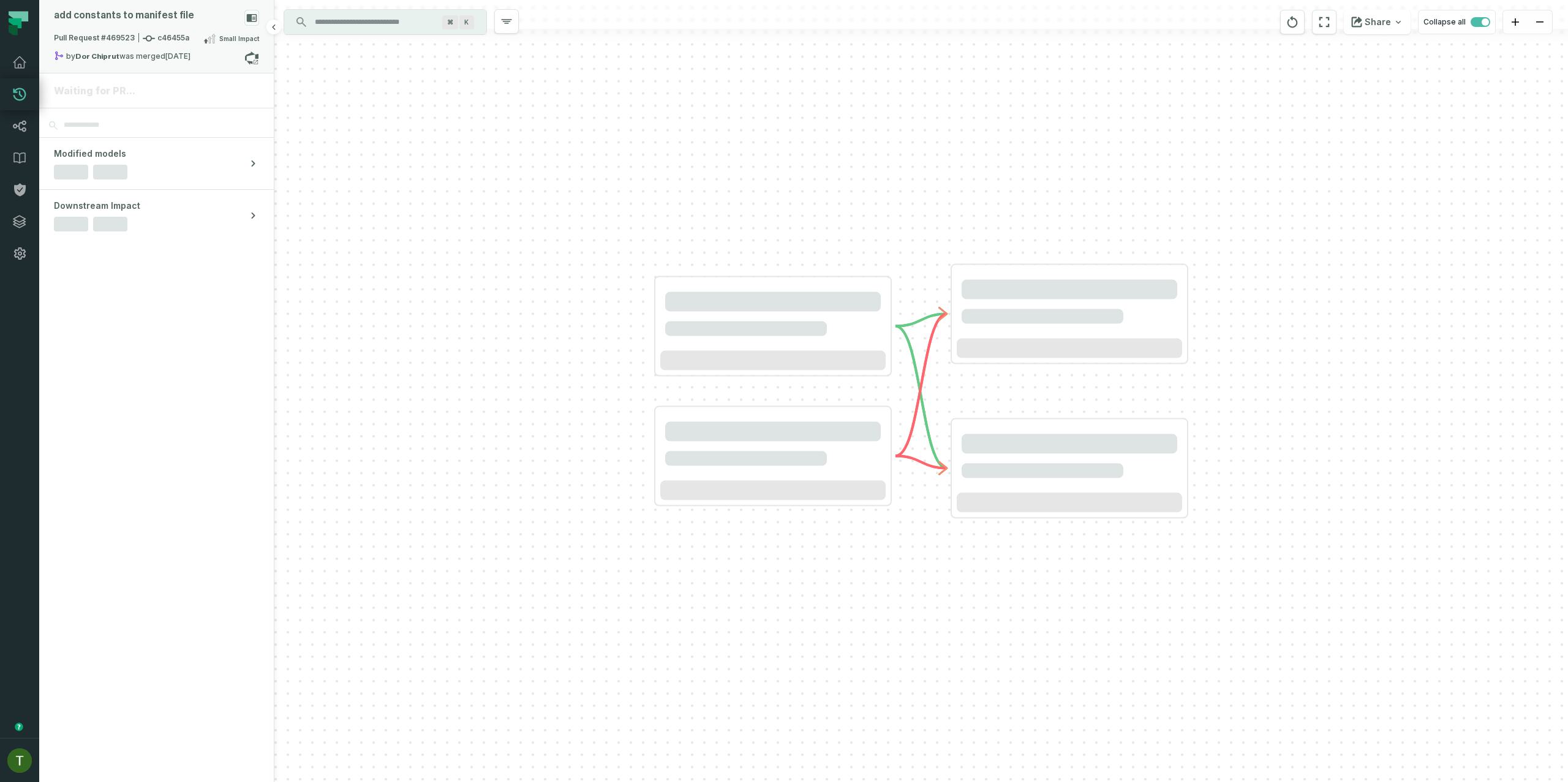
click at [147, 28] on div "add constants to manifest file" at bounding box center [157, 20] width 205 height 22
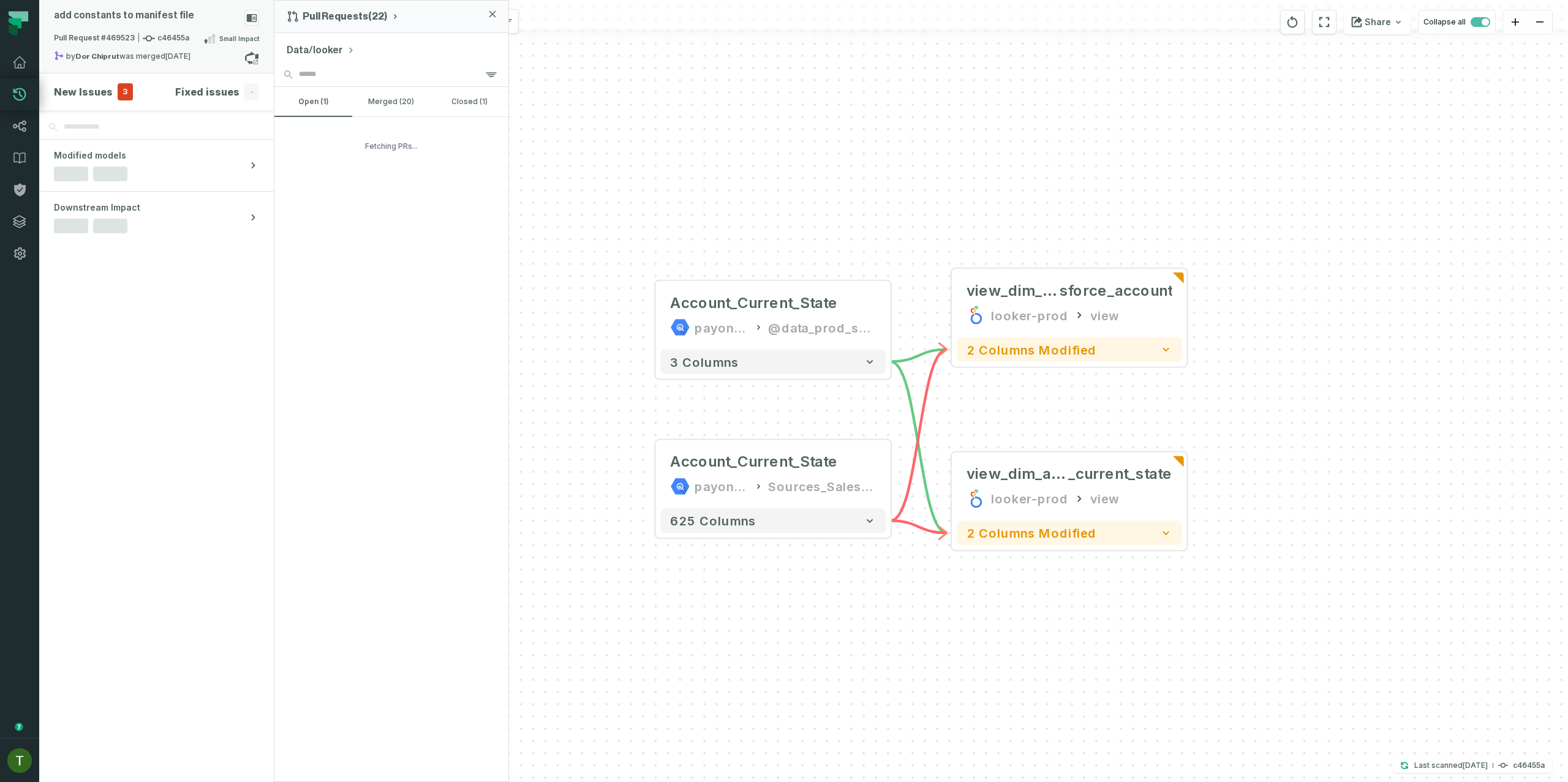
click at [147, 28] on div "add constants to manifest file" at bounding box center [157, 20] width 205 height 22
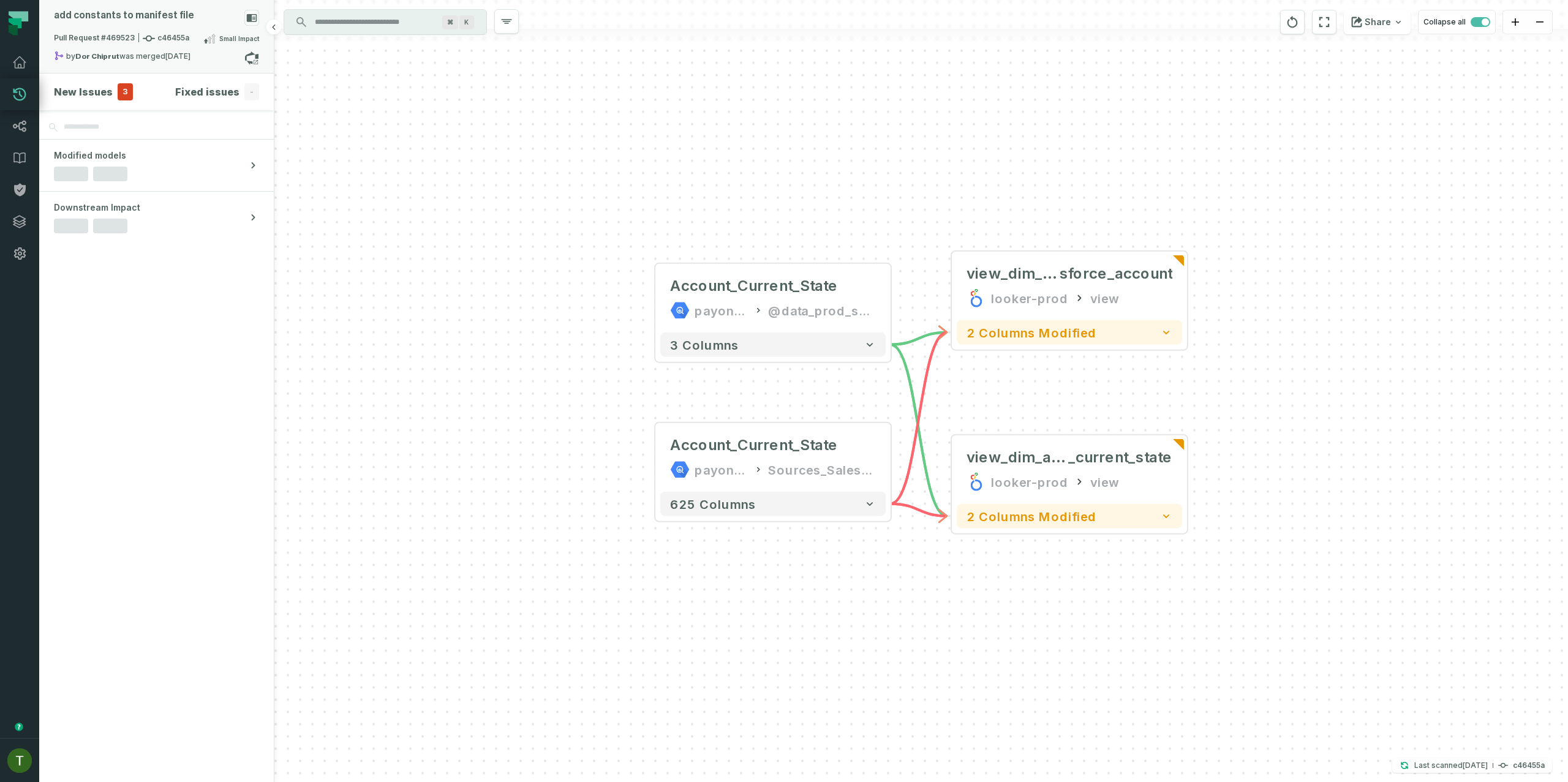
click at [147, 28] on div "add constants to manifest file" at bounding box center [157, 20] width 205 height 22
click at [152, 28] on div "add constants to manifest file" at bounding box center [157, 20] width 205 height 22
click at [94, 50] on div "Pull Request #469523 c46455a Small Impact" at bounding box center [157, 40] width 205 height 20
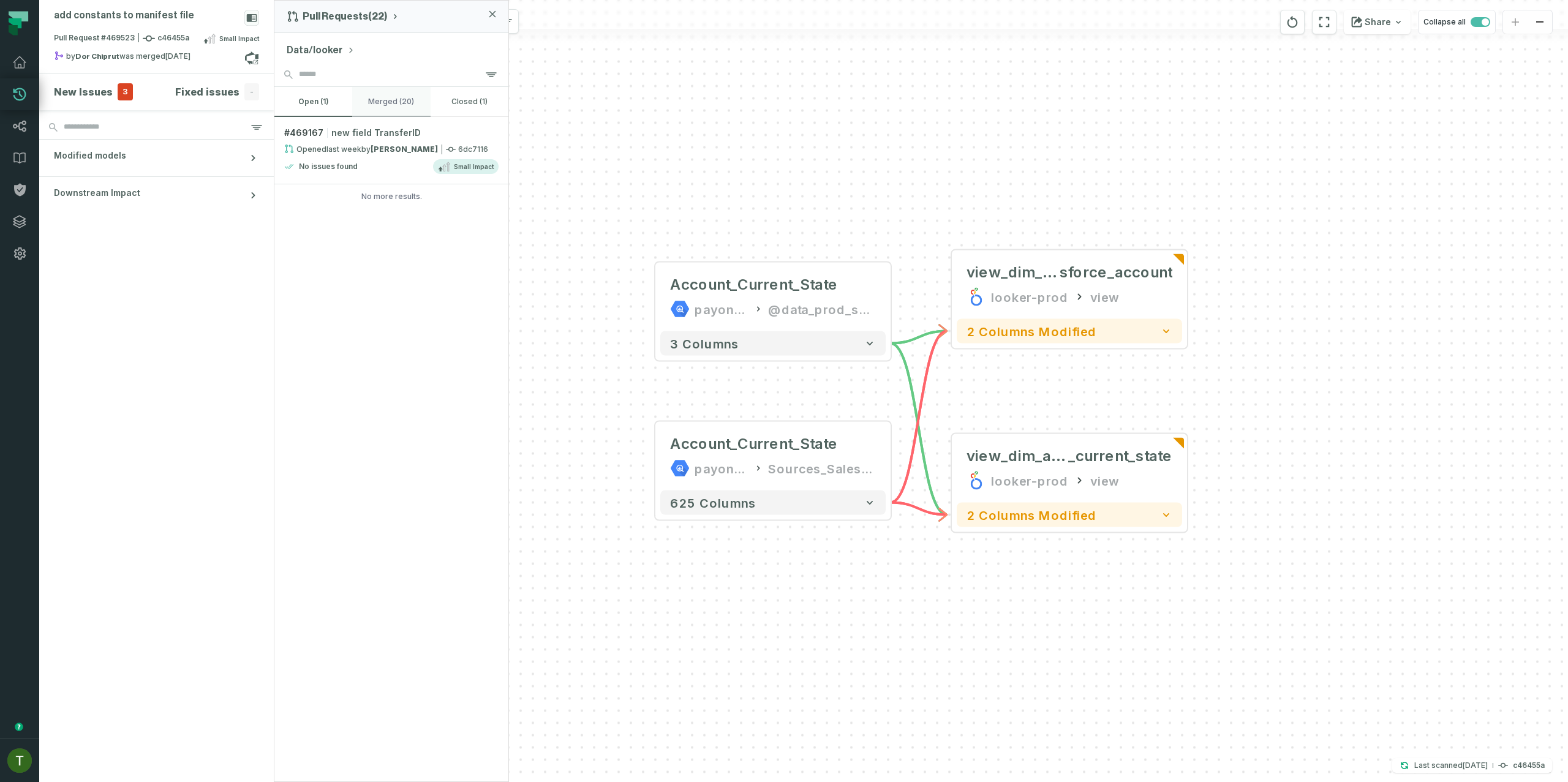
click at [391, 109] on button "merged (20)" at bounding box center [391, 102] width 78 height 29
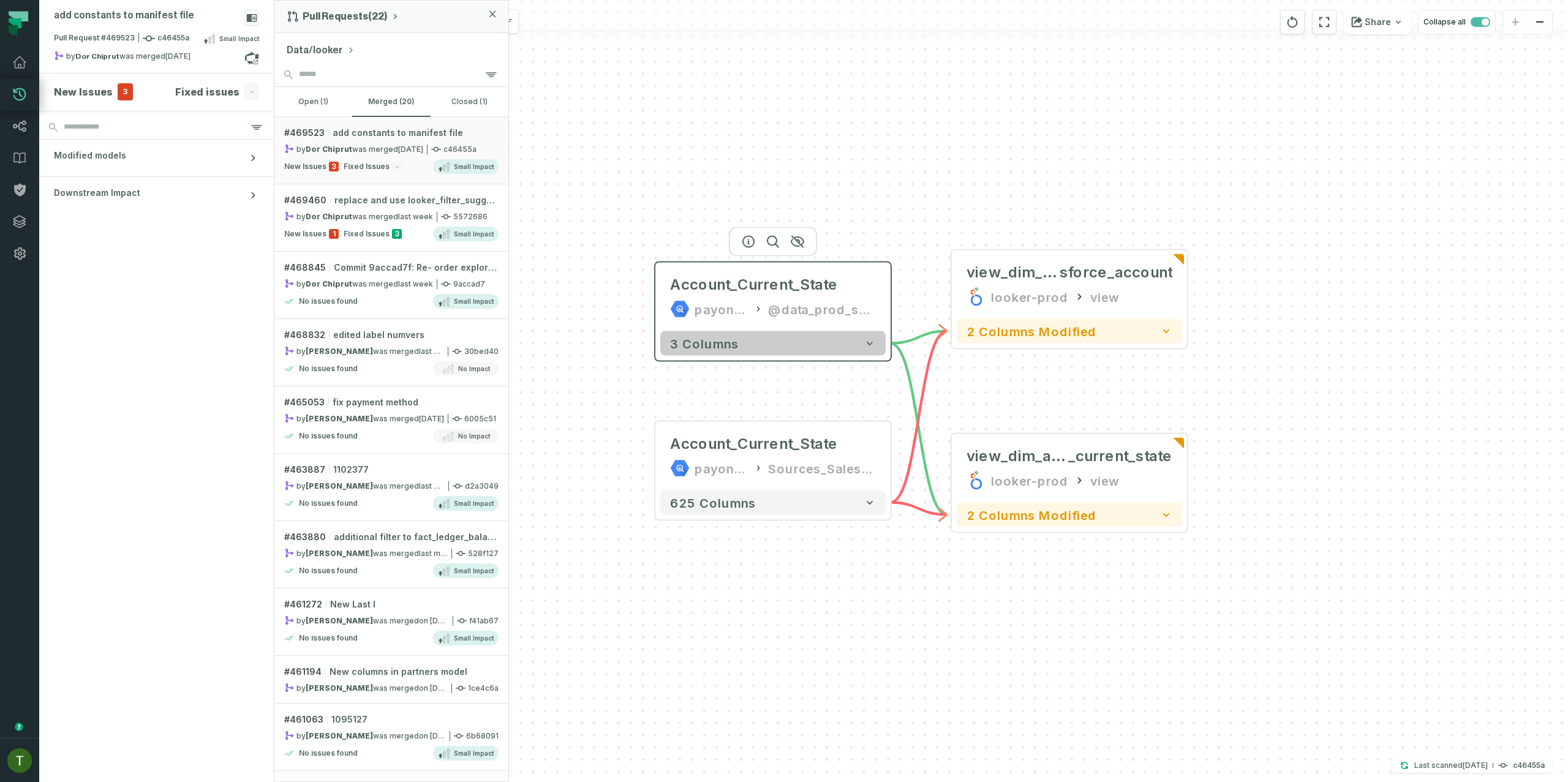
click at [802, 342] on button "3 columns" at bounding box center [773, 344] width 226 height 24
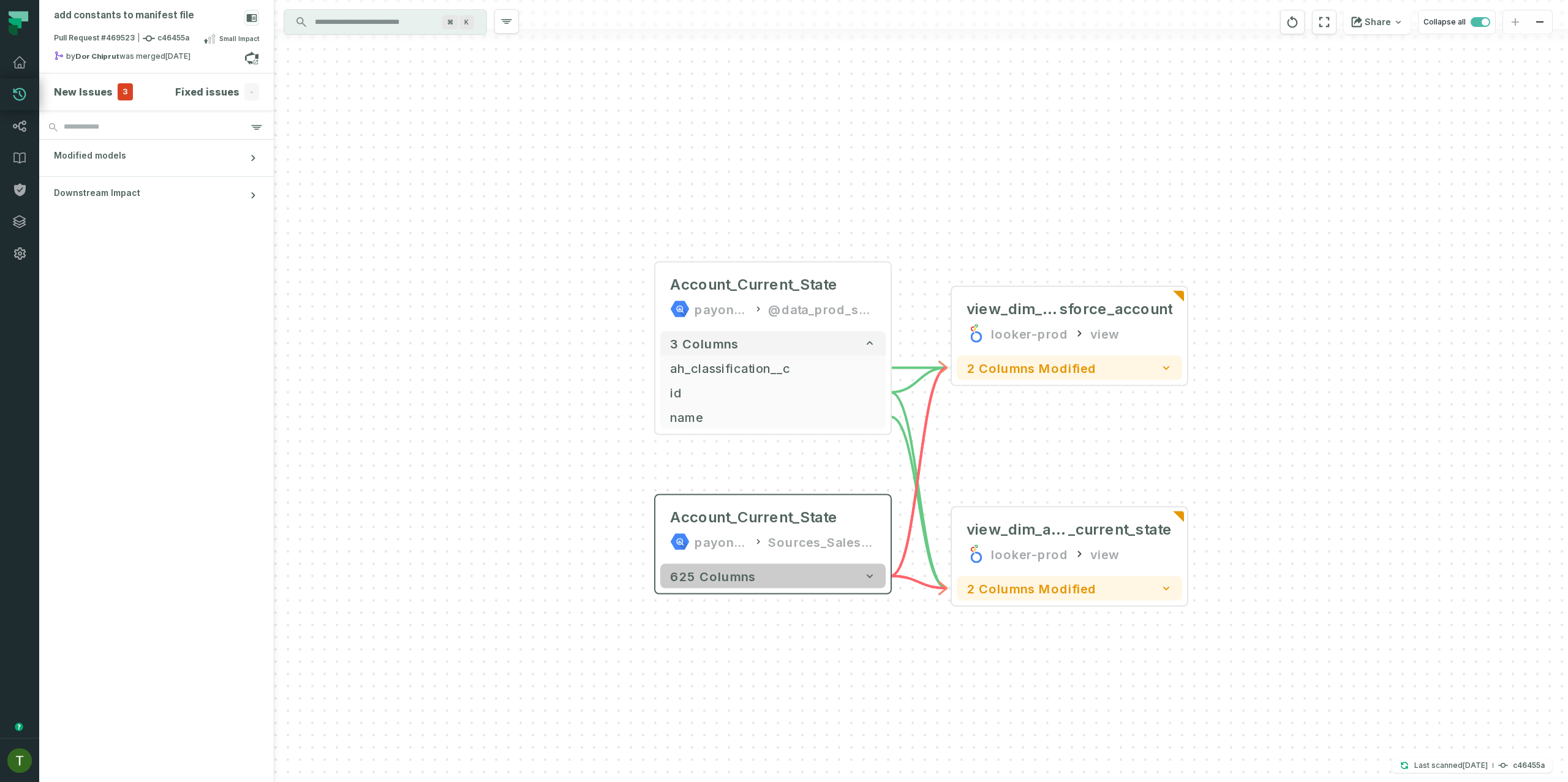
click at [821, 568] on button "625 columns" at bounding box center [773, 576] width 226 height 24
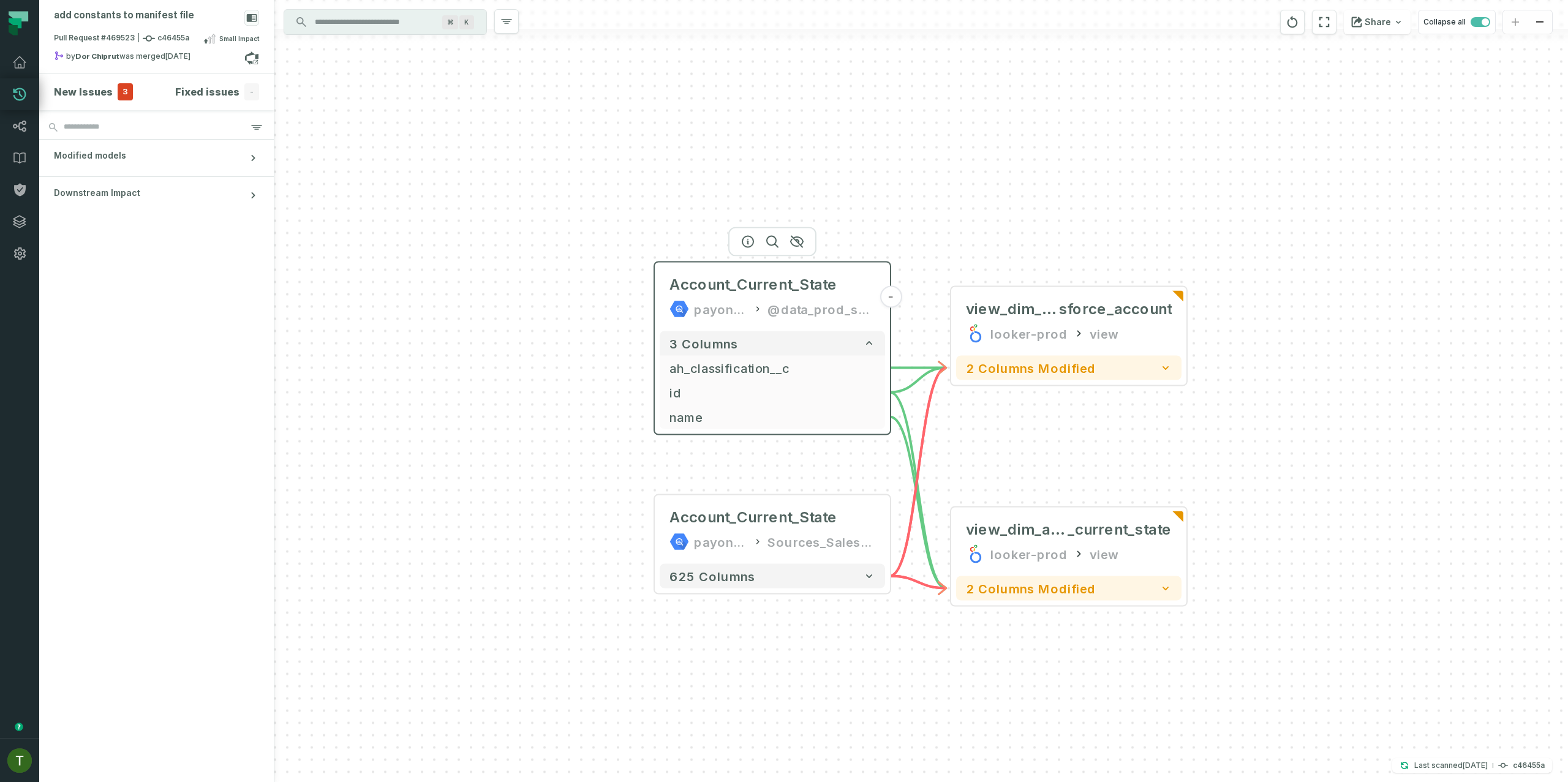
click at [812, 317] on div "@data_prod_sources_salesforce}" at bounding box center [821, 309] width 108 height 20
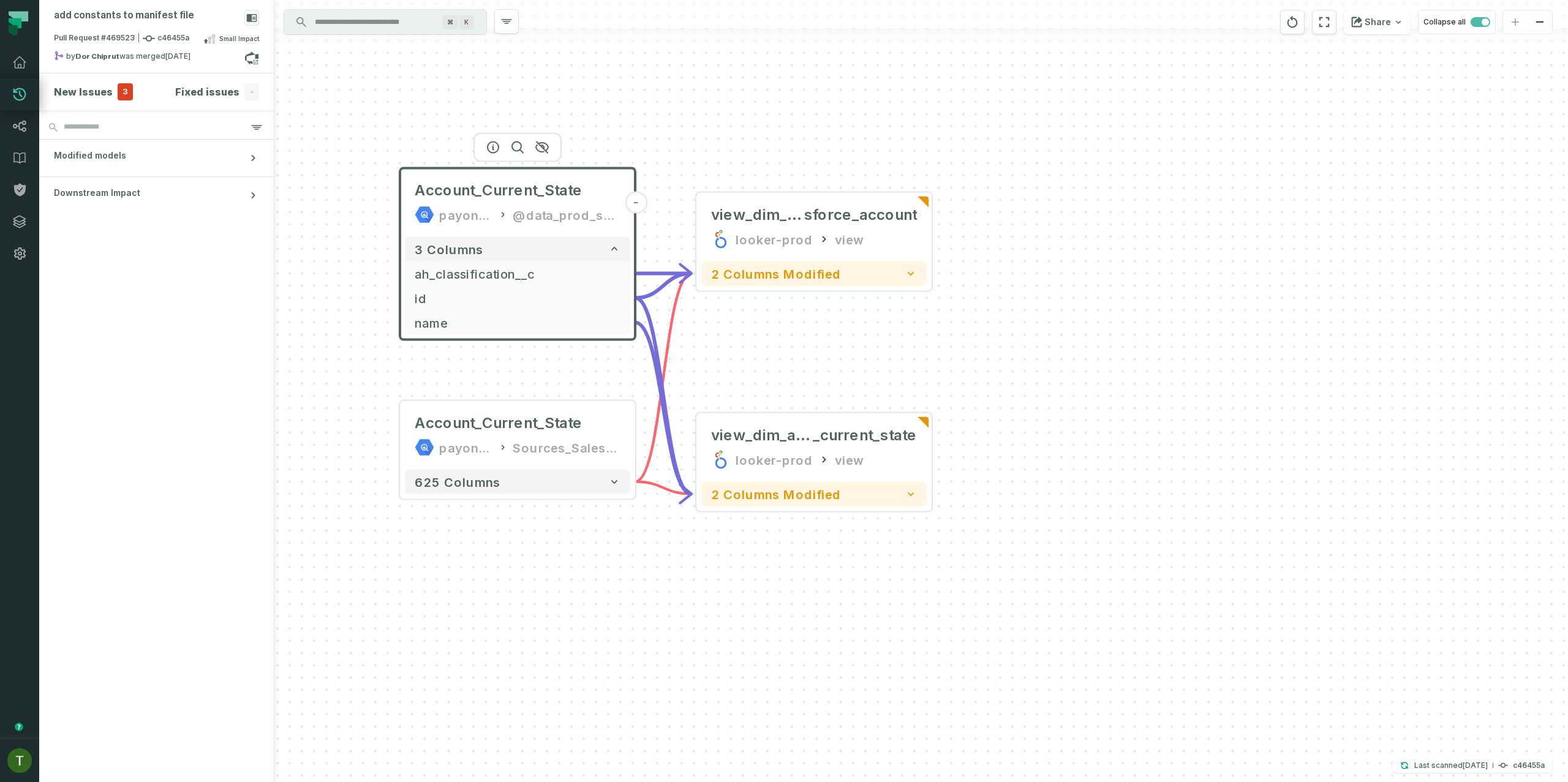
drag, startPoint x: 644, startPoint y: 132, endPoint x: 370, endPoint y: 37, distance: 290.0
click at [383, 39] on div "- view_dim_sale sforce_account looker-prod view 2 columns modified Account_Curr…" at bounding box center [920, 391] width 1293 height 782
click at [117, 92] on span "3" at bounding box center [125, 92] width 16 height 17
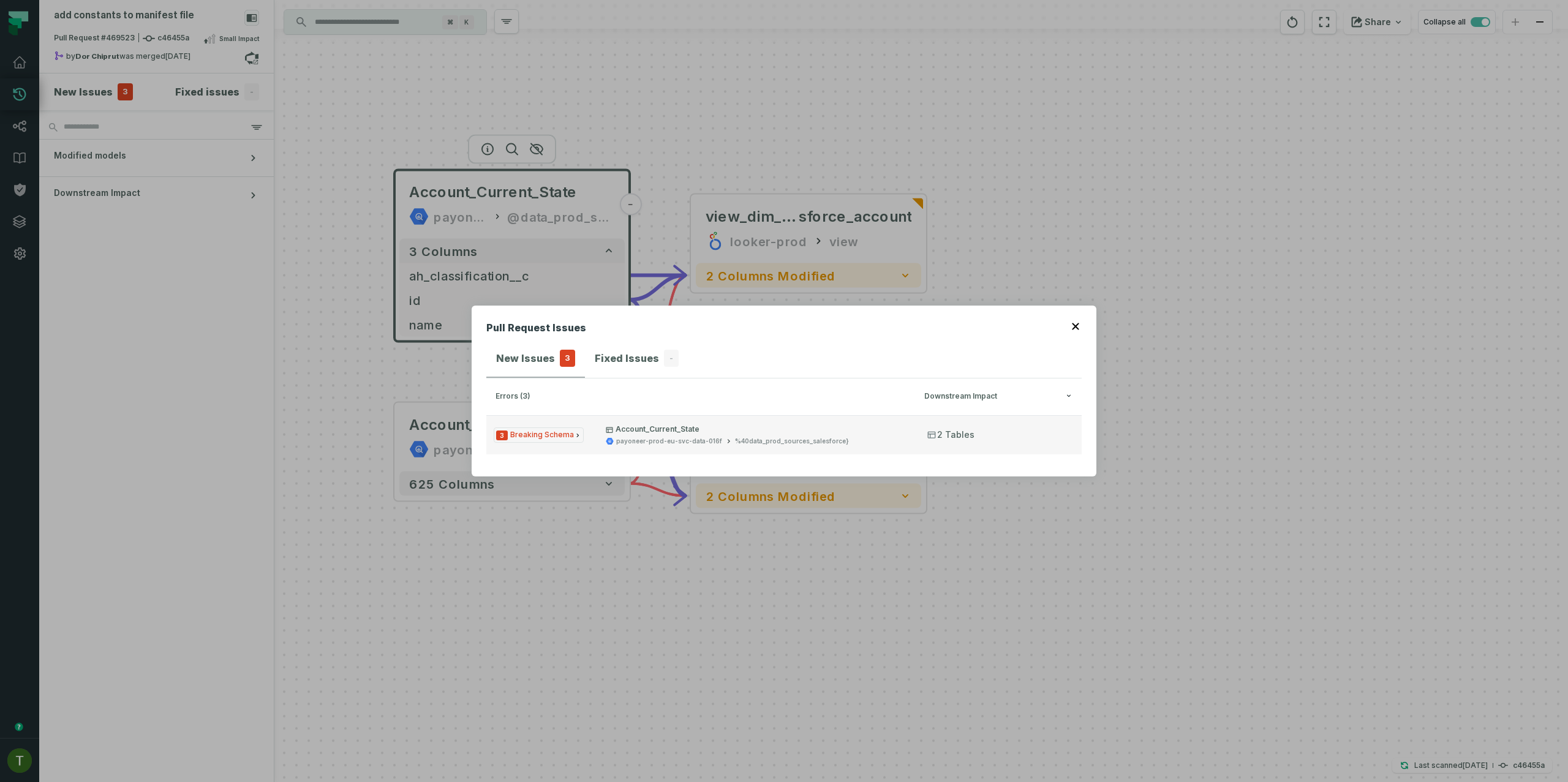
click at [725, 452] on button "3 Breaking Schema Account_Current_State payoneer-prod-eu-svc-data-016f %40data_…" at bounding box center [783, 434] width 595 height 39
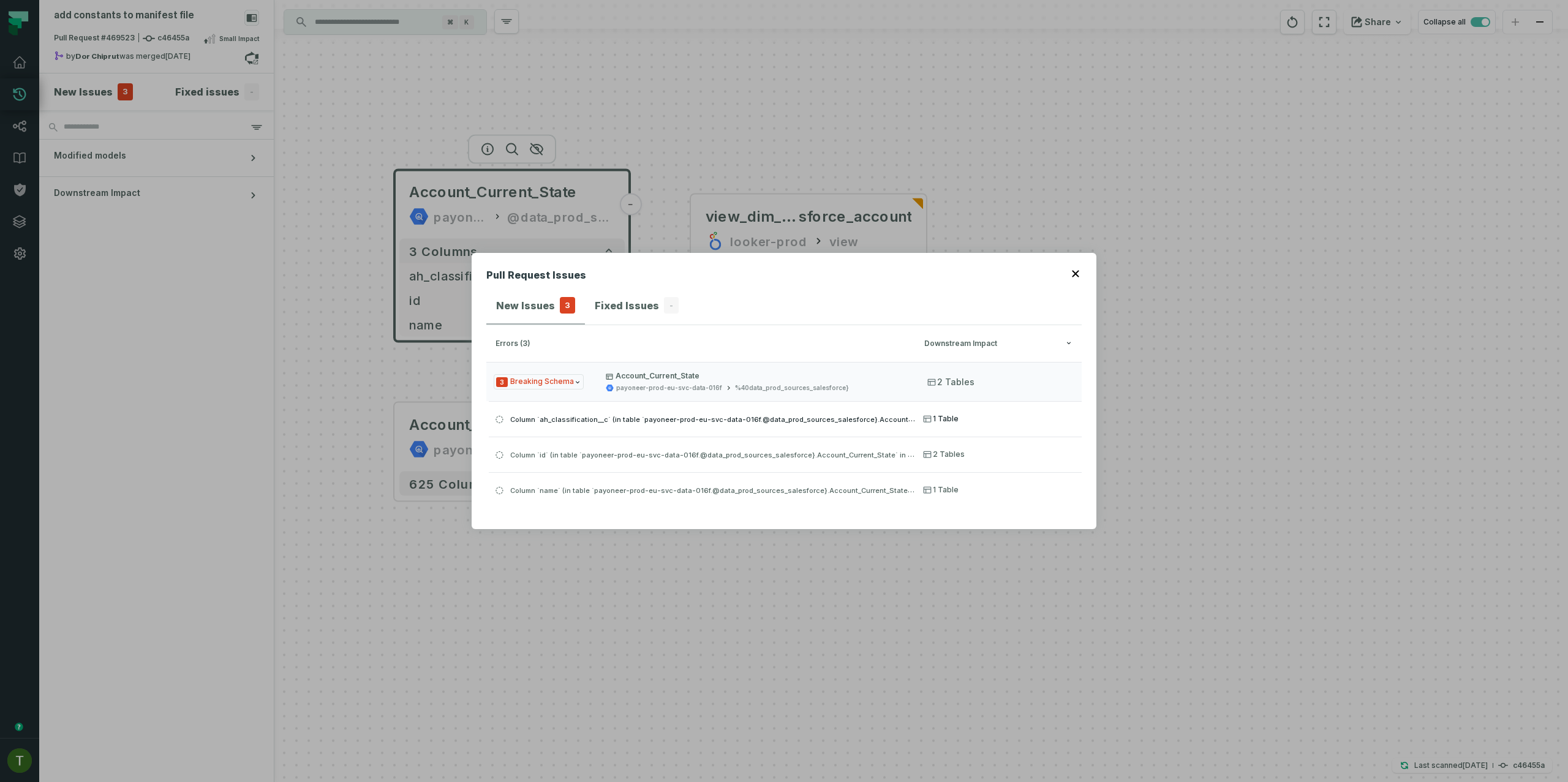
click at [733, 438] on button "Column `id` (in table `payoneer-prod-eu-svc-data-016f.@data_prod_sources_salesf…" at bounding box center [785, 454] width 593 height 35
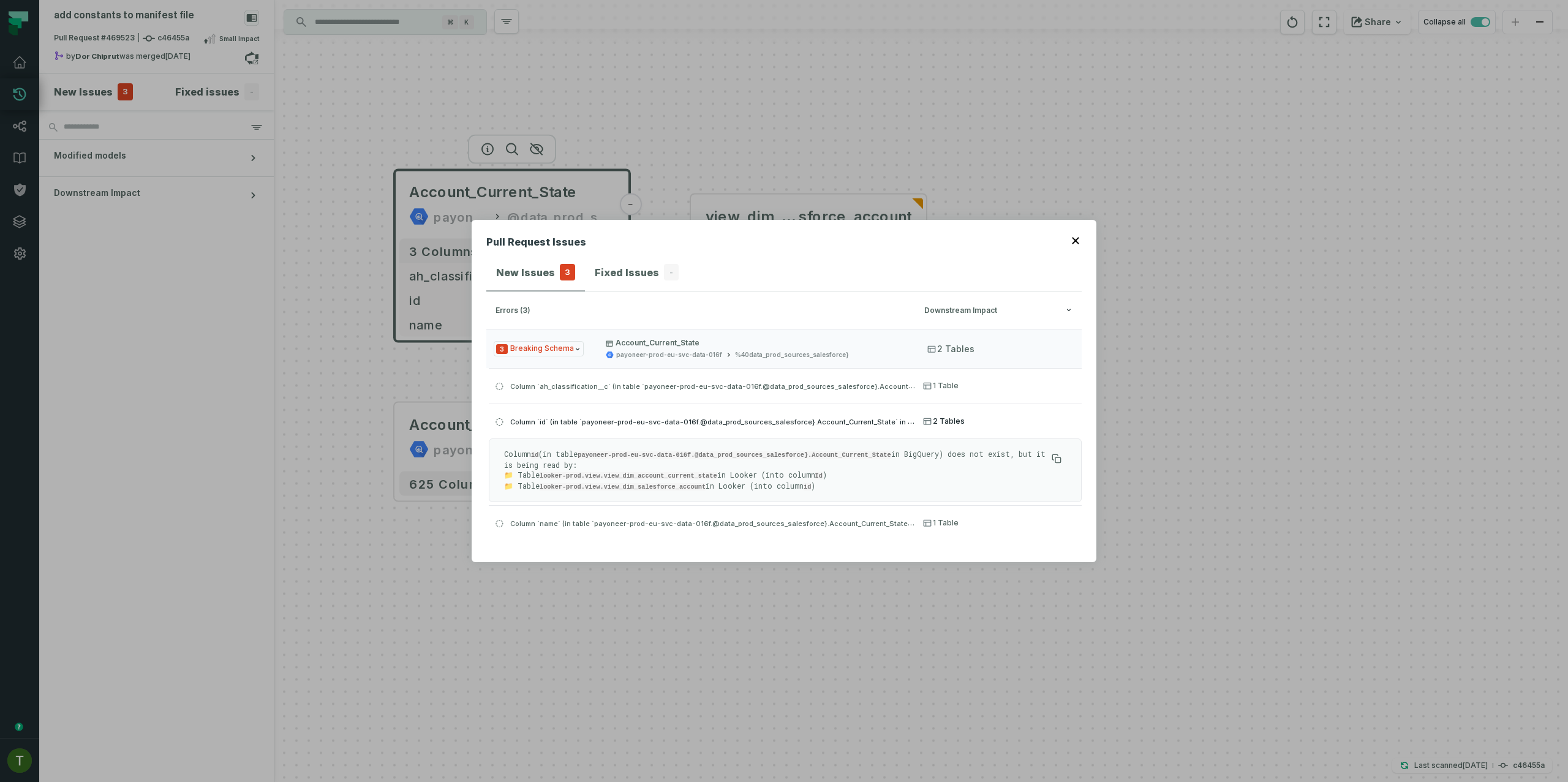
click at [738, 412] on button "Column `id` (in table `payoneer-prod-eu-svc-data-016f.@data_prod_sources_salesf…" at bounding box center [785, 420] width 593 height 35
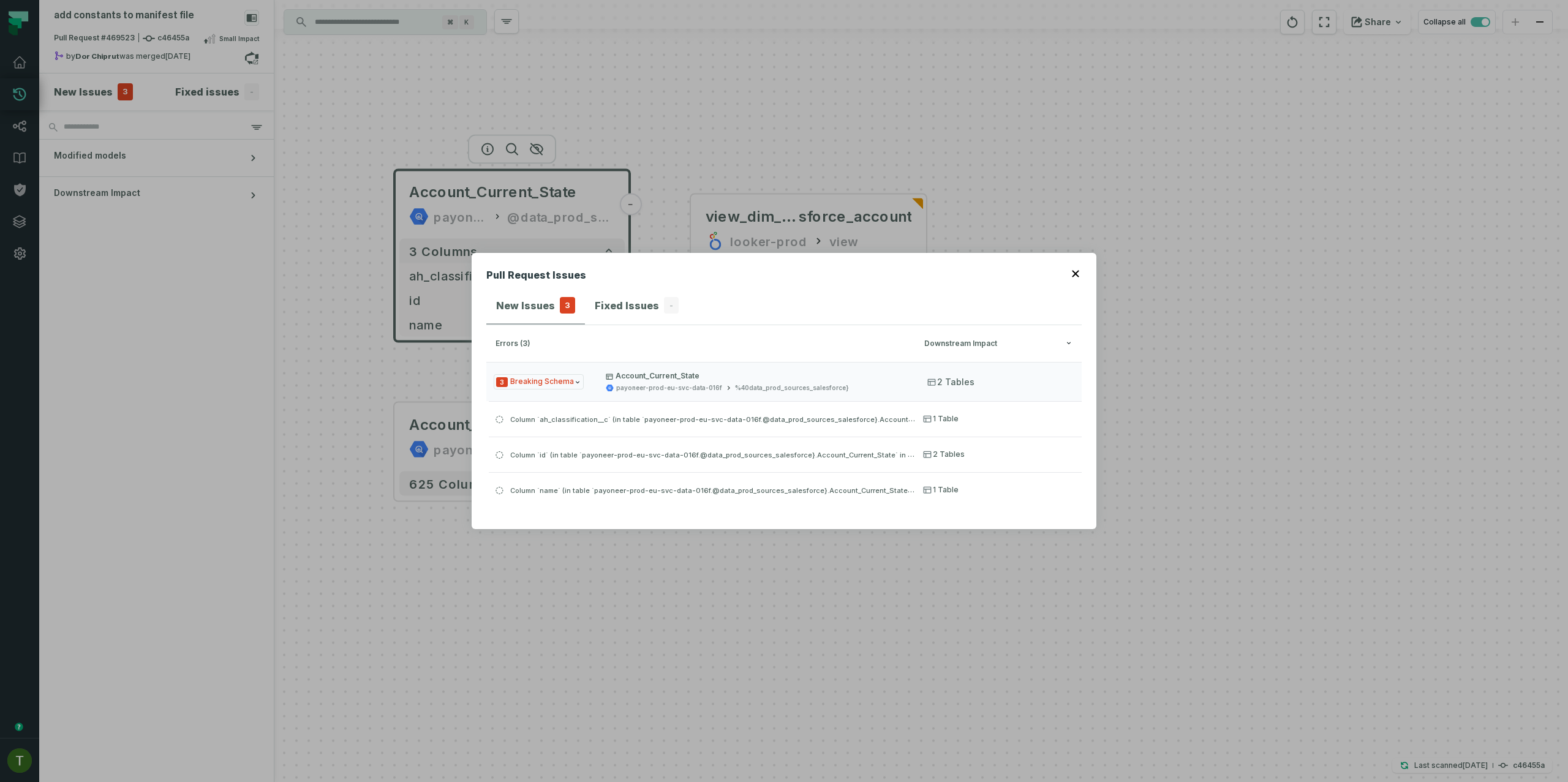
drag, startPoint x: 980, startPoint y: 196, endPoint x: 954, endPoint y: 94, distance: 105.3
click at [954, 94] on div "Pull Request Issues New Issues 3 Fixed Issues - errors (3) Downstream Impact 3 …" at bounding box center [784, 391] width 1568 height 782
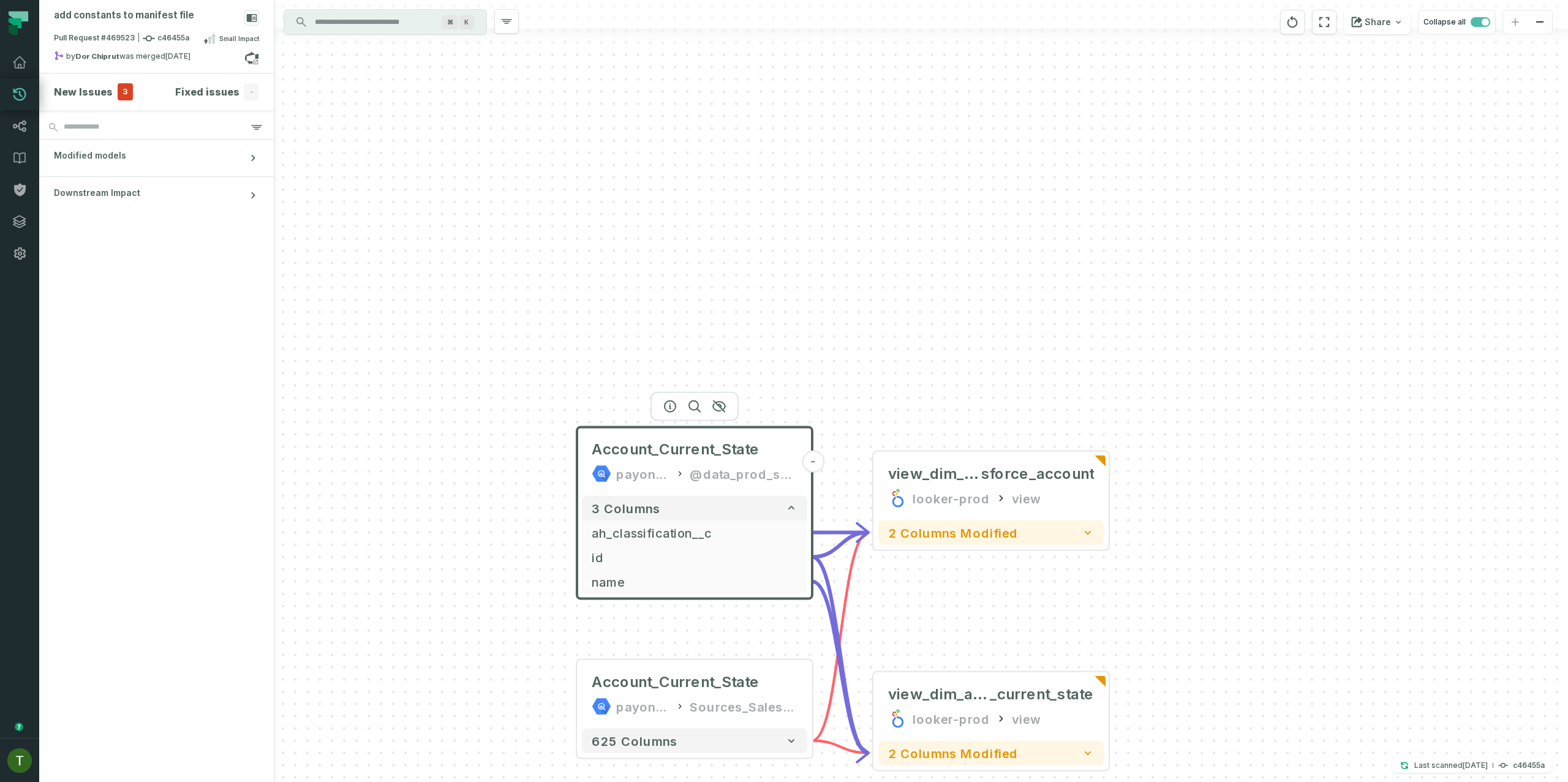
drag, startPoint x: 956, startPoint y: 102, endPoint x: 1139, endPoint y: 359, distance: 315.5
click at [1139, 359] on div "- view_dim_sale sforce_account looker-prod view 2 columns modified Account_Curr…" at bounding box center [920, 391] width 1293 height 782
click at [92, 88] on h4 "New Issues" at bounding box center [84, 91] width 59 height 15
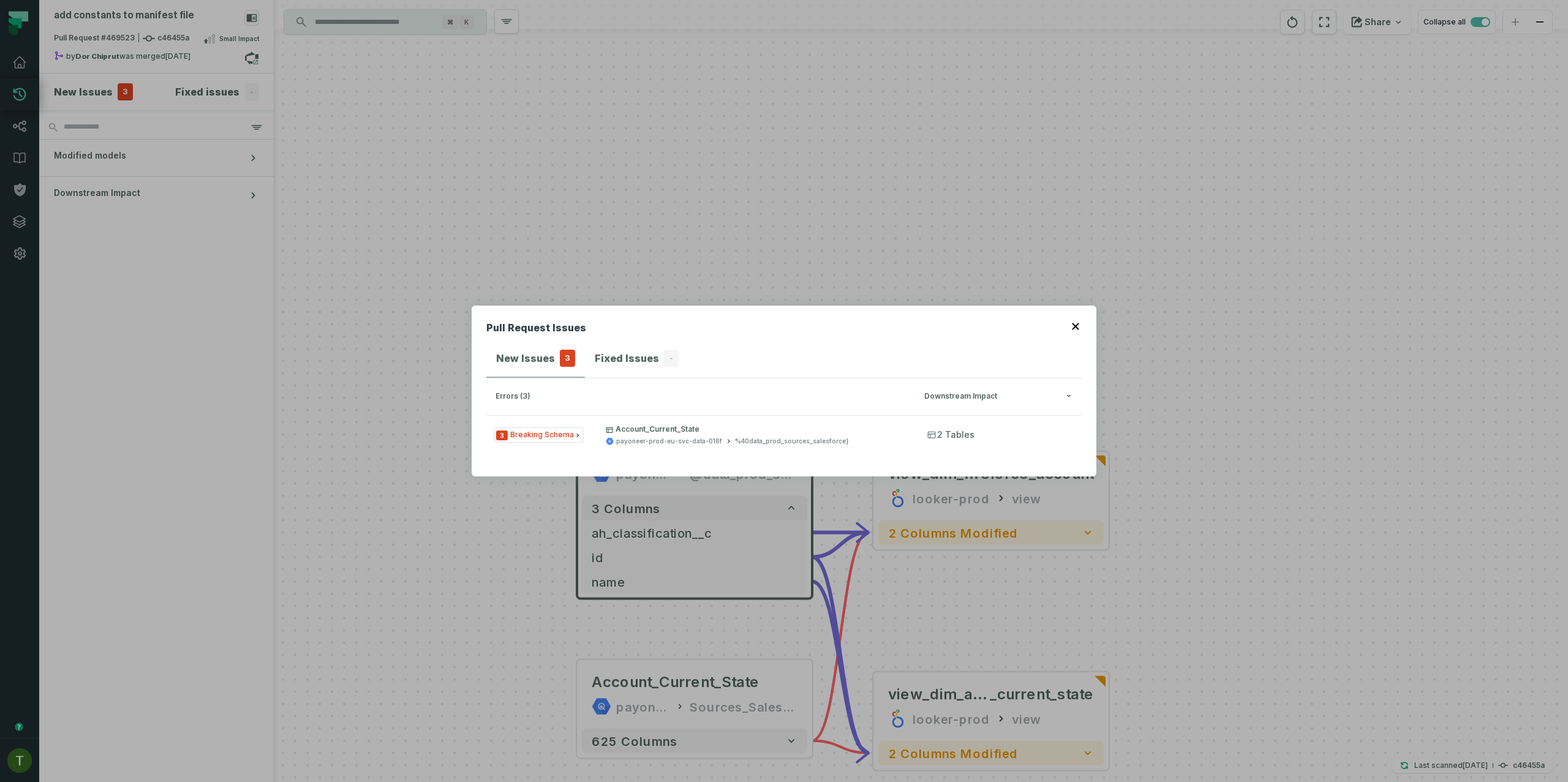
click at [569, 365] on span "3" at bounding box center [568, 358] width 16 height 17
click at [555, 352] on div "New Issues 3" at bounding box center [536, 358] width 79 height 17
click at [577, 459] on div "3 Breaking Schema Account_Current_State payoneer-prod-eu-svc-data-016f %40data_…" at bounding box center [783, 438] width 595 height 47
click at [626, 438] on div "payoneer-prod-eu-svc-data-016f" at bounding box center [669, 441] width 106 height 9
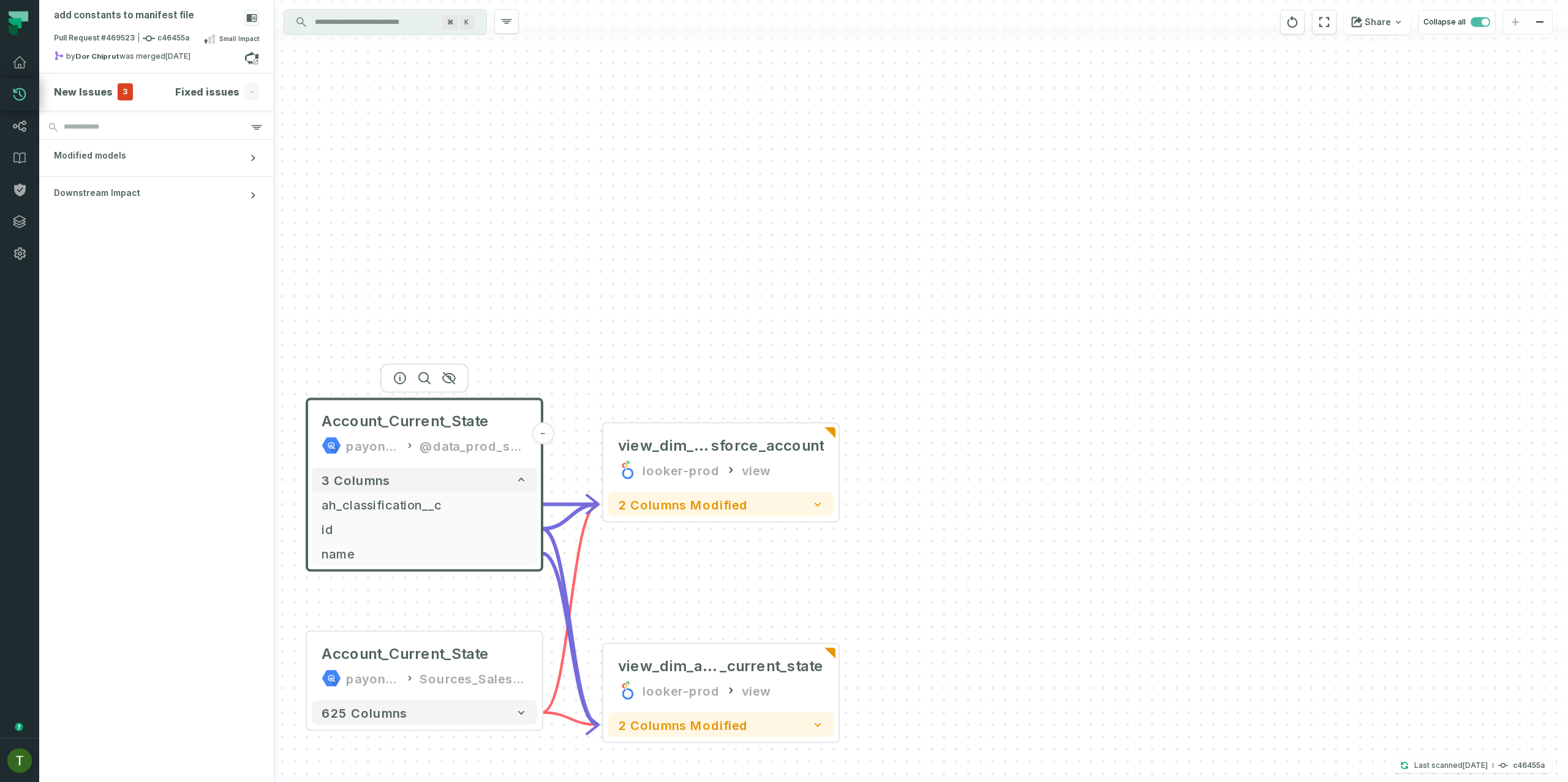
drag, startPoint x: 716, startPoint y: 319, endPoint x: 476, endPoint y: 319, distance: 240.0
click at [476, 319] on div "- view_dim_sale sforce_account looker-prod view 2 columns modified Account_Curr…" at bounding box center [920, 391] width 1293 height 782
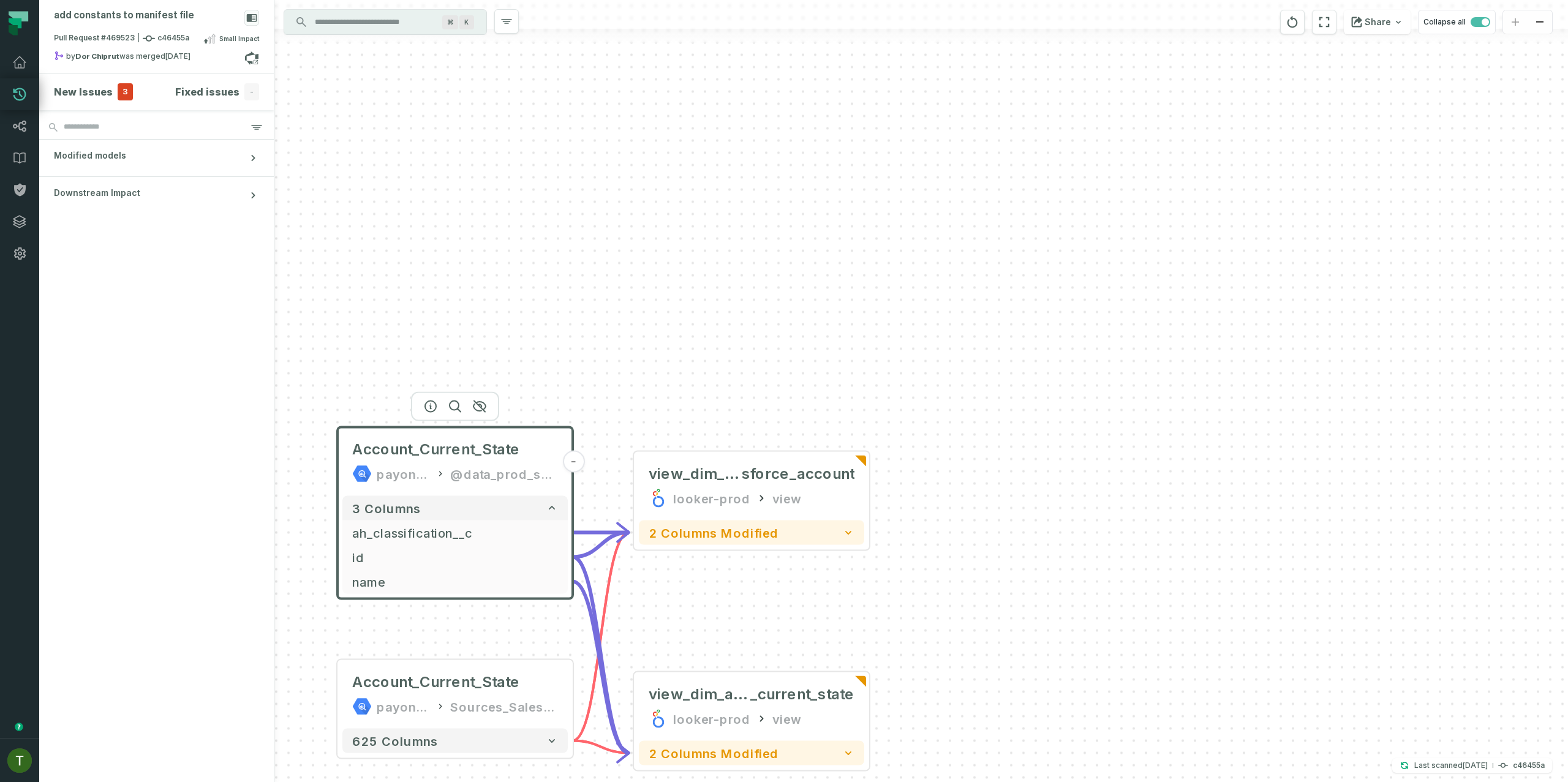
click at [677, 573] on div "- view_dim_sale sforce_account looker-prod view 2 columns modified Account_Curr…" at bounding box center [920, 391] width 1293 height 782
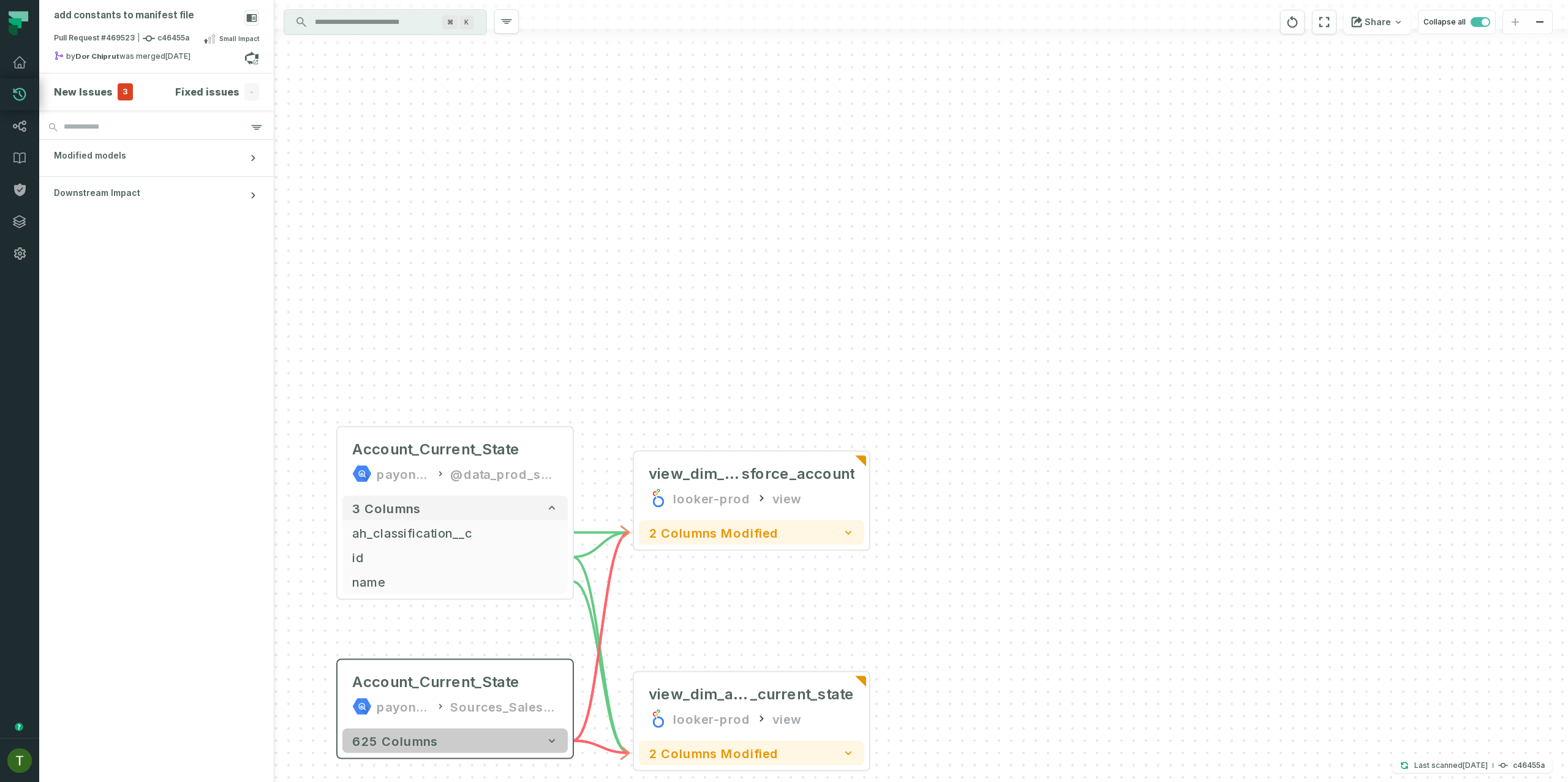
click at [522, 634] on button "625 columns" at bounding box center [455, 741] width 226 height 24
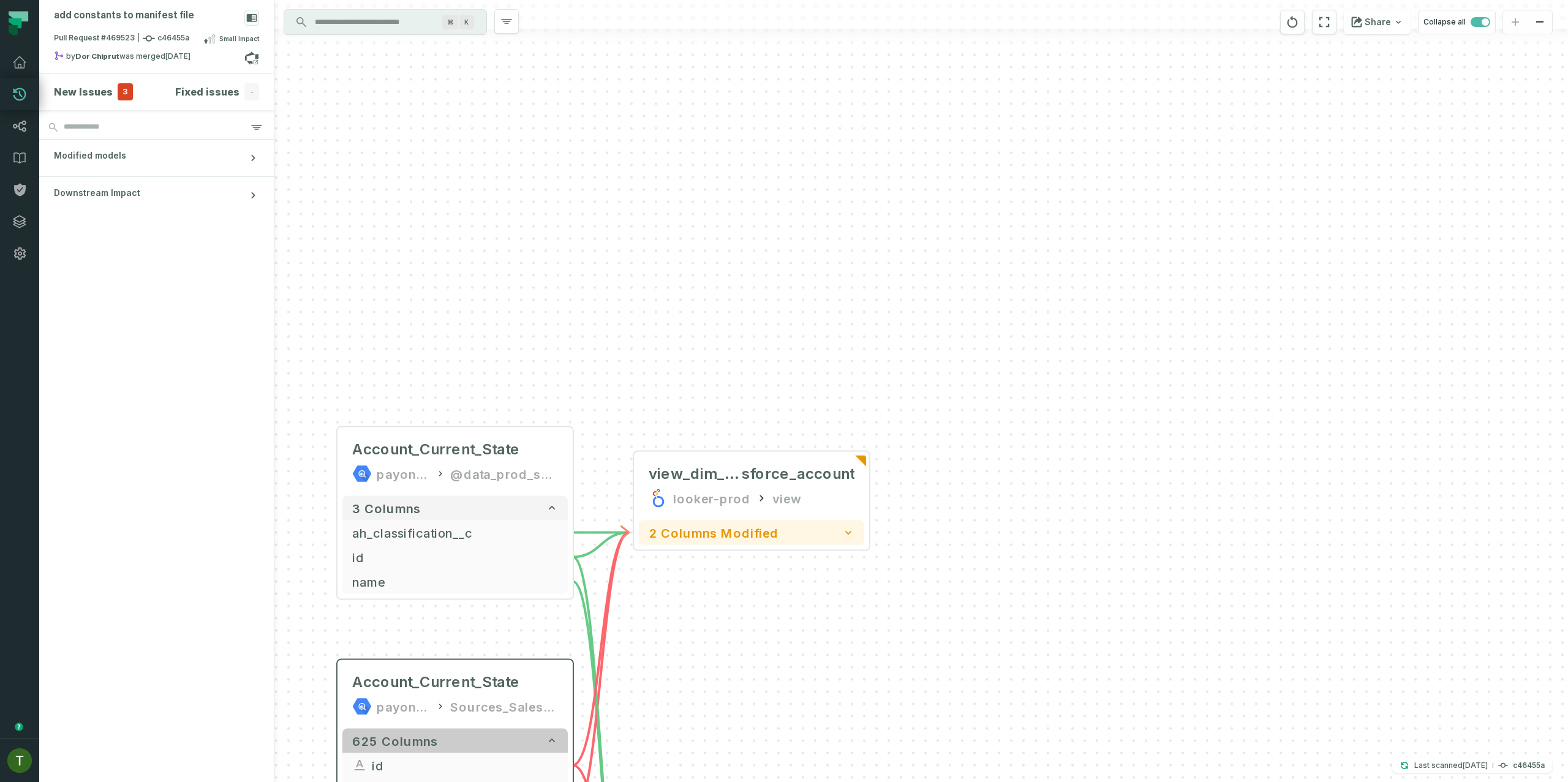
click at [522, 634] on button "625 columns" at bounding box center [455, 741] width 226 height 24
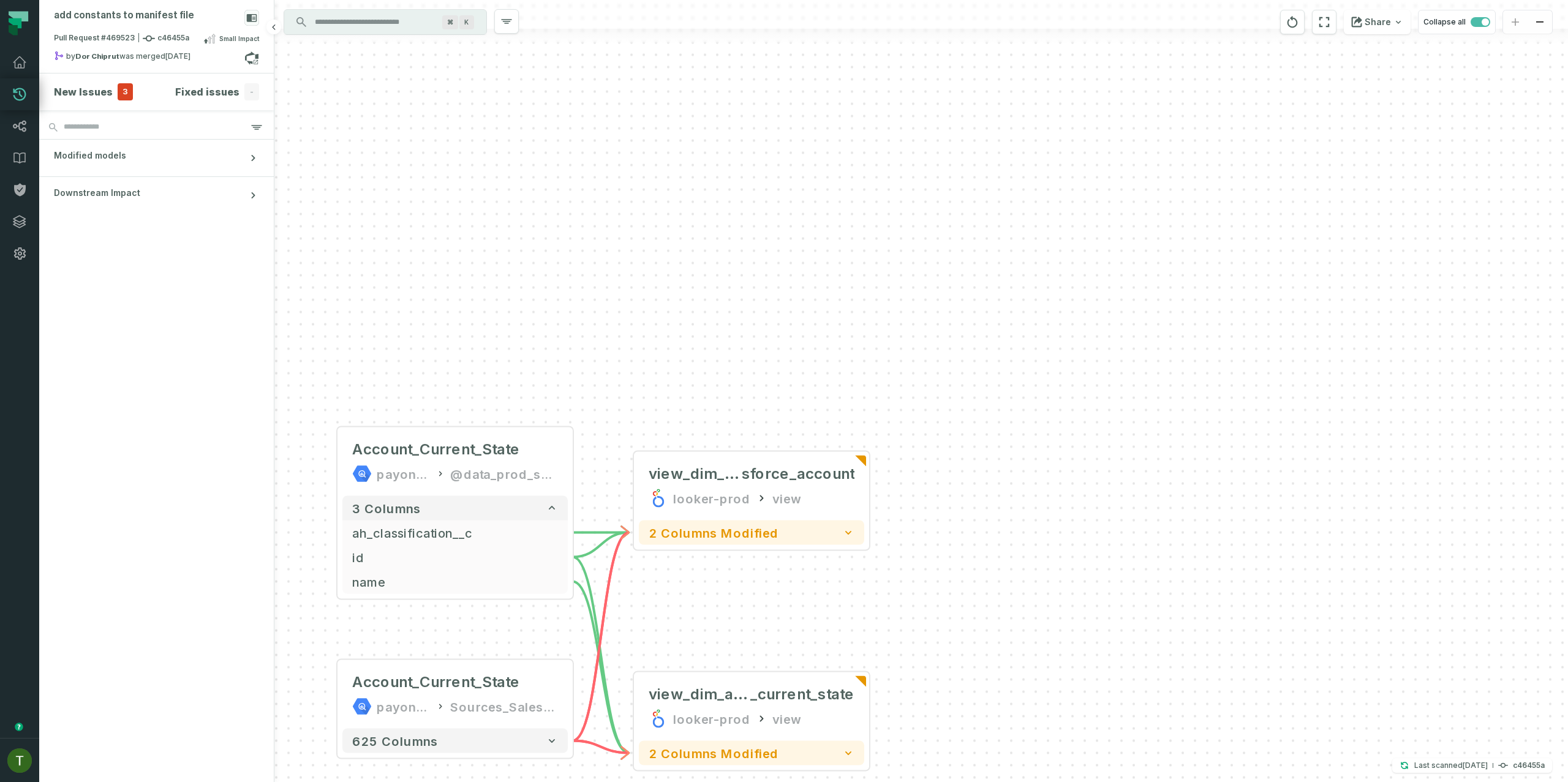
click at [121, 93] on span "3" at bounding box center [125, 92] width 16 height 17
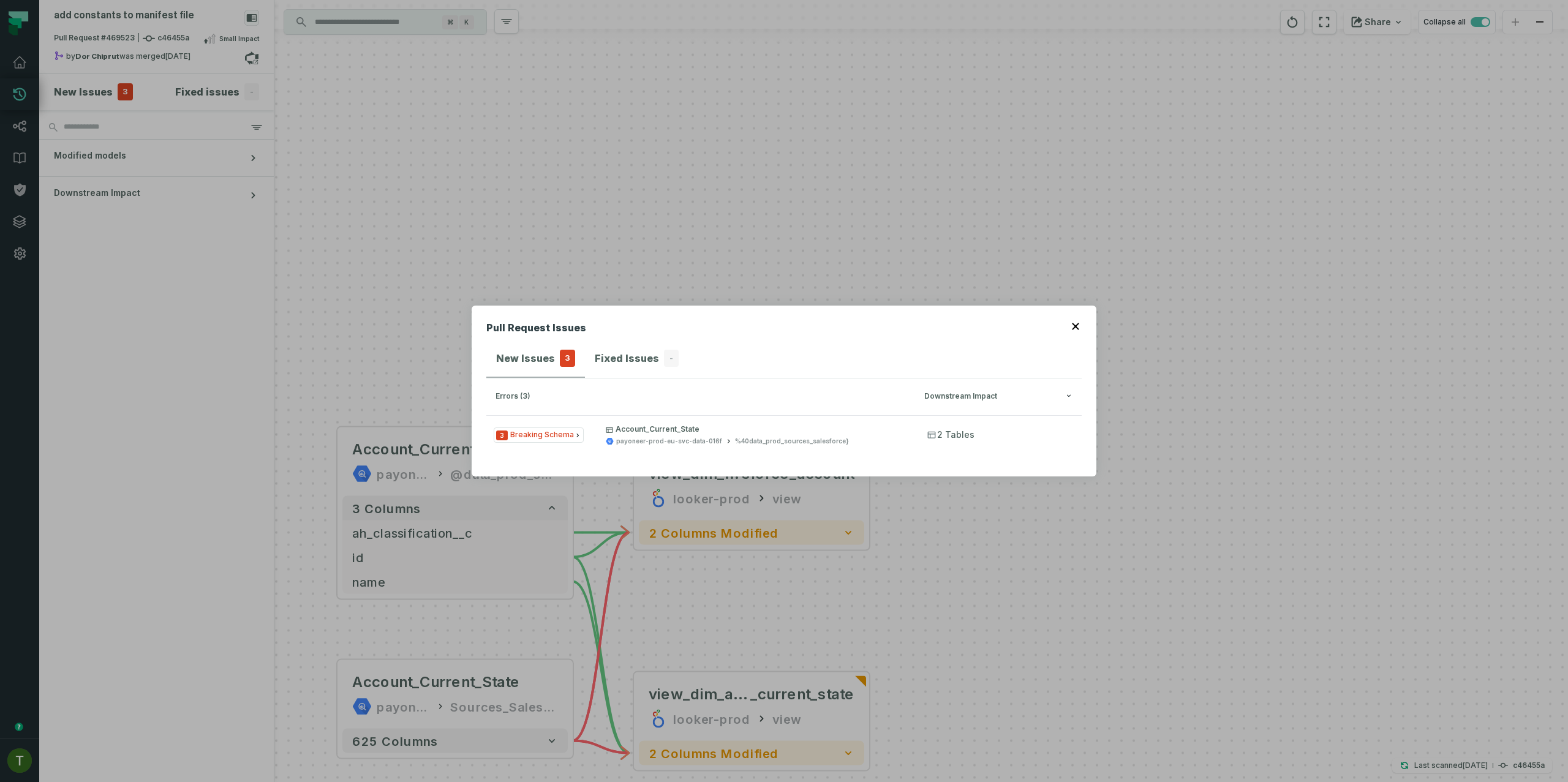
click at [96, 92] on div "Pull Request Issues New Issues 3 Fixed Issues - errors (3) Downstream Impact 3 …" at bounding box center [784, 391] width 1568 height 782
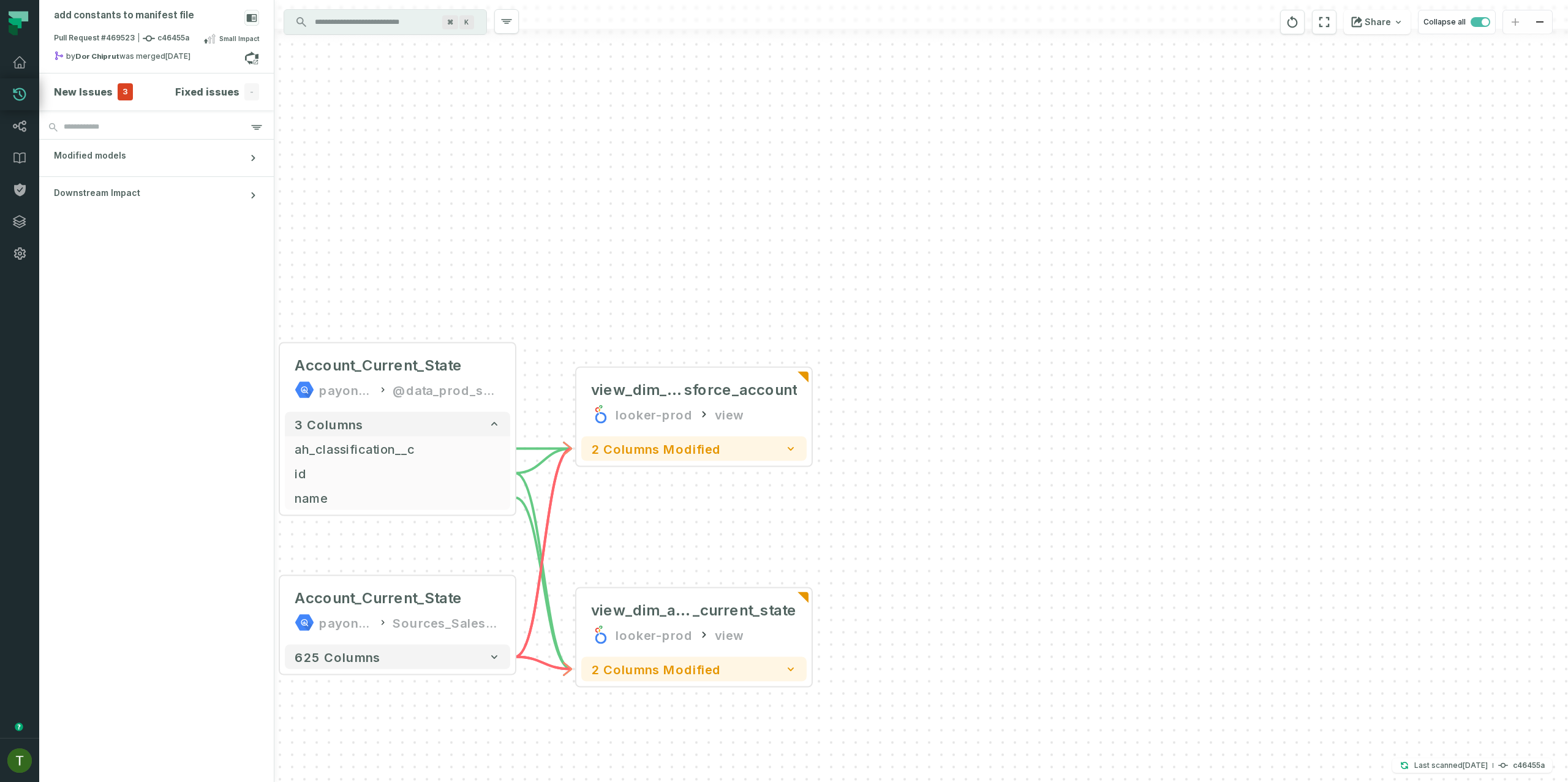
drag, startPoint x: 478, startPoint y: 183, endPoint x: 418, endPoint y: 92, distance: 109.0
click at [418, 92] on div "- view_dim_sale sforce_account looker-prod view 2 columns modified Account_Curr…" at bounding box center [920, 391] width 1293 height 782
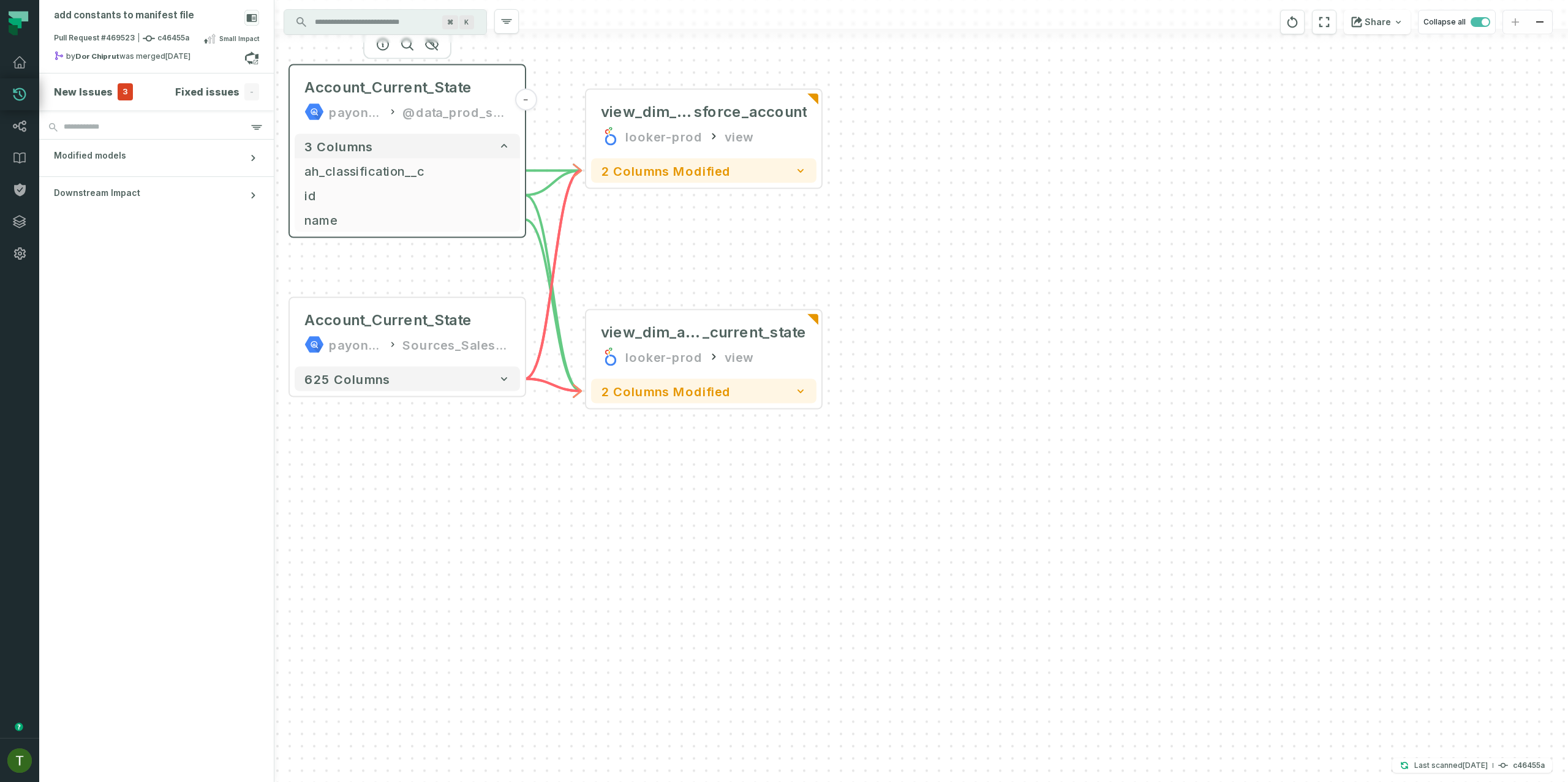
drag, startPoint x: 501, startPoint y: 343, endPoint x: 516, endPoint y: 75, distance: 268.4
click at [516, 75] on div "Account_Current_State payoneer-prod-eu-svc-data-016f @data_prod_sources_salesfo…" at bounding box center [408, 100] width 226 height 59
drag, startPoint x: 554, startPoint y: 368, endPoint x: 555, endPoint y: 344, distance: 24.0
click at [555, 344] on icon "Edge from 2b6095c5d6a8bb01d9732e4e9743bd22 to 706c3308b8fb5482c2b0dcb70814c98d" at bounding box center [552, 292] width 56 height 196
drag, startPoint x: 517, startPoint y: 501, endPoint x: 520, endPoint y: 484, distance: 17.3
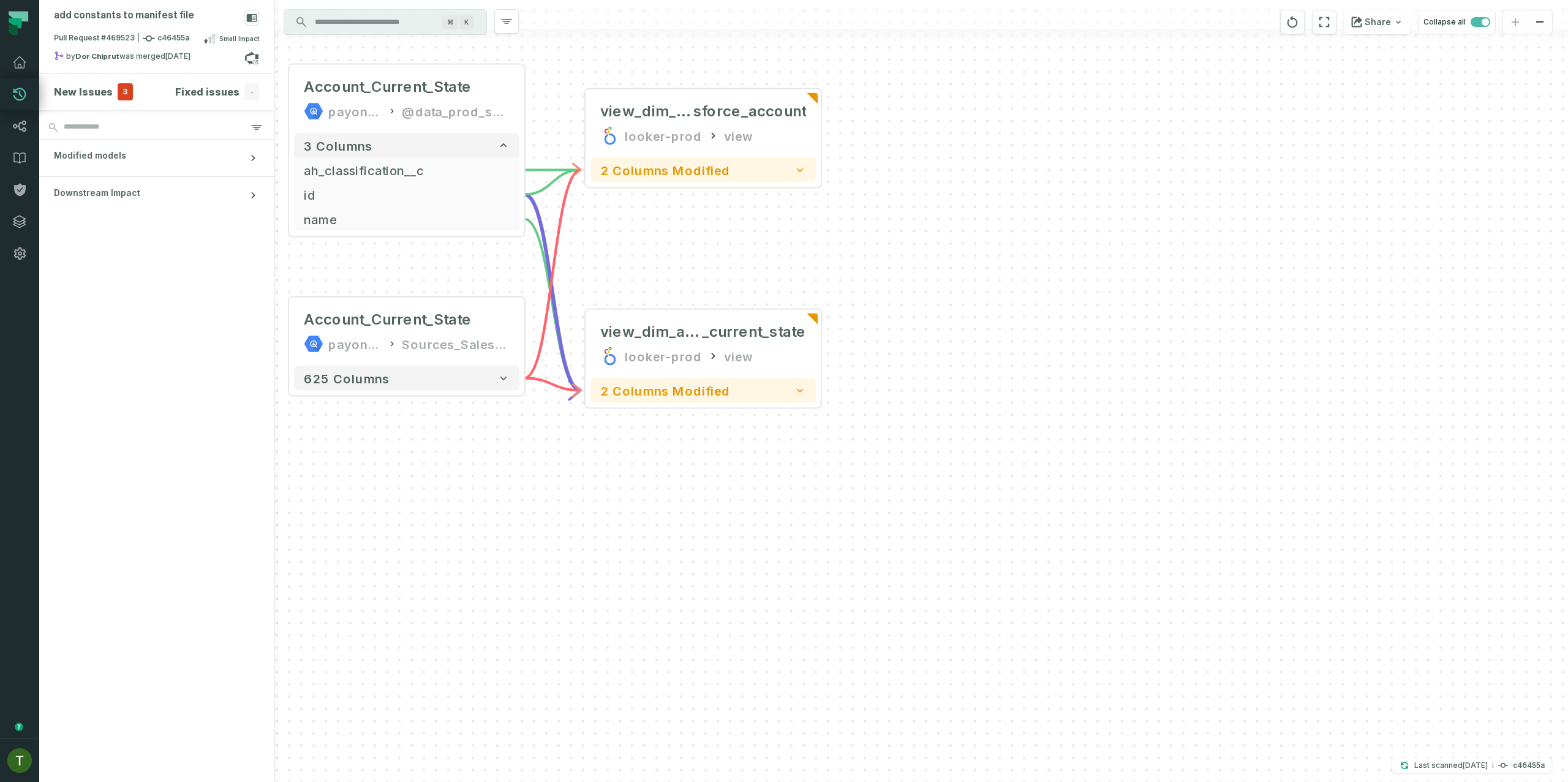
click at [520, 484] on div "- view_dim_sale sforce_account looker-prod view 2 columns modified Account_Curr…" at bounding box center [920, 391] width 1293 height 782
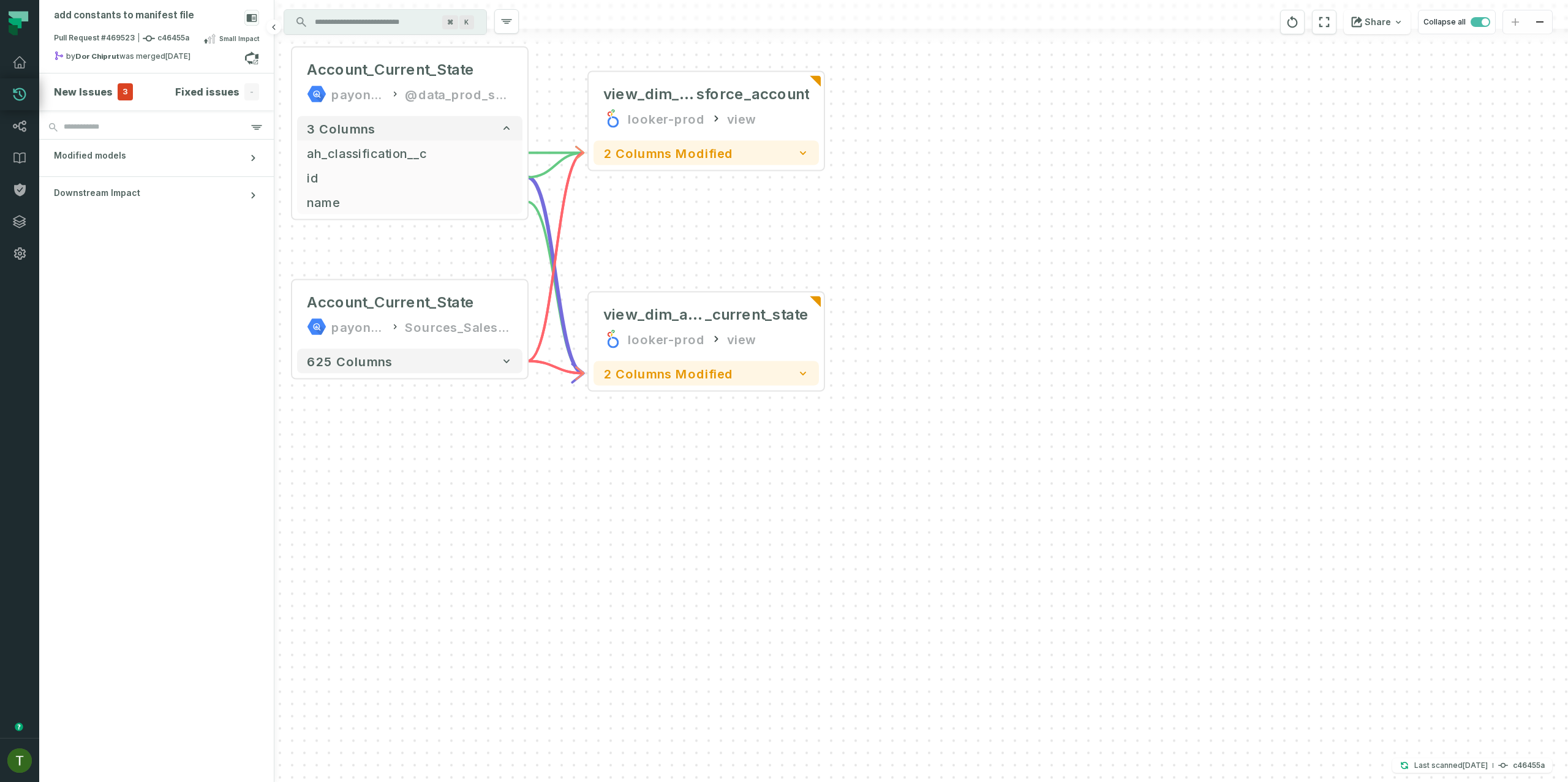
click at [117, 96] on span "3" at bounding box center [125, 92] width 16 height 17
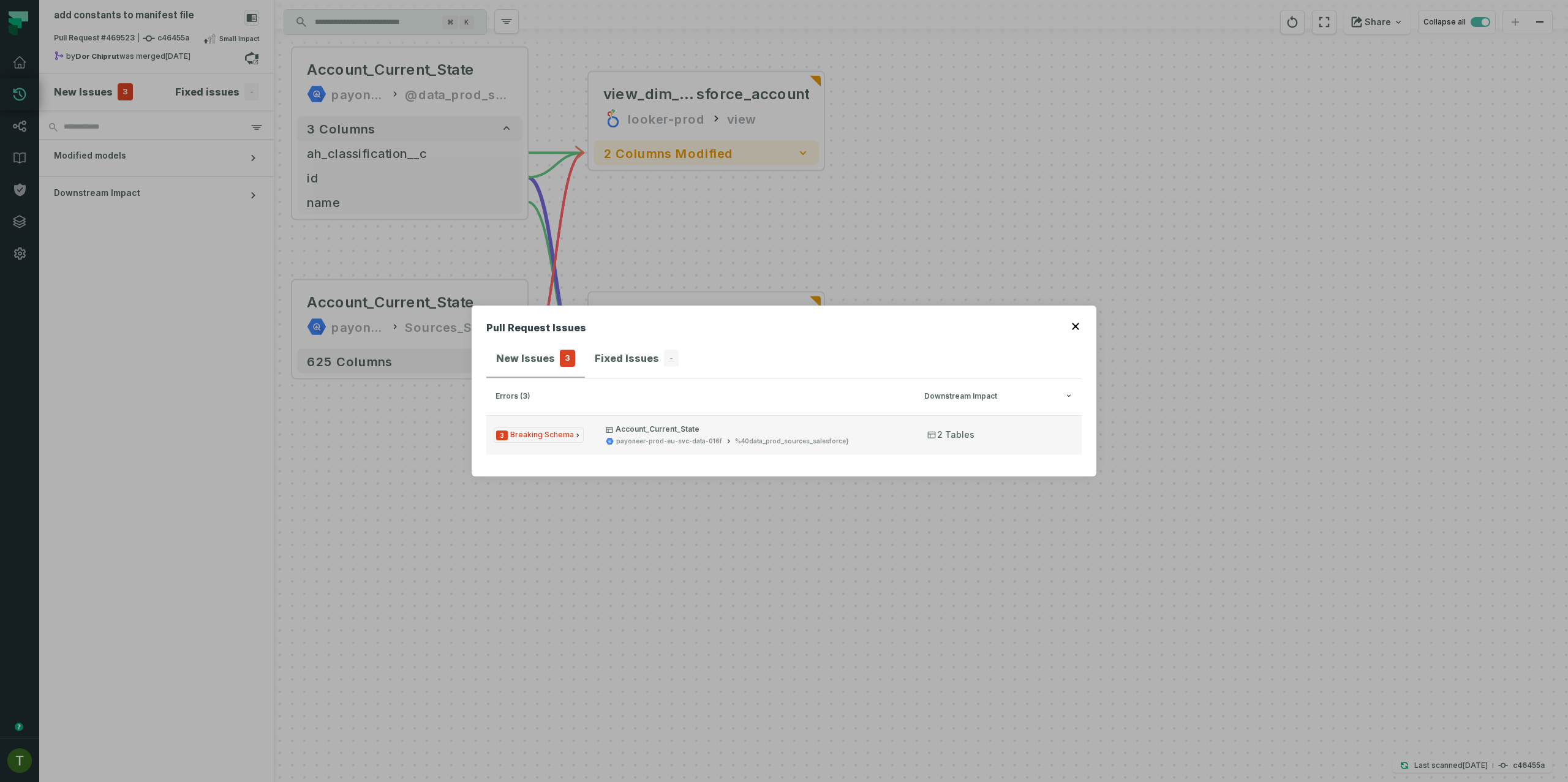
click at [700, 446] on button "3 Breaking Schema Account_Current_State payoneer-prod-eu-svc-data-016f %40data_…" at bounding box center [783, 434] width 595 height 39
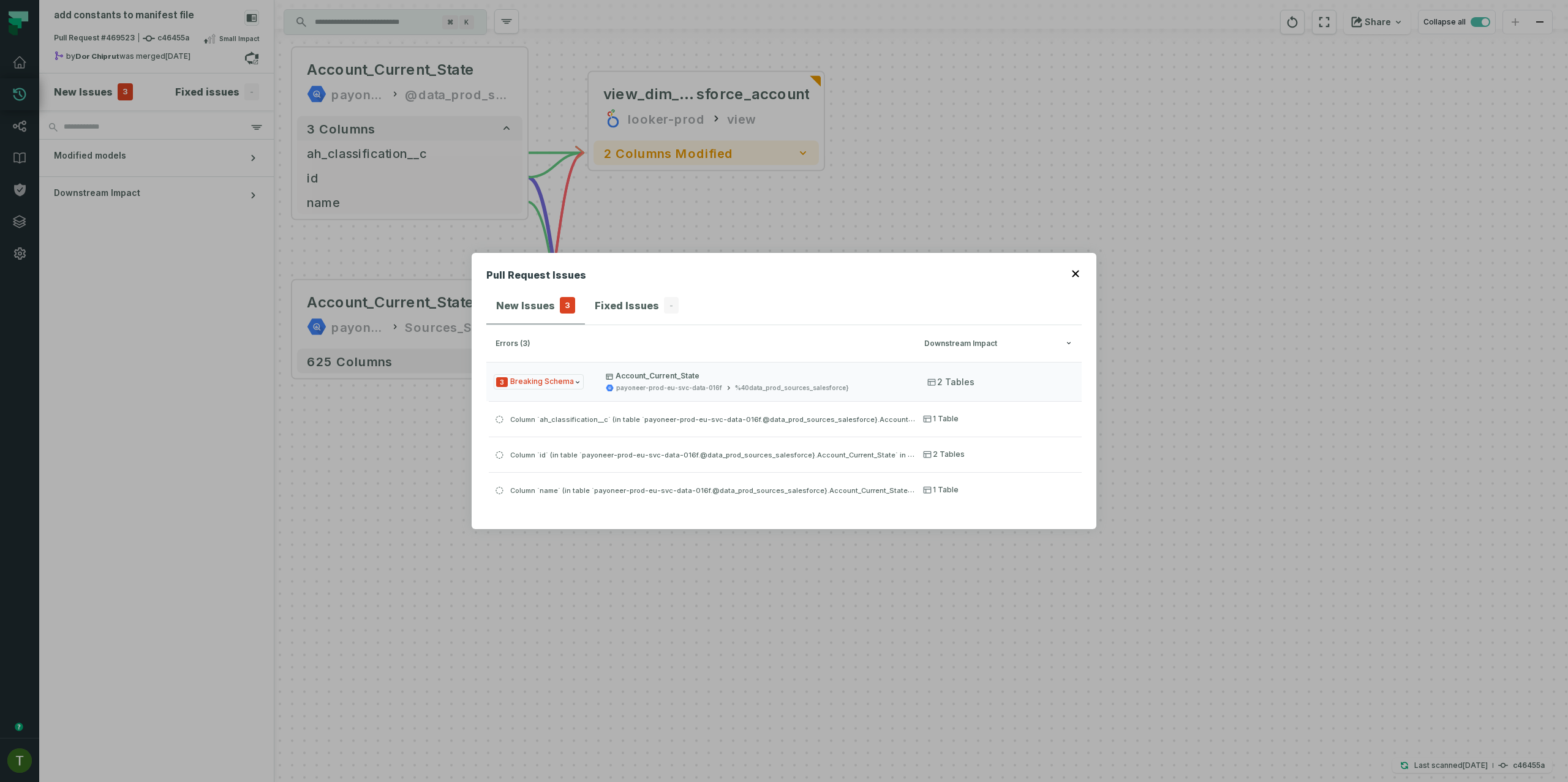
click at [630, 84] on div "Pull Request Issues New Issues 3 Fixed Issues - errors (3) Downstream Impact 3 …" at bounding box center [784, 391] width 1568 height 782
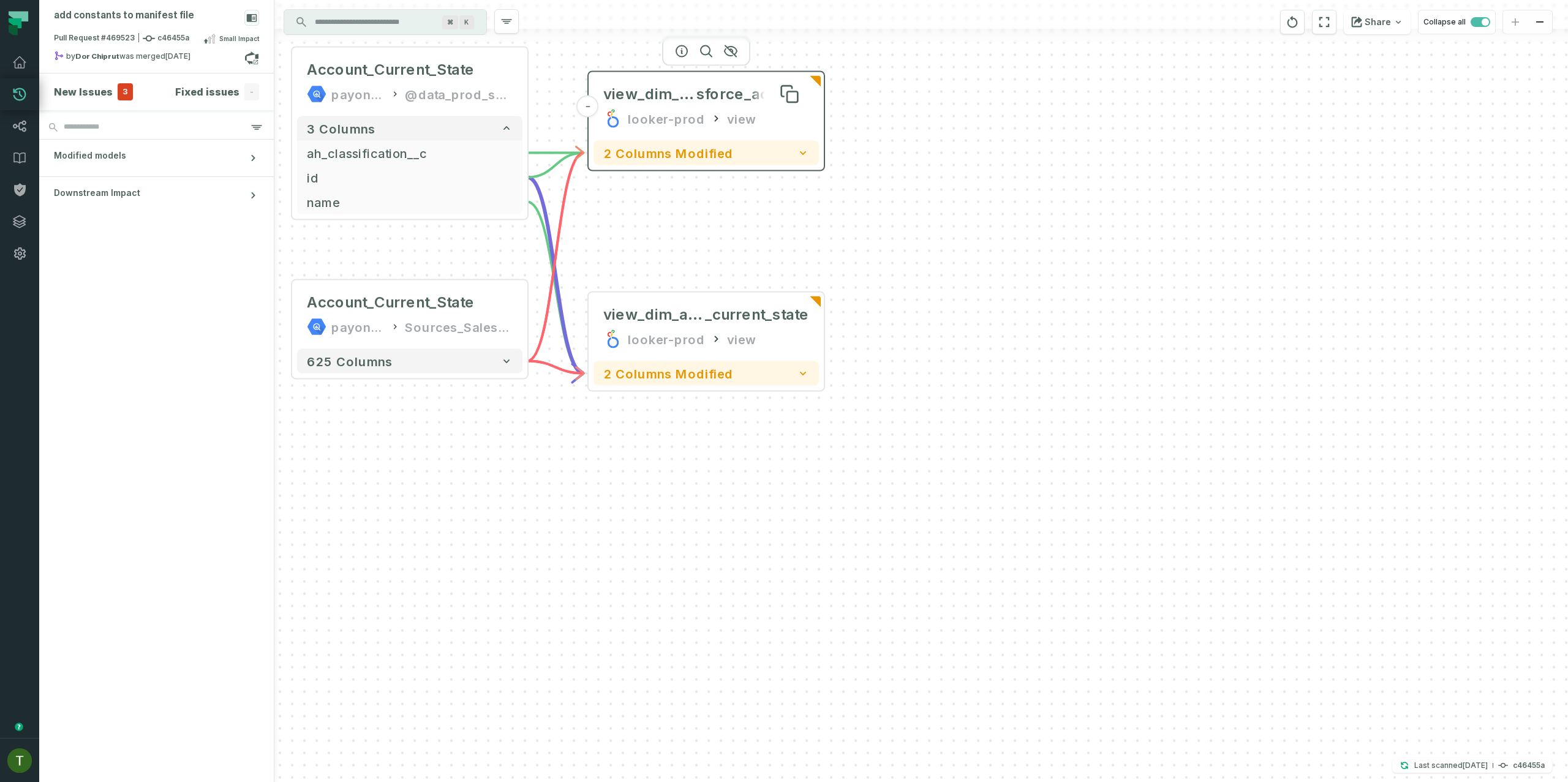
click at [654, 86] on span "view_dim_sale" at bounding box center [650, 94] width 93 height 20
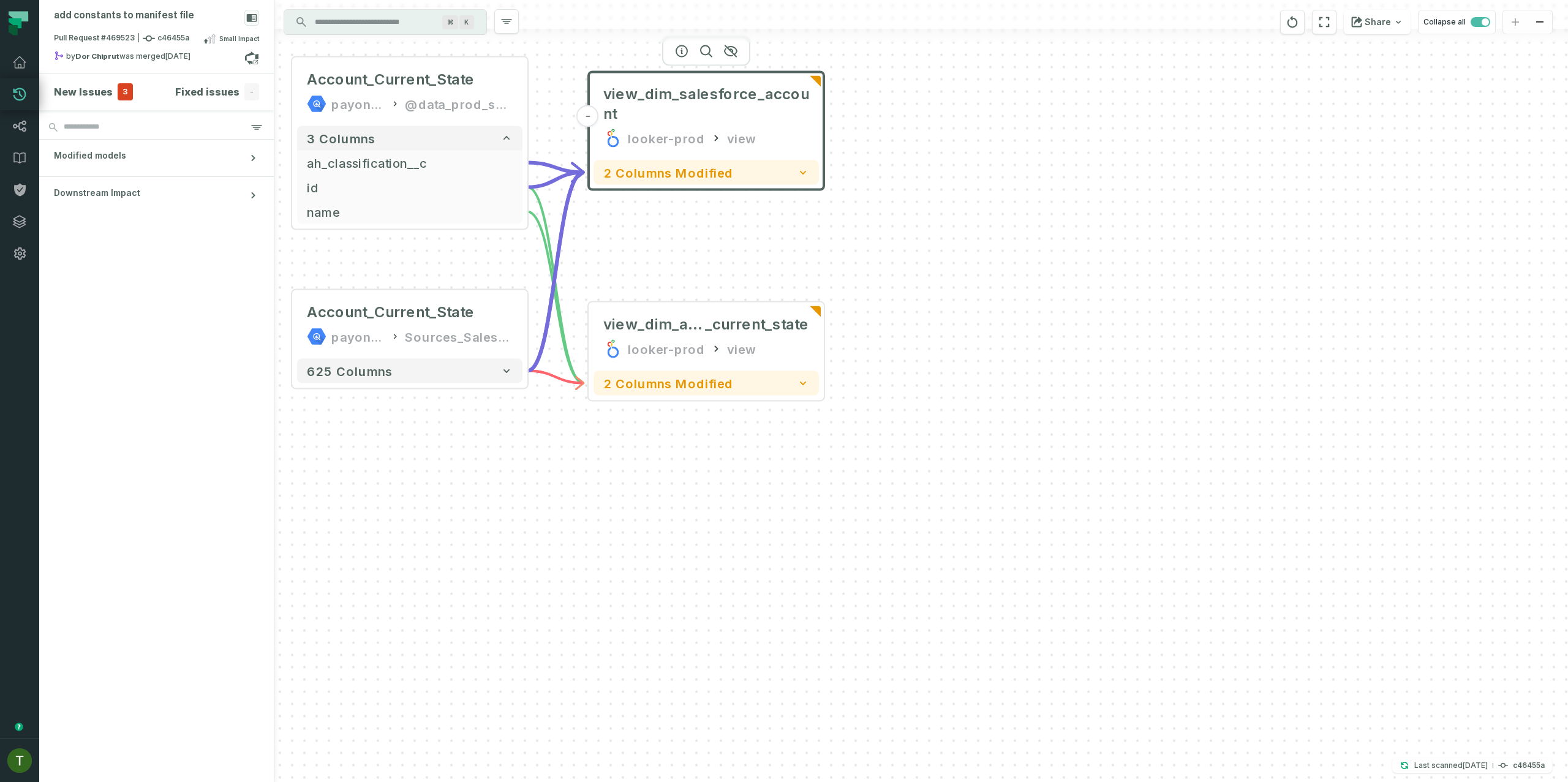
click at [680, 57] on div at bounding box center [706, 52] width 88 height 29
click at [681, 44] on icon "button" at bounding box center [681, 51] width 15 height 15
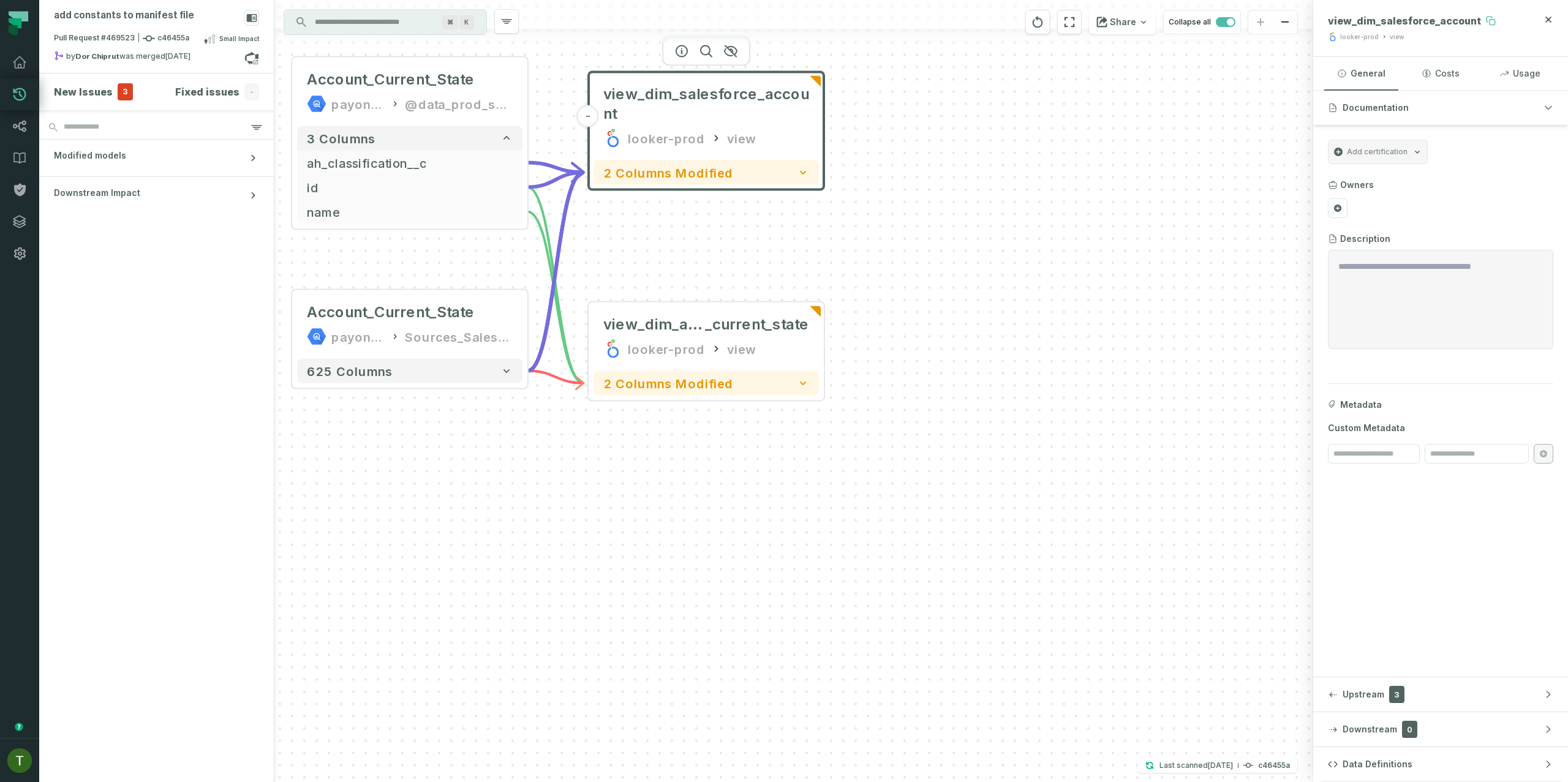
click at [1481, 18] on button at bounding box center [1490, 21] width 20 height 20
click at [1054, 232] on div "- view_dim_salesforce_account looker-prod view 2 columns modified Account_Curre…" at bounding box center [793, 391] width 1039 height 782
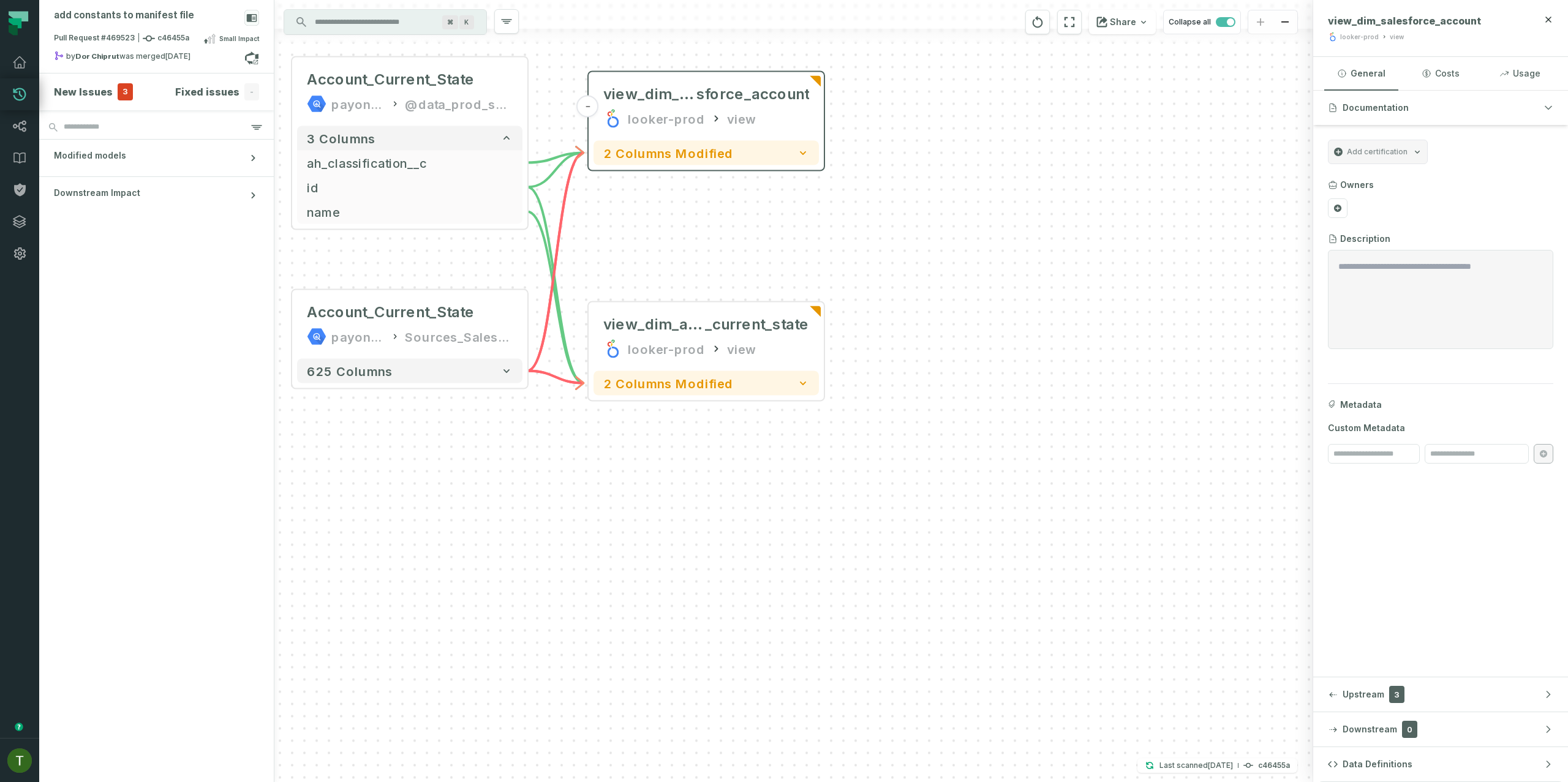
click at [1050, 243] on div "- view_dim_sale sforce_account looker-prod view 2 columns modified Account_Curr…" at bounding box center [793, 391] width 1039 height 782
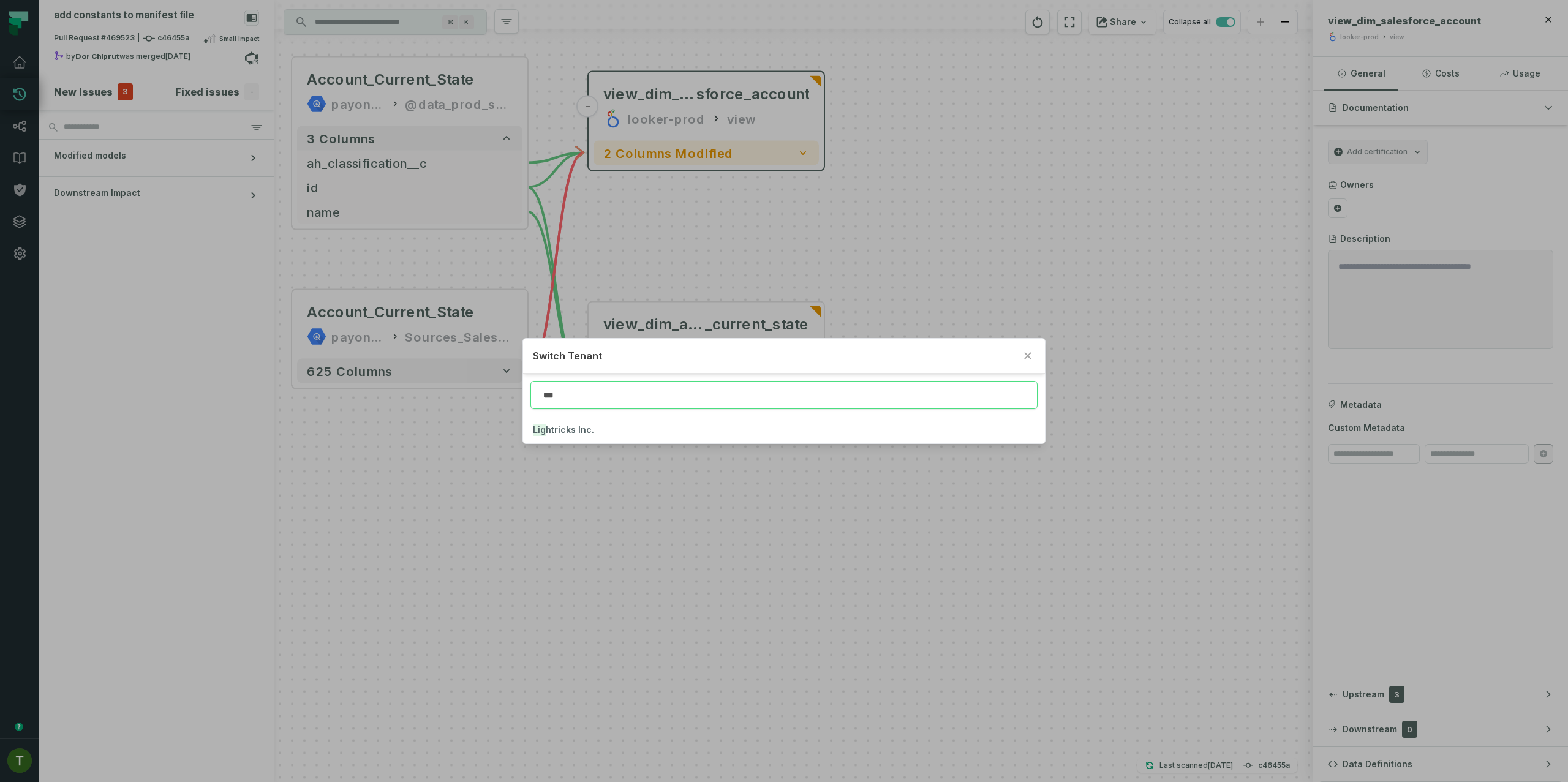
type input "***"
click button "Lig htricks Inc." at bounding box center [783, 429] width 521 height 27
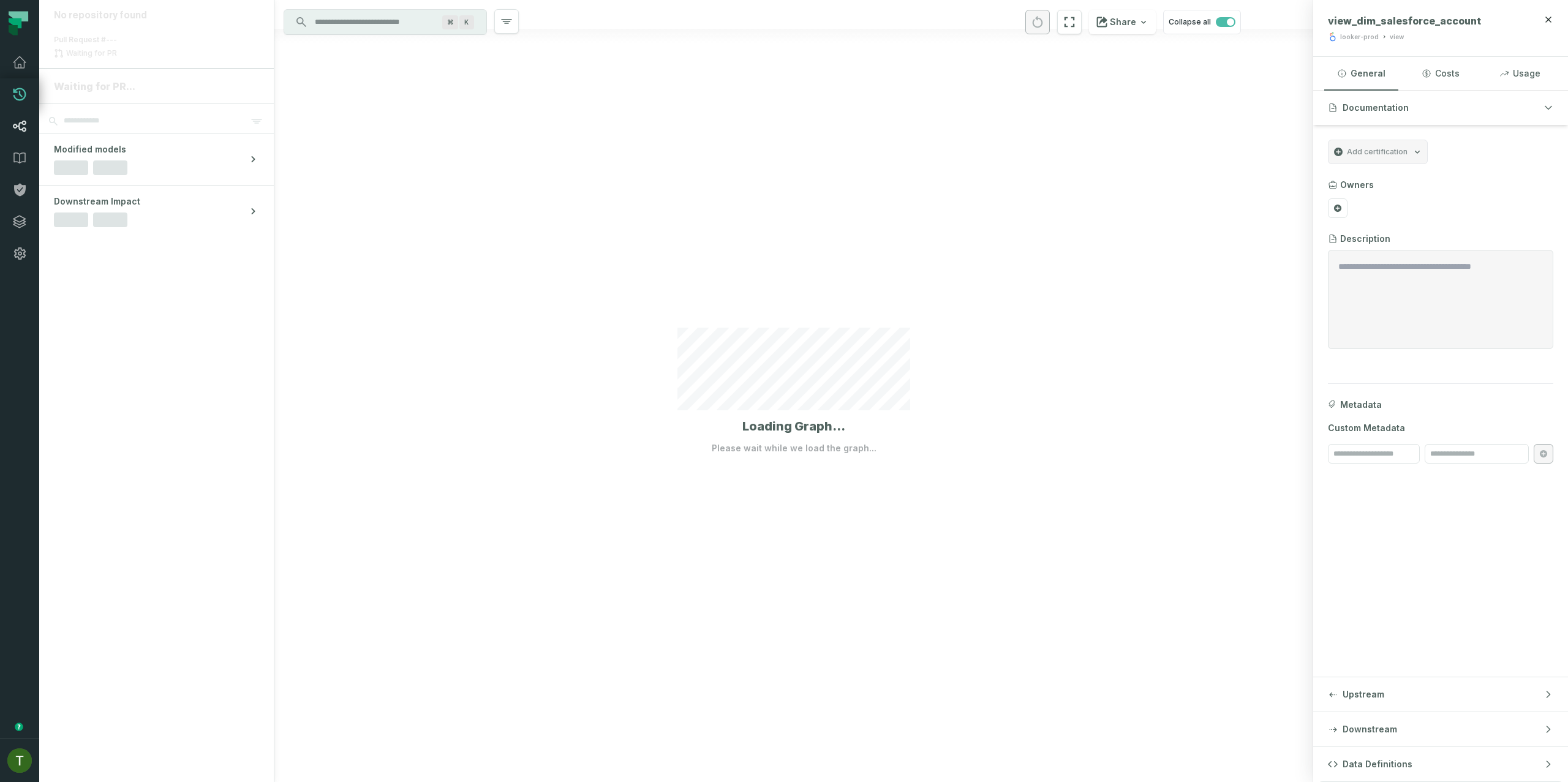
click at [28, 120] on link "Lineage" at bounding box center [19, 126] width 39 height 32
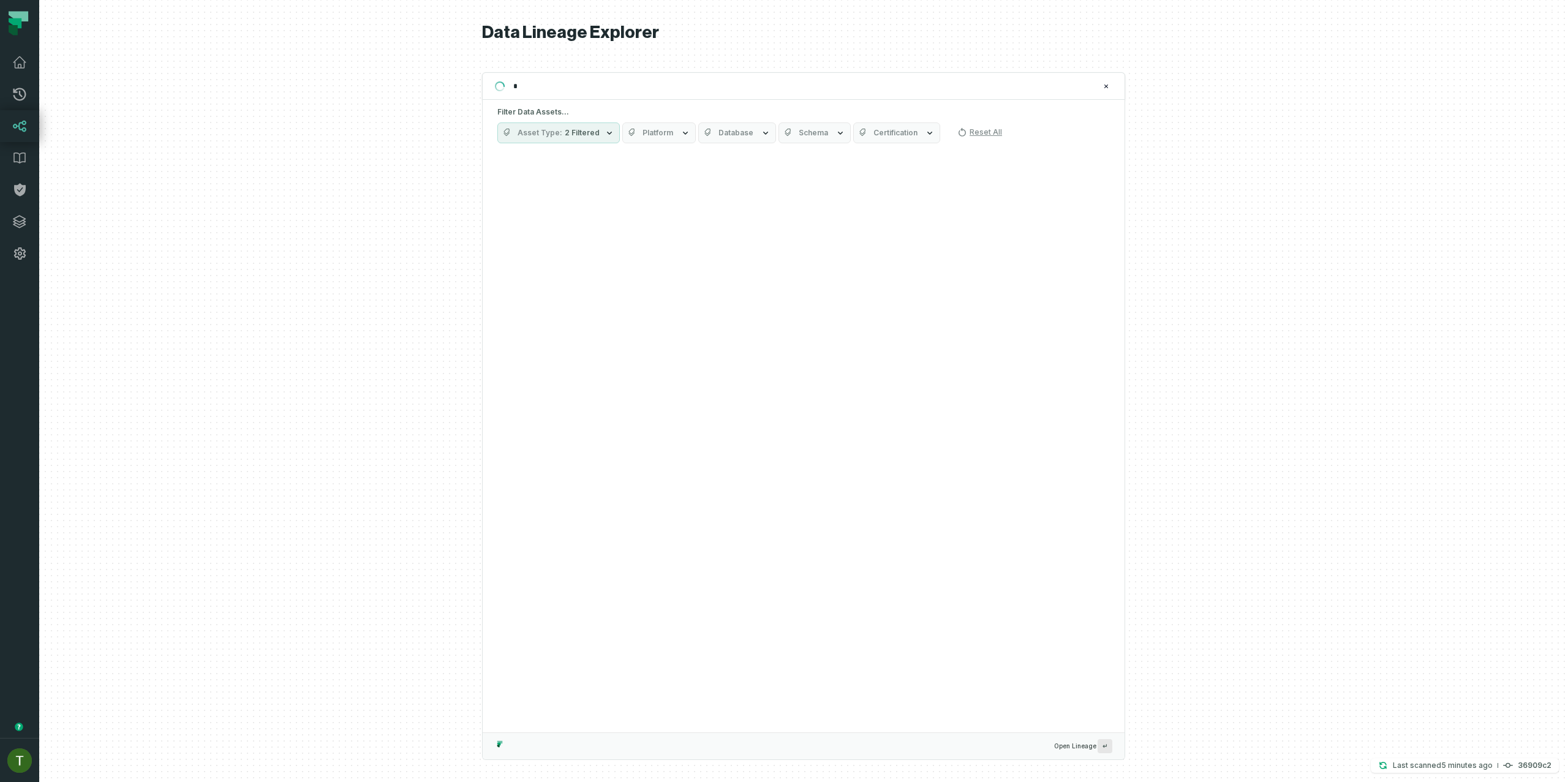
type input "*"
click at [1265, 535] on div at bounding box center [803, 391] width 1528 height 782
click at [294, 167] on div at bounding box center [803, 391] width 1528 height 782
click at [238, 508] on div at bounding box center [803, 391] width 1528 height 782
